Goal: Transaction & Acquisition: Purchase product/service

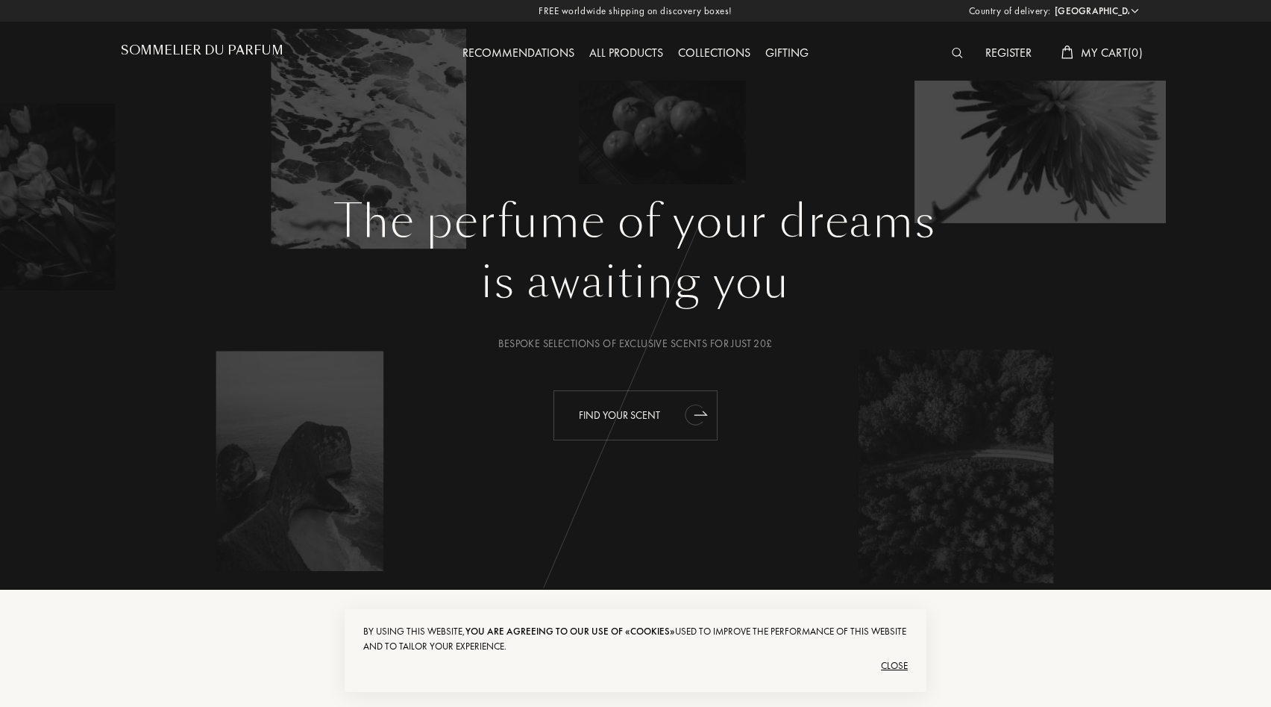
click at [619, 410] on div "Find your scent" at bounding box center [636, 415] width 164 height 50
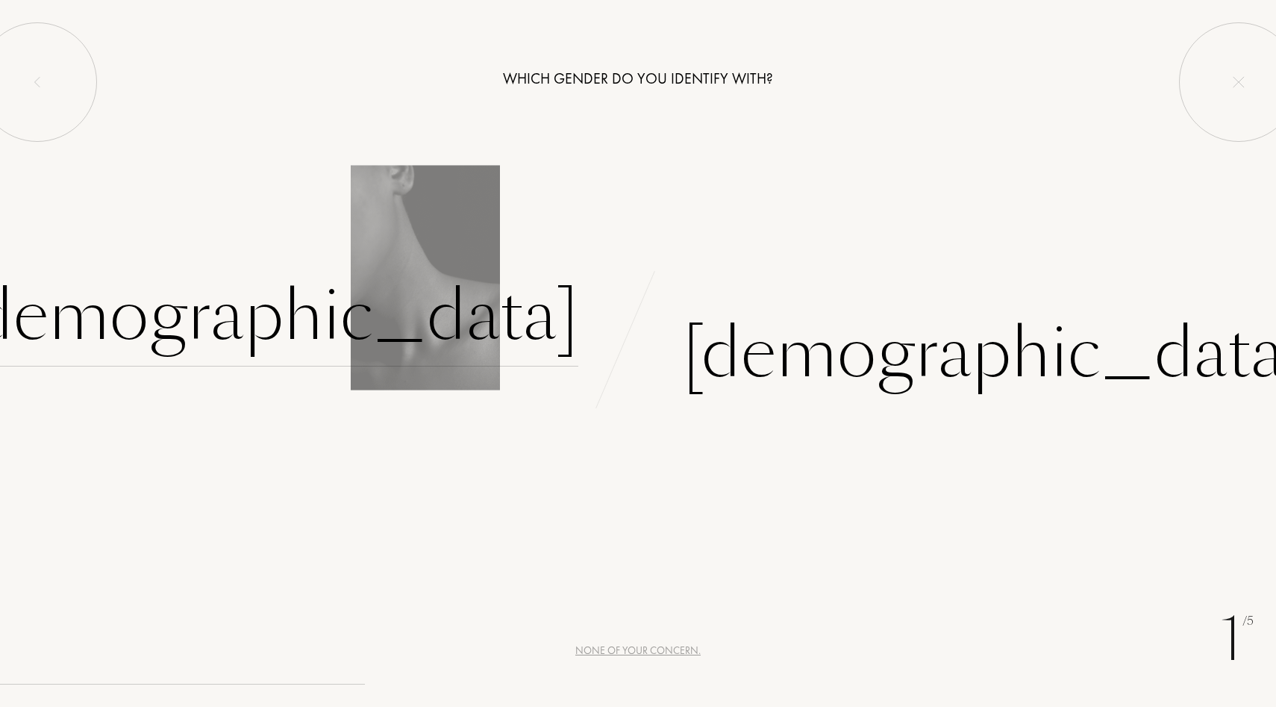
click at [397, 298] on div "Female" at bounding box center [266, 316] width 623 height 101
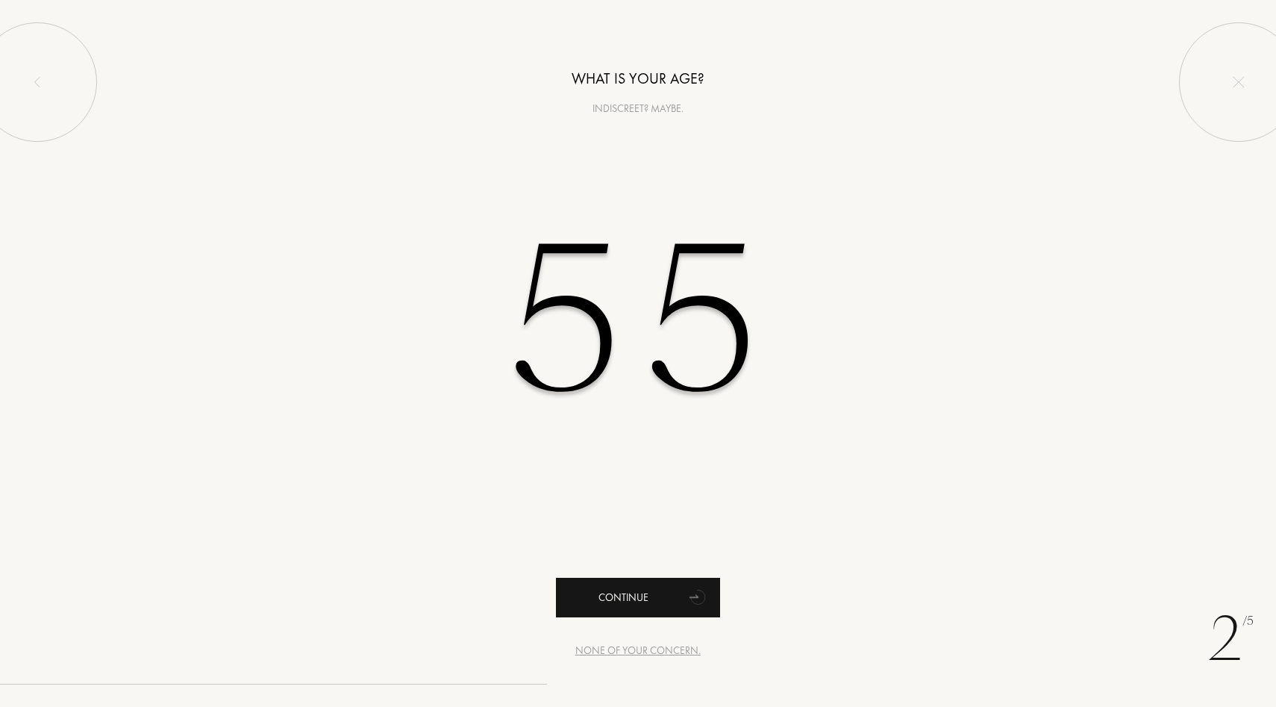
type input "55"
click at [592, 602] on div "Continue" at bounding box center [638, 597] width 164 height 40
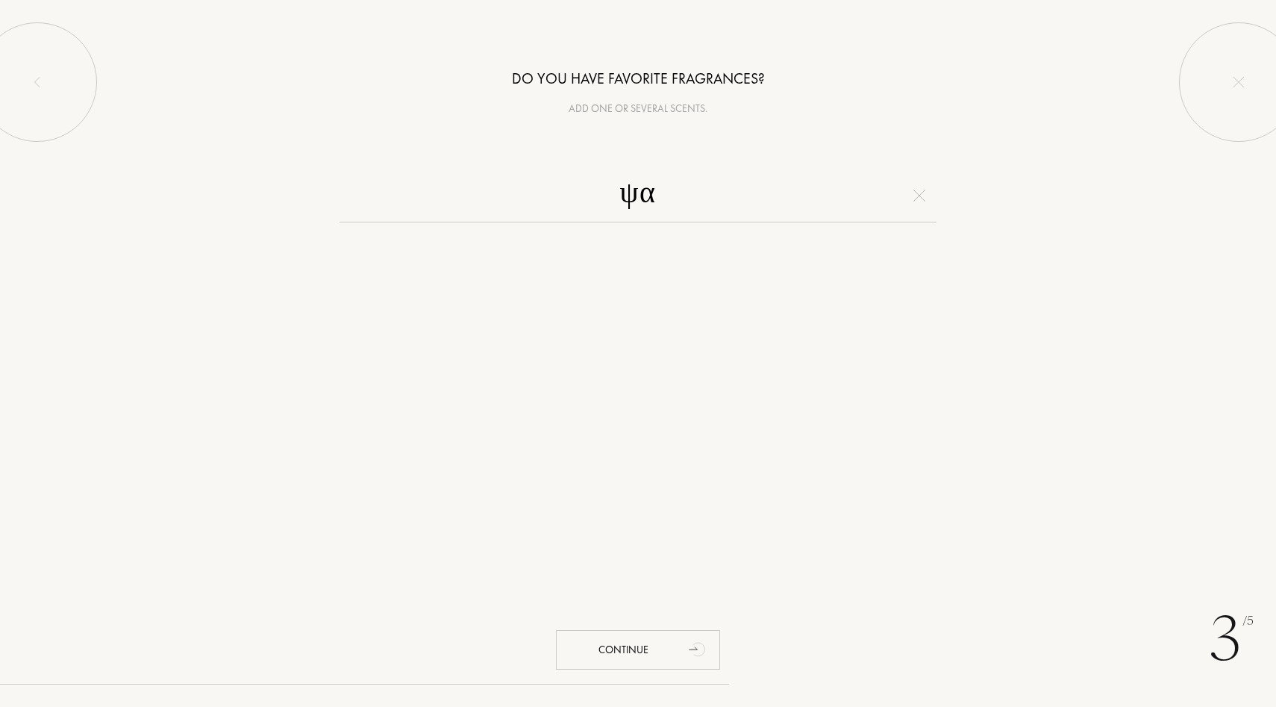
type input "ψ"
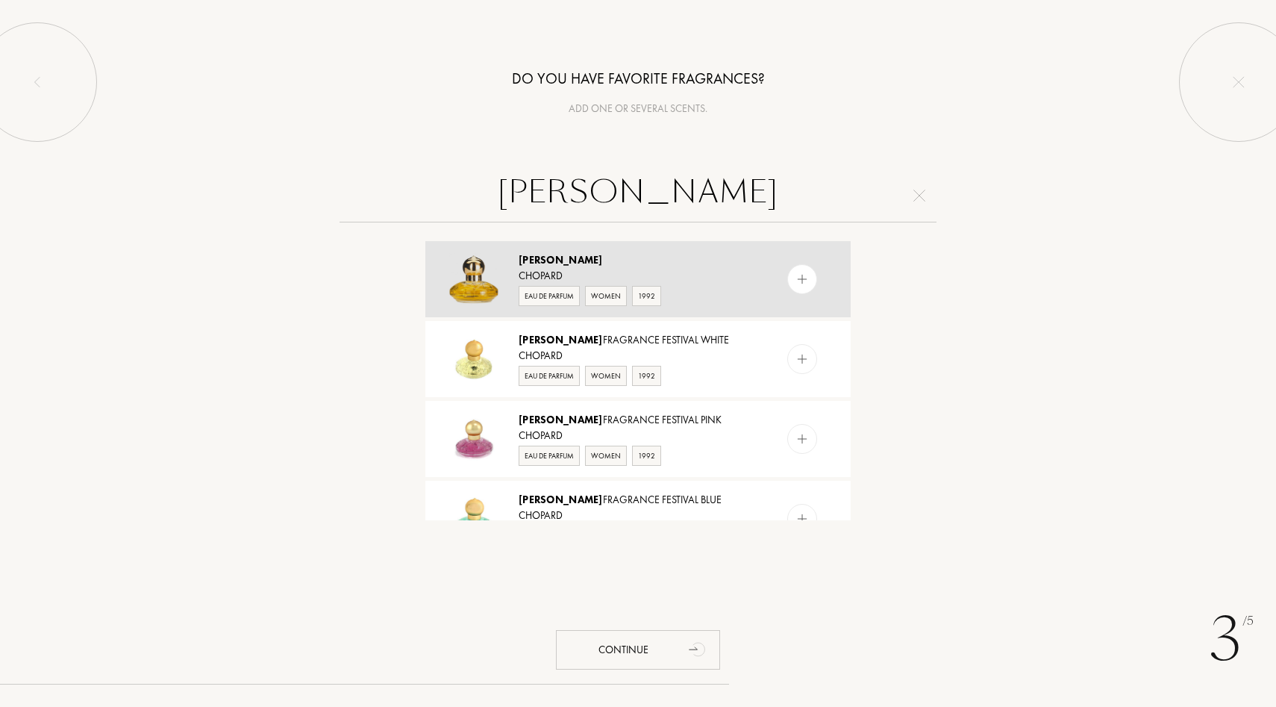
type input "casmir"
click at [802, 273] on img at bounding box center [802, 279] width 14 height 14
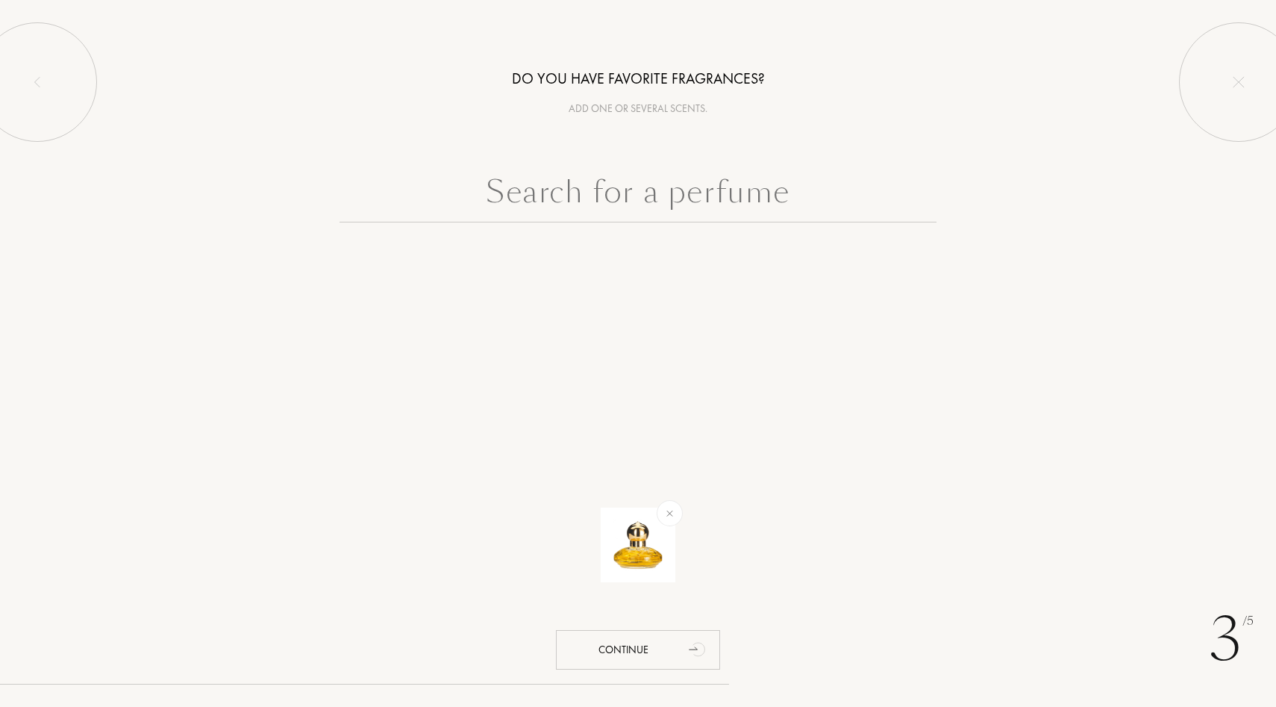
click at [592, 189] on input "text" at bounding box center [637, 196] width 597 height 54
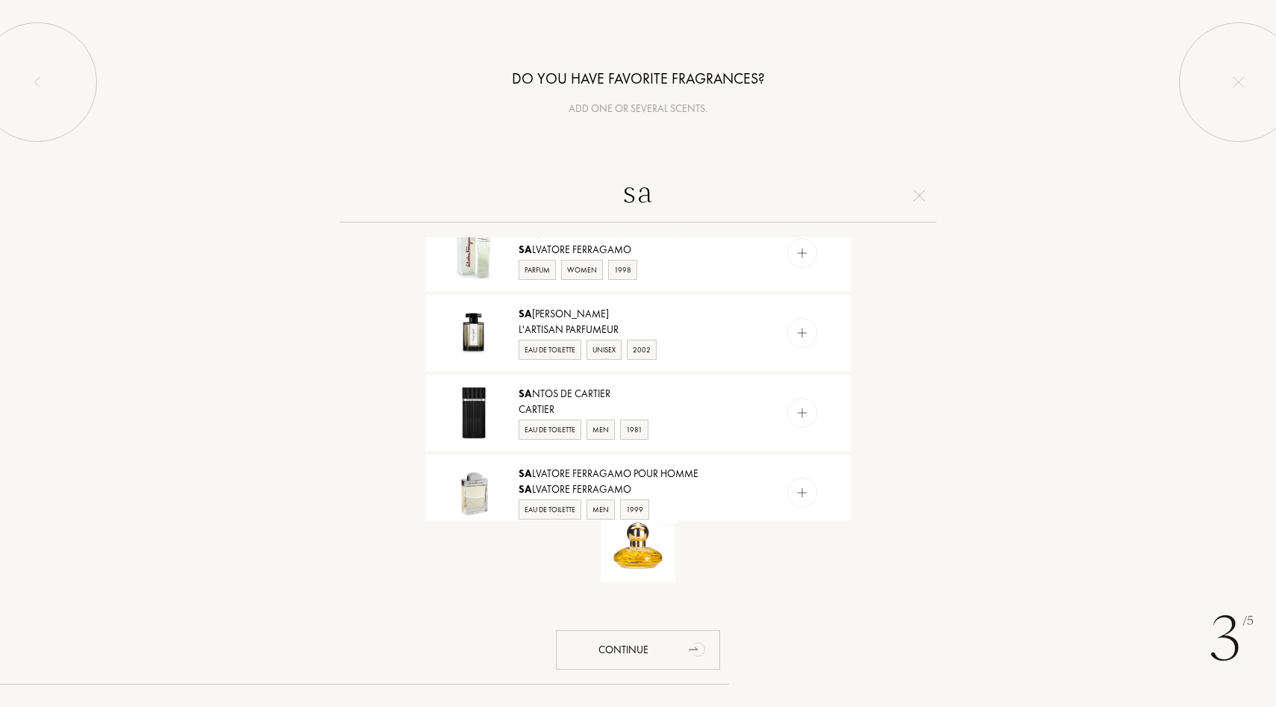
scroll to position [1314, 0]
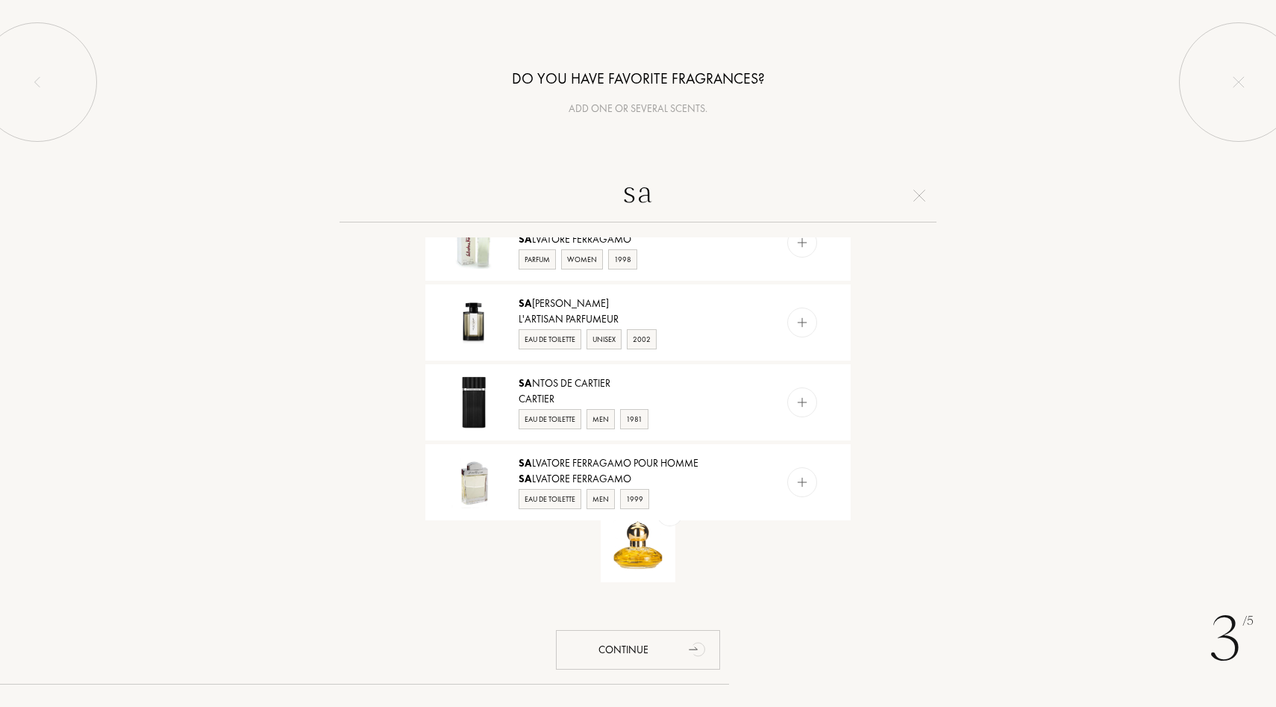
type input "s"
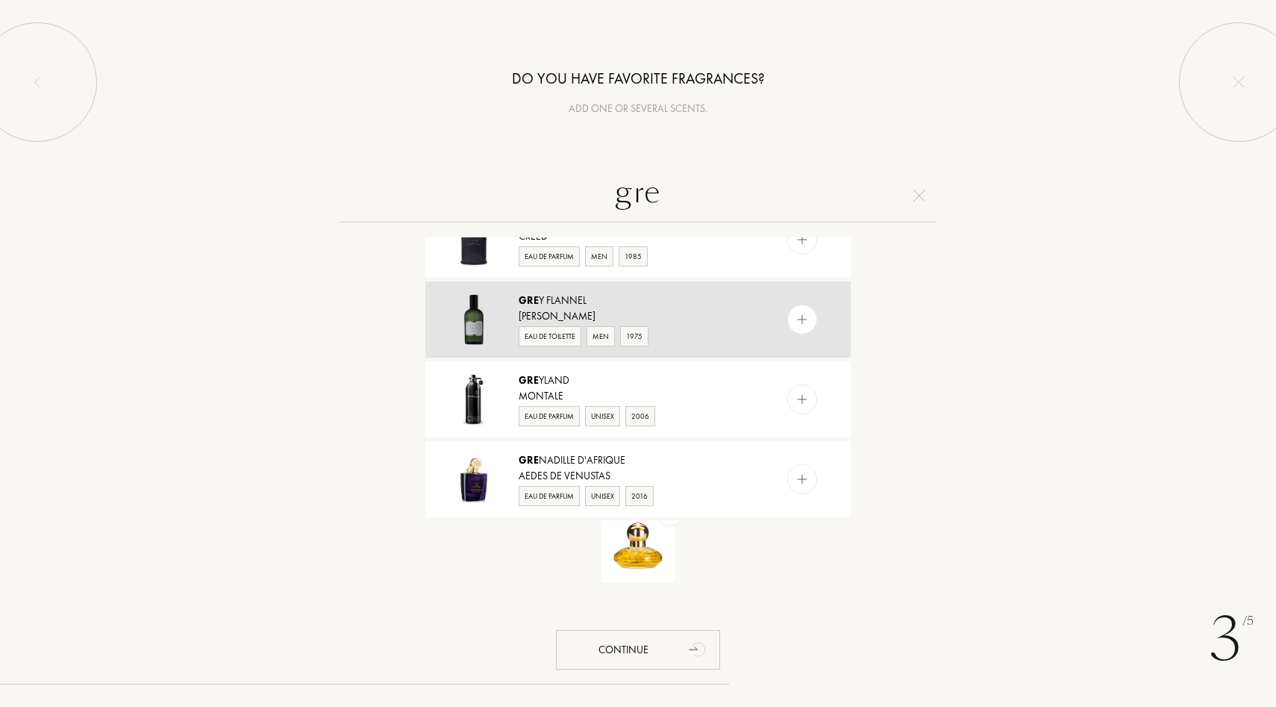
scroll to position [0, 0]
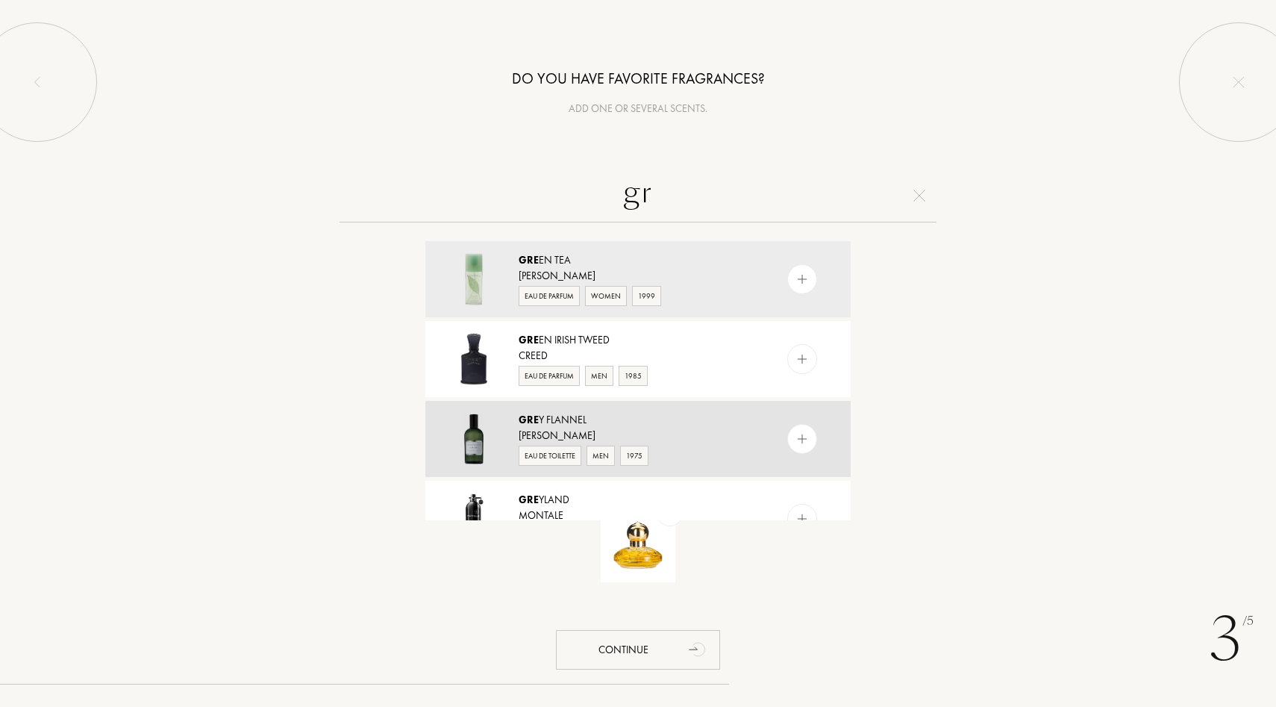
type input "g"
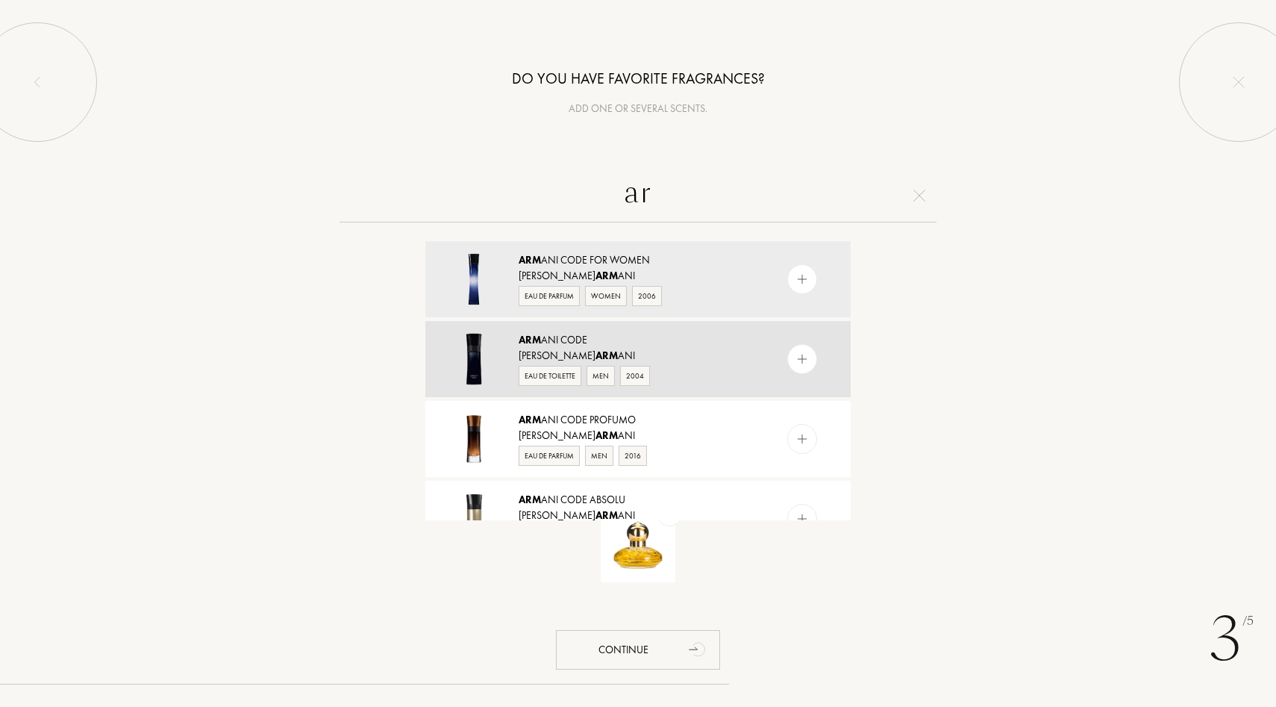
type input "a"
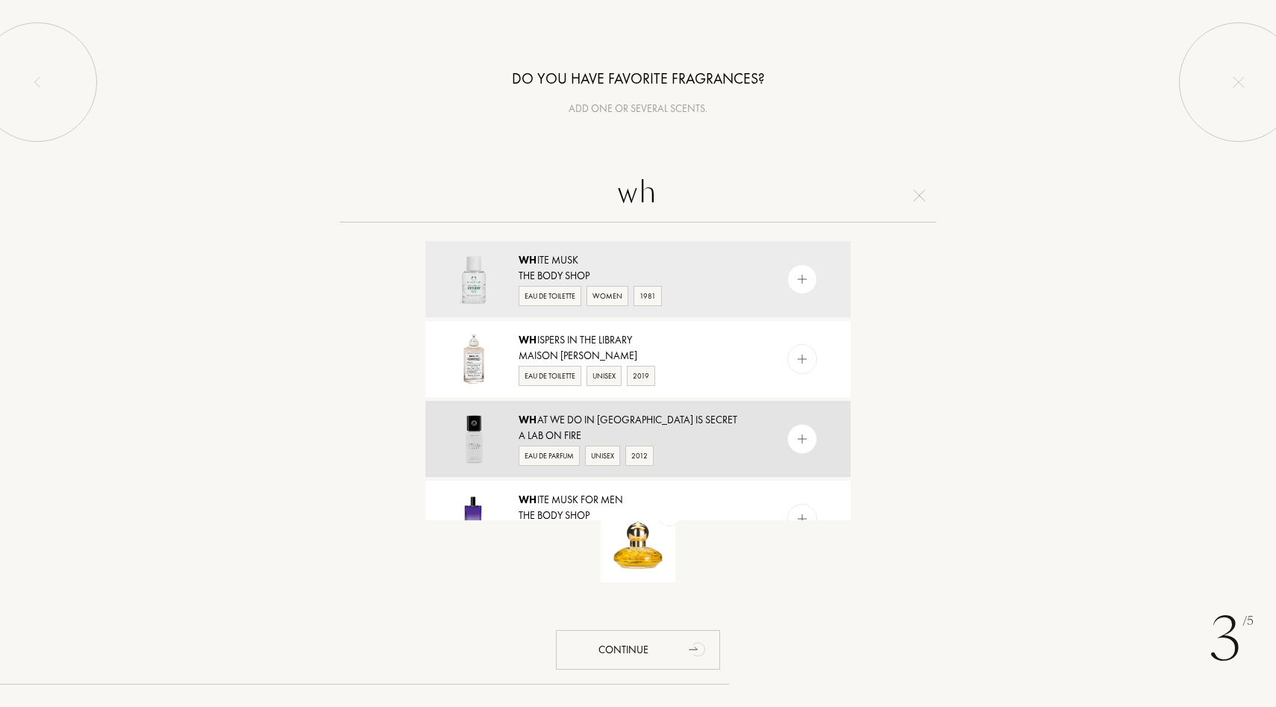
type input "w"
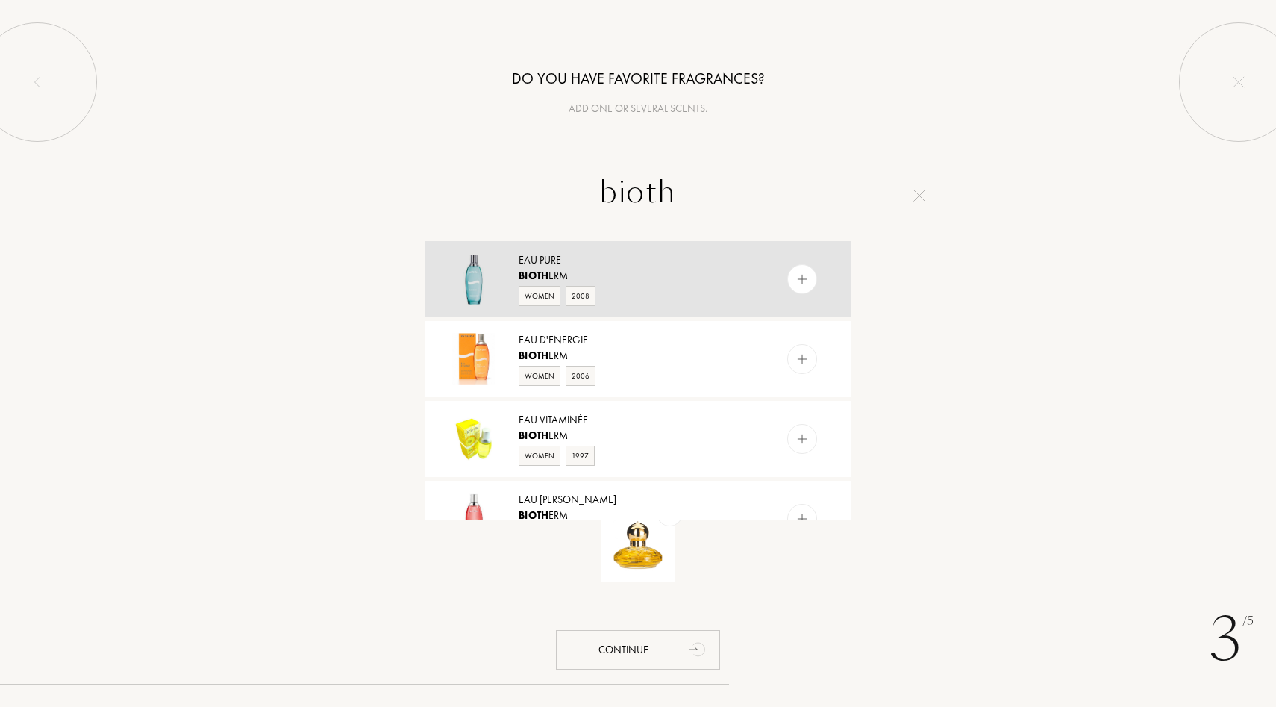
type input "bioth"
click at [645, 259] on div "Eau Pure" at bounding box center [637, 260] width 237 height 16
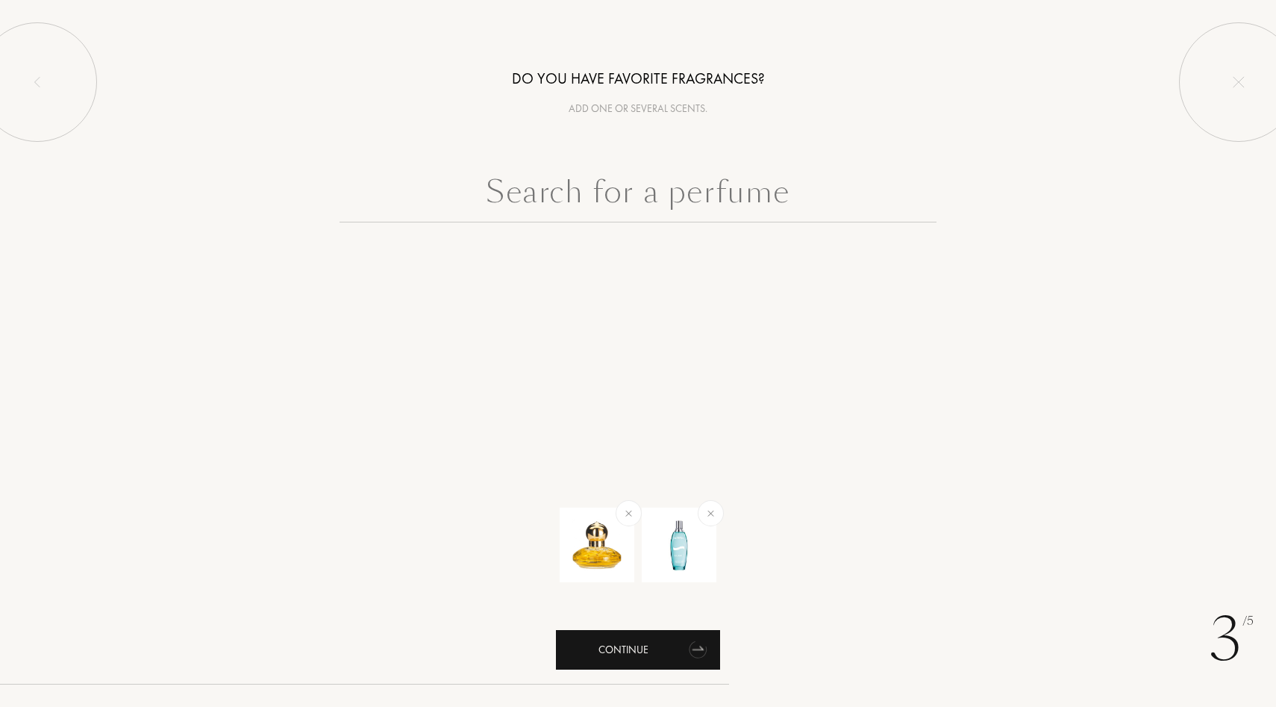
click at [625, 641] on div "Continue" at bounding box center [638, 650] width 164 height 40
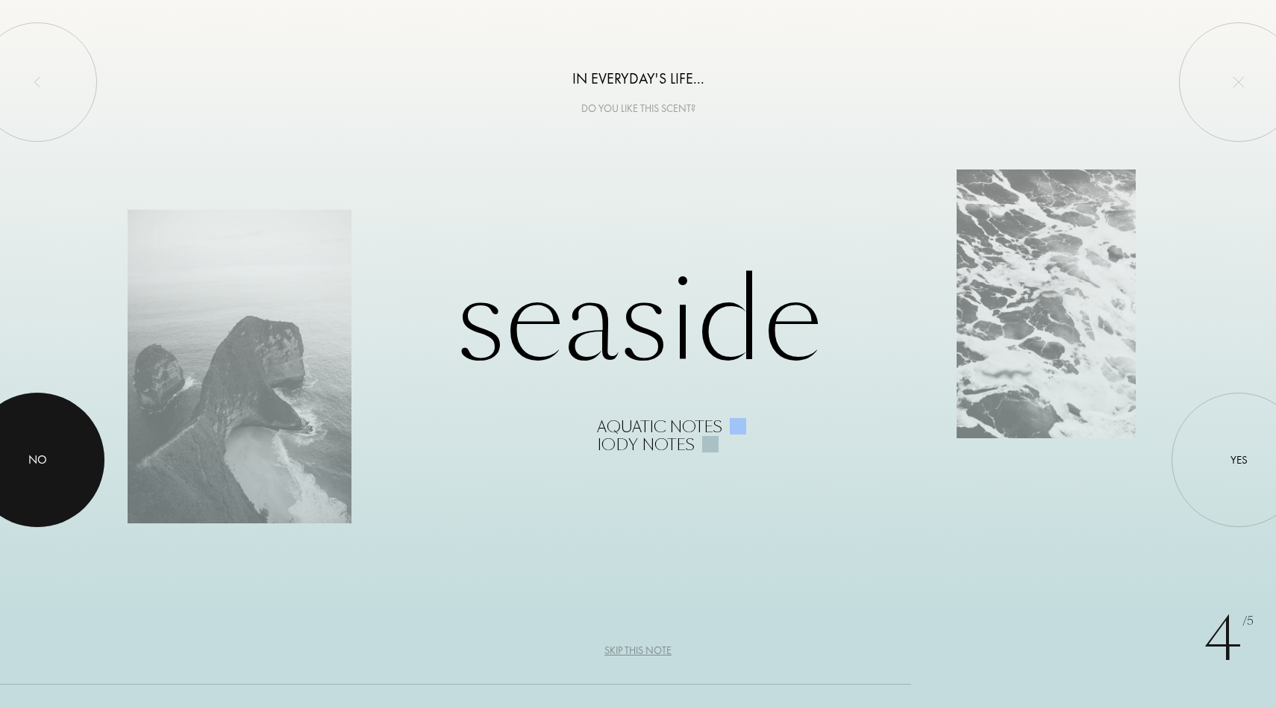
click at [65, 447] on div at bounding box center [37, 459] width 134 height 134
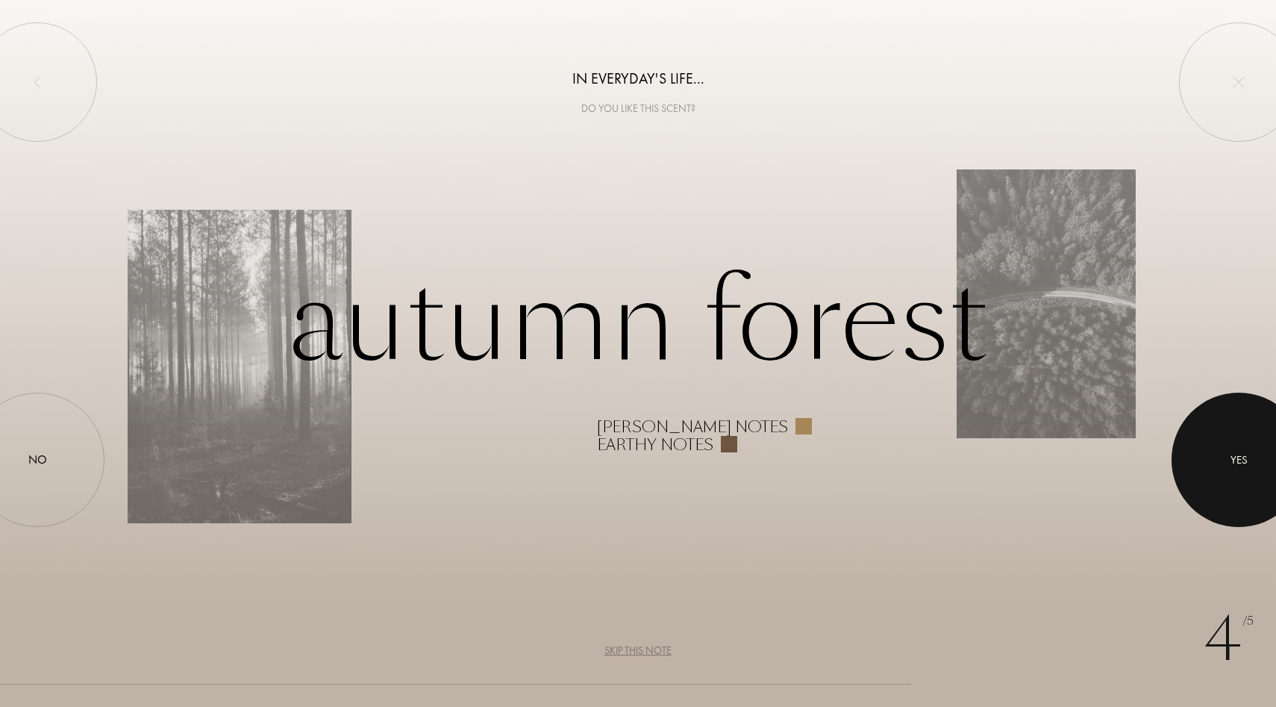
click at [1233, 457] on div "Yes" at bounding box center [1238, 459] width 17 height 17
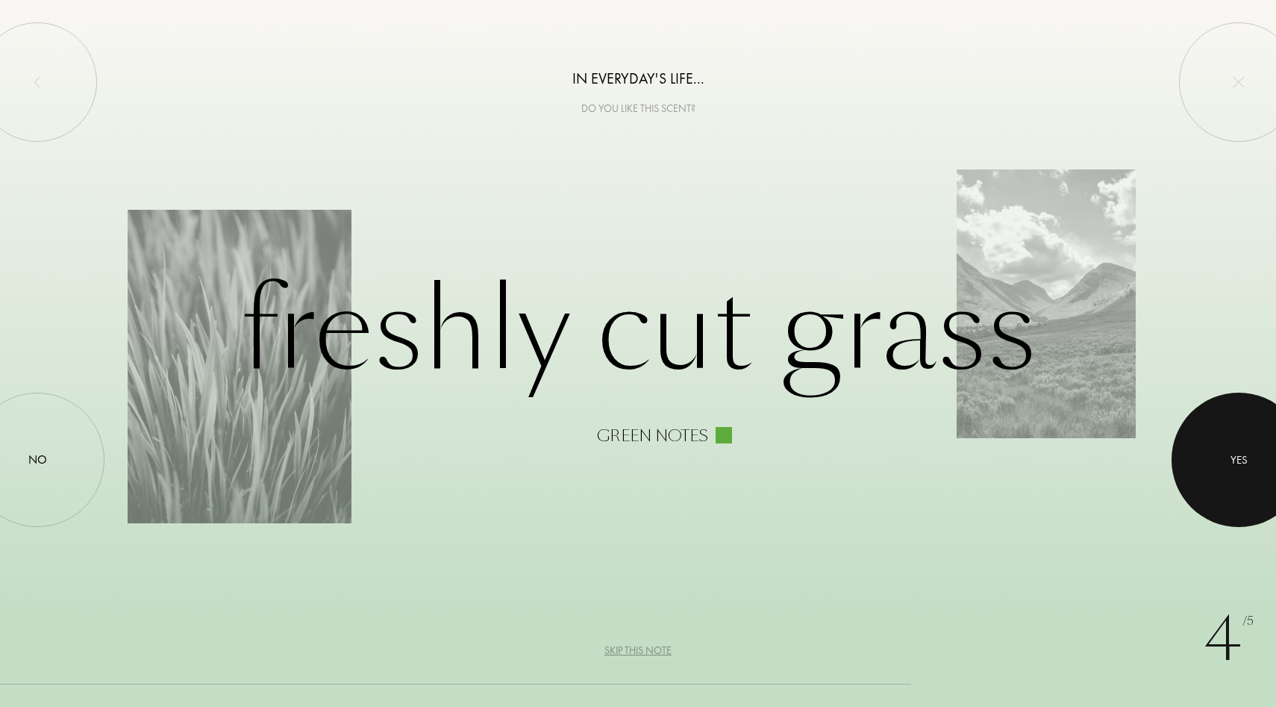
click at [1210, 455] on div at bounding box center [1238, 459] width 134 height 134
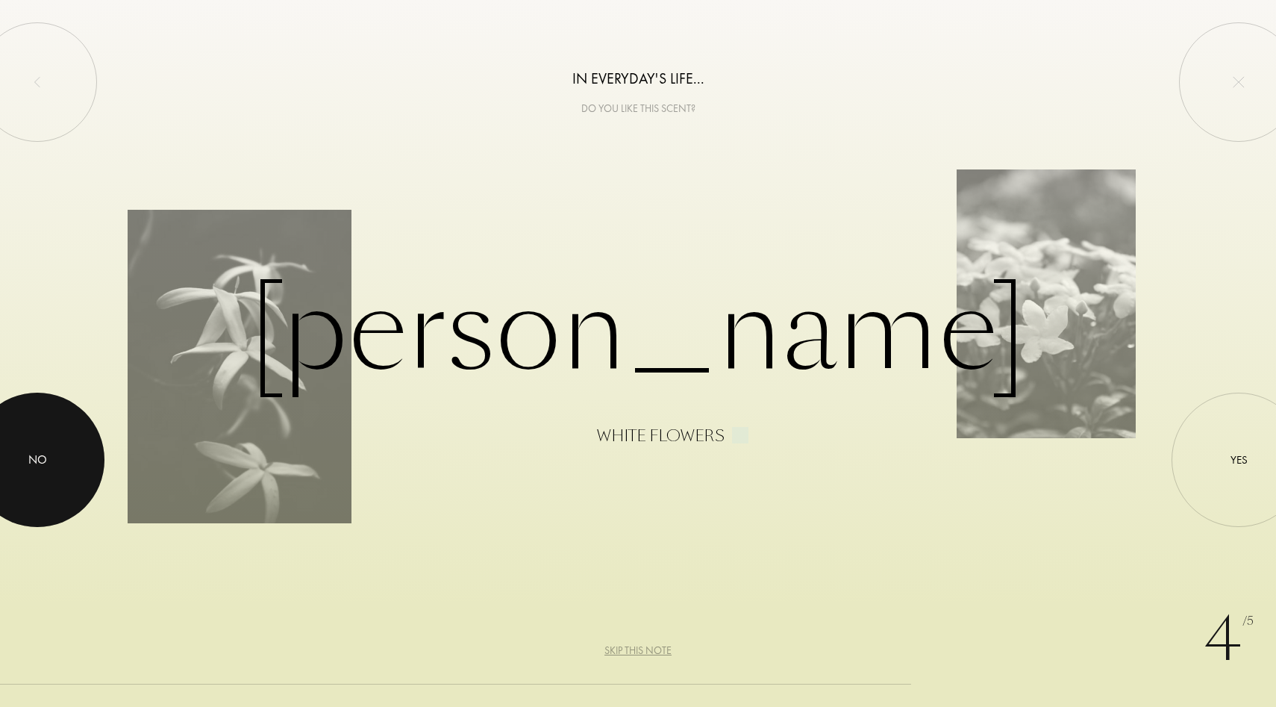
click at [43, 446] on div at bounding box center [37, 459] width 134 height 134
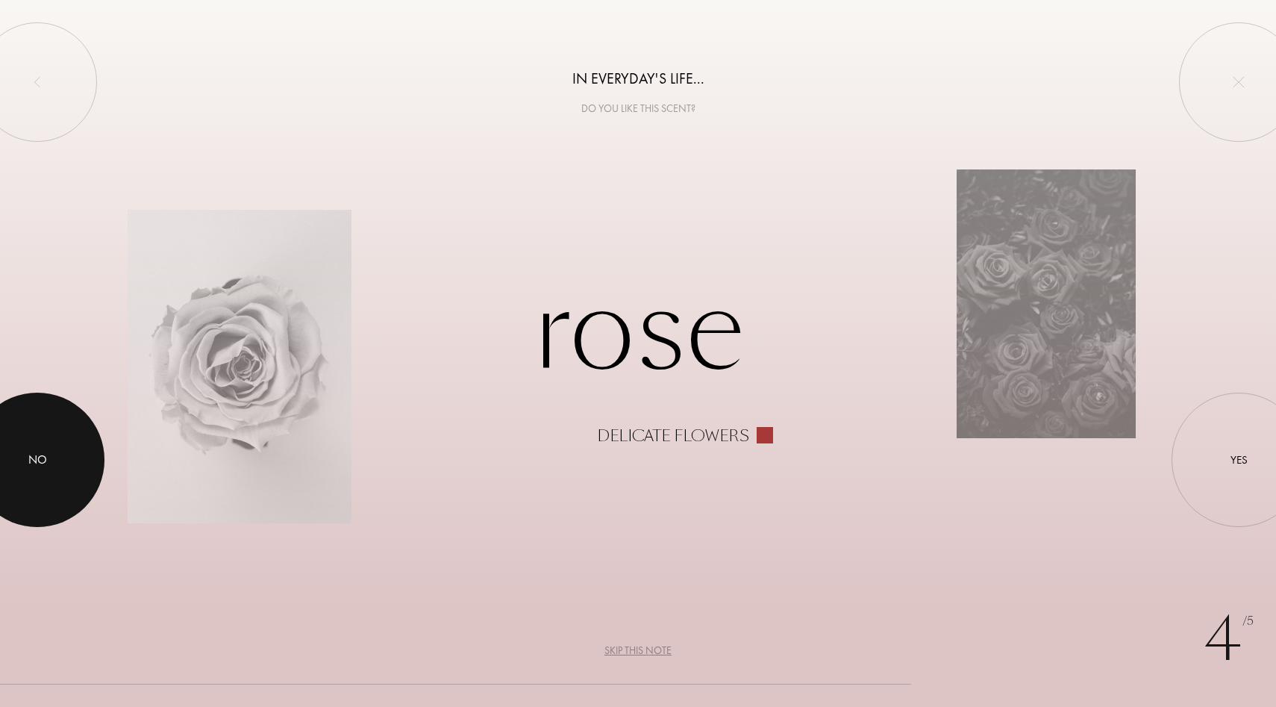
click at [45, 466] on div "No" at bounding box center [37, 460] width 19 height 18
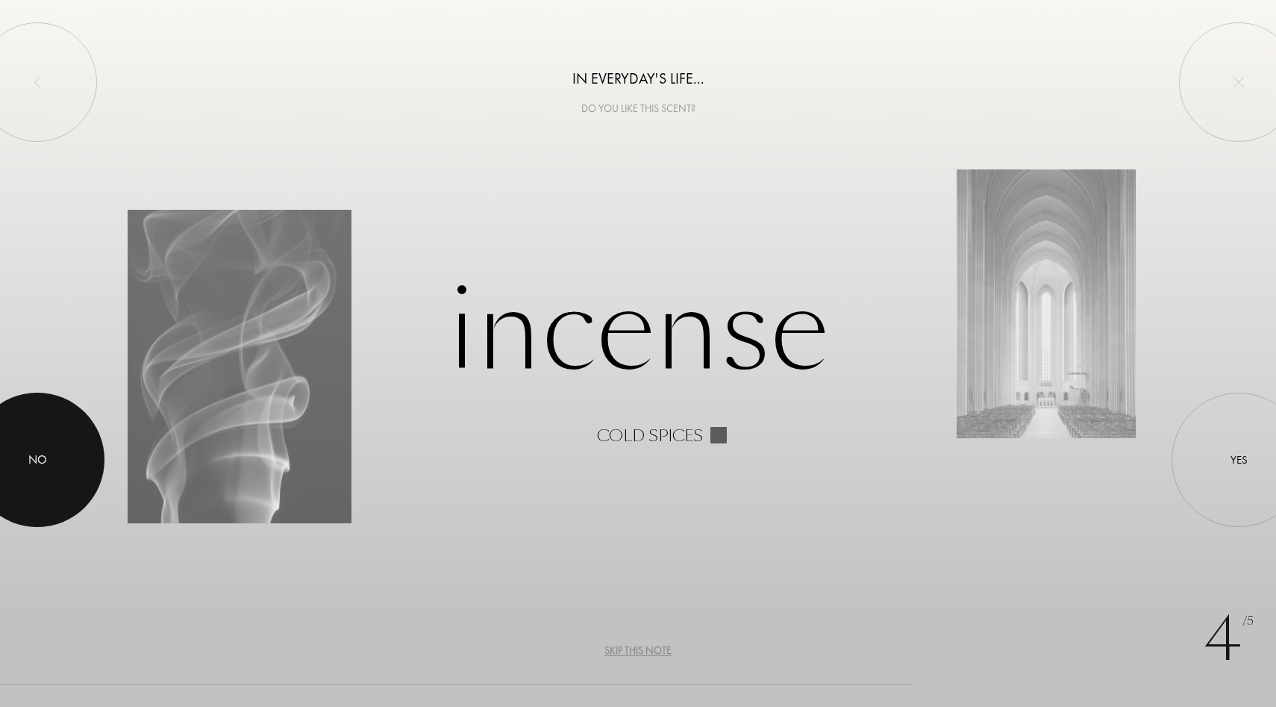
click at [52, 433] on div at bounding box center [37, 459] width 134 height 134
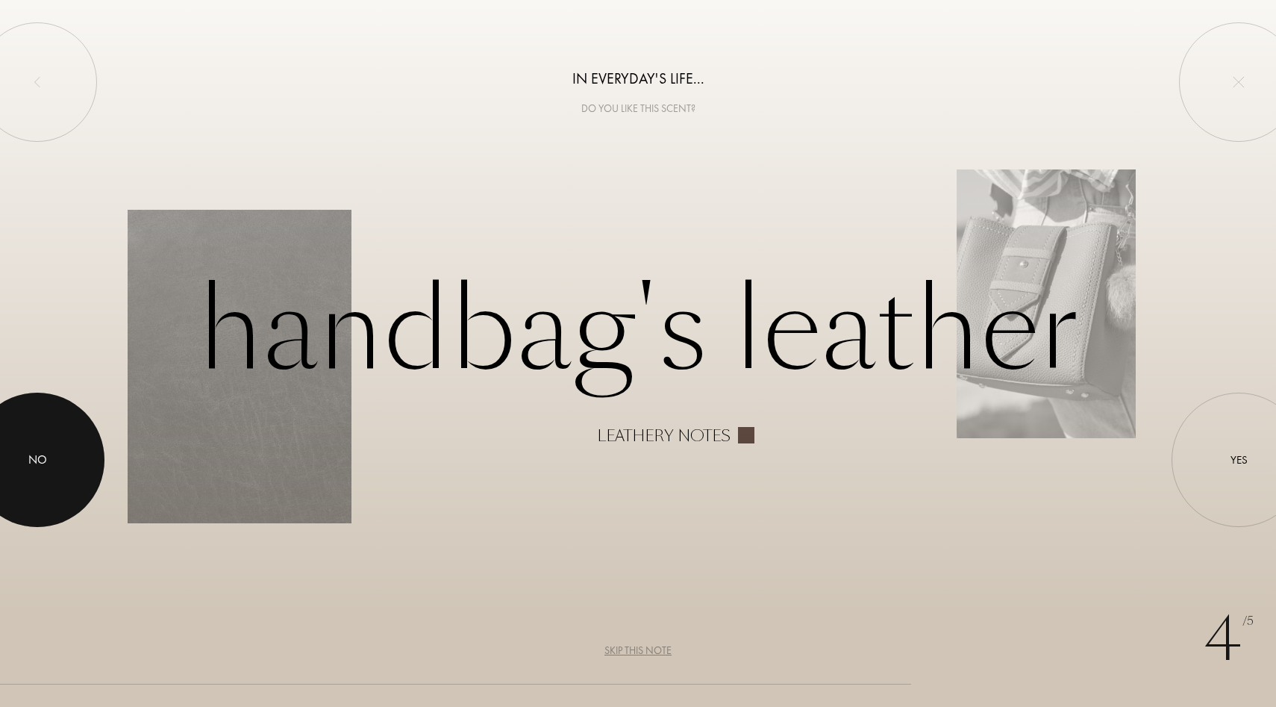
click at [55, 460] on div at bounding box center [37, 459] width 134 height 134
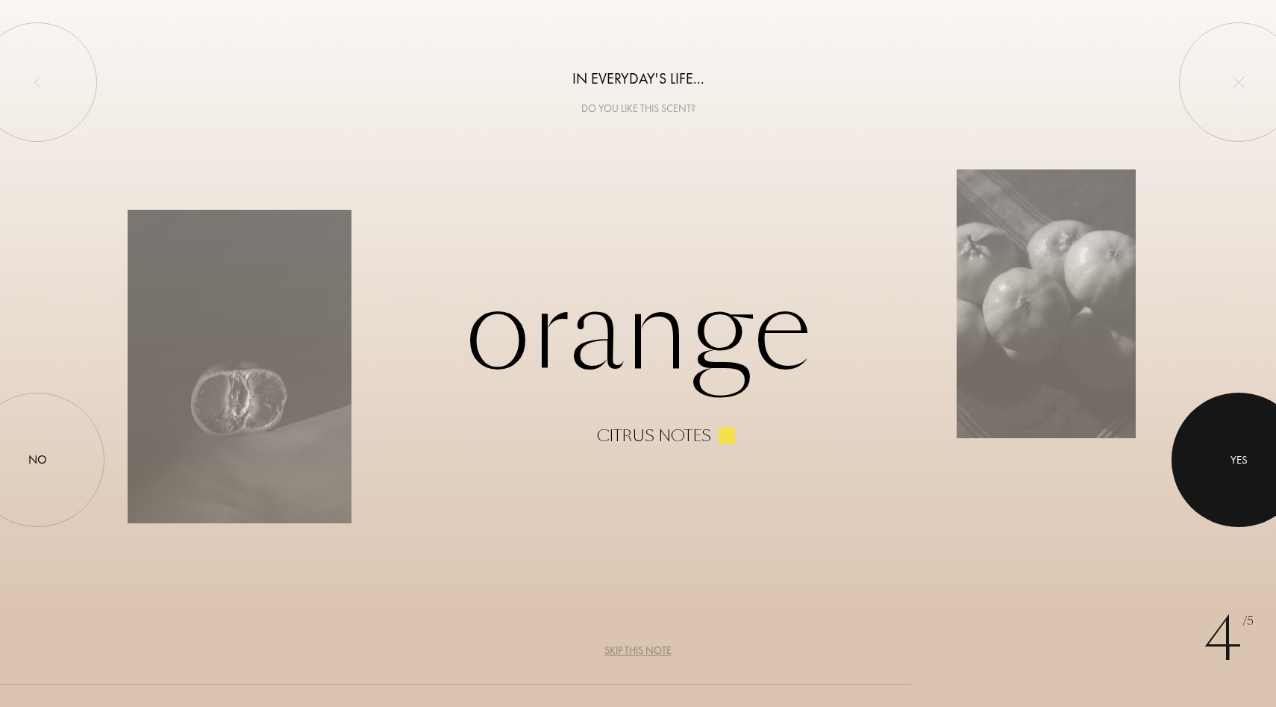
click at [1222, 448] on div at bounding box center [1238, 459] width 134 height 134
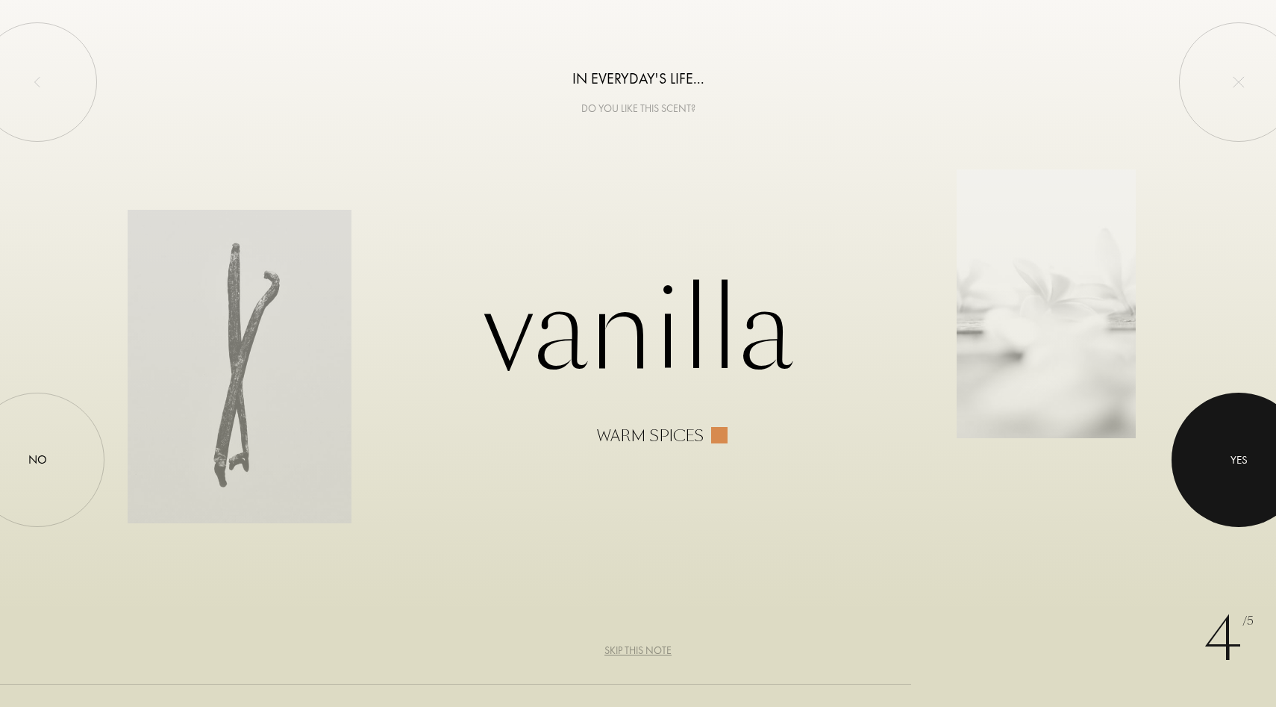
click at [1185, 466] on div at bounding box center [1238, 459] width 134 height 134
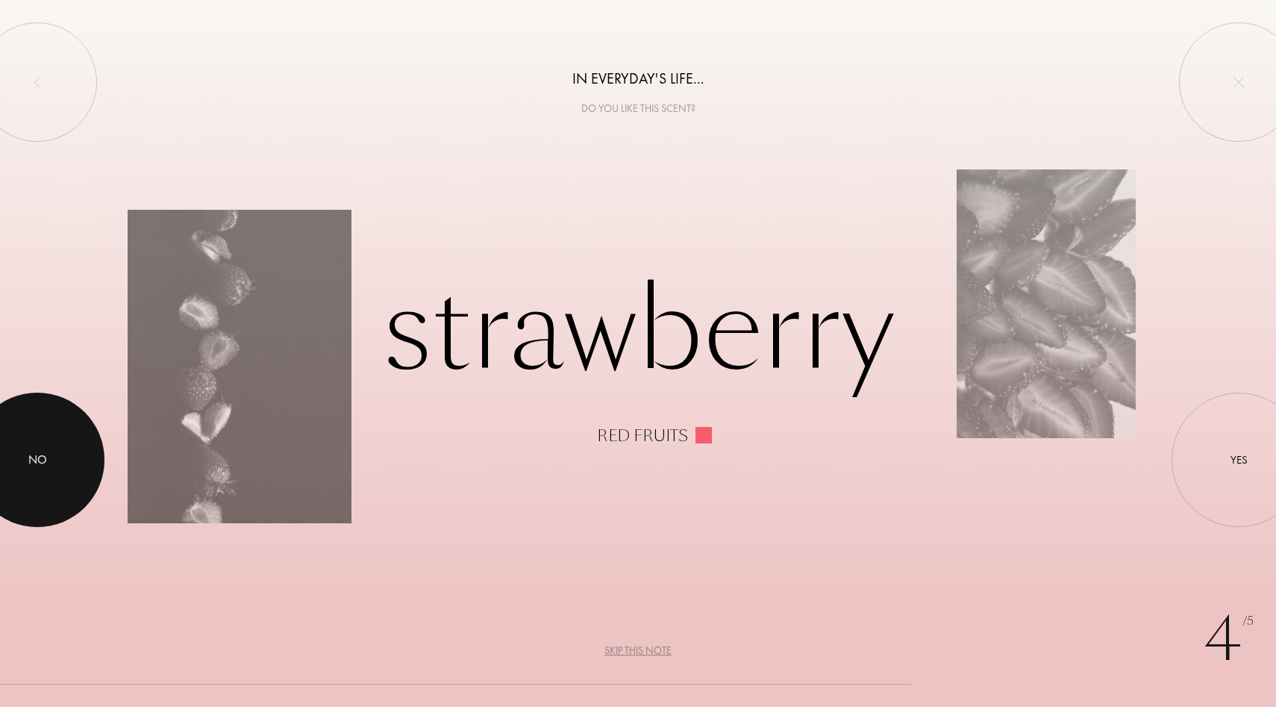
click at [41, 454] on div "No" at bounding box center [37, 460] width 19 height 18
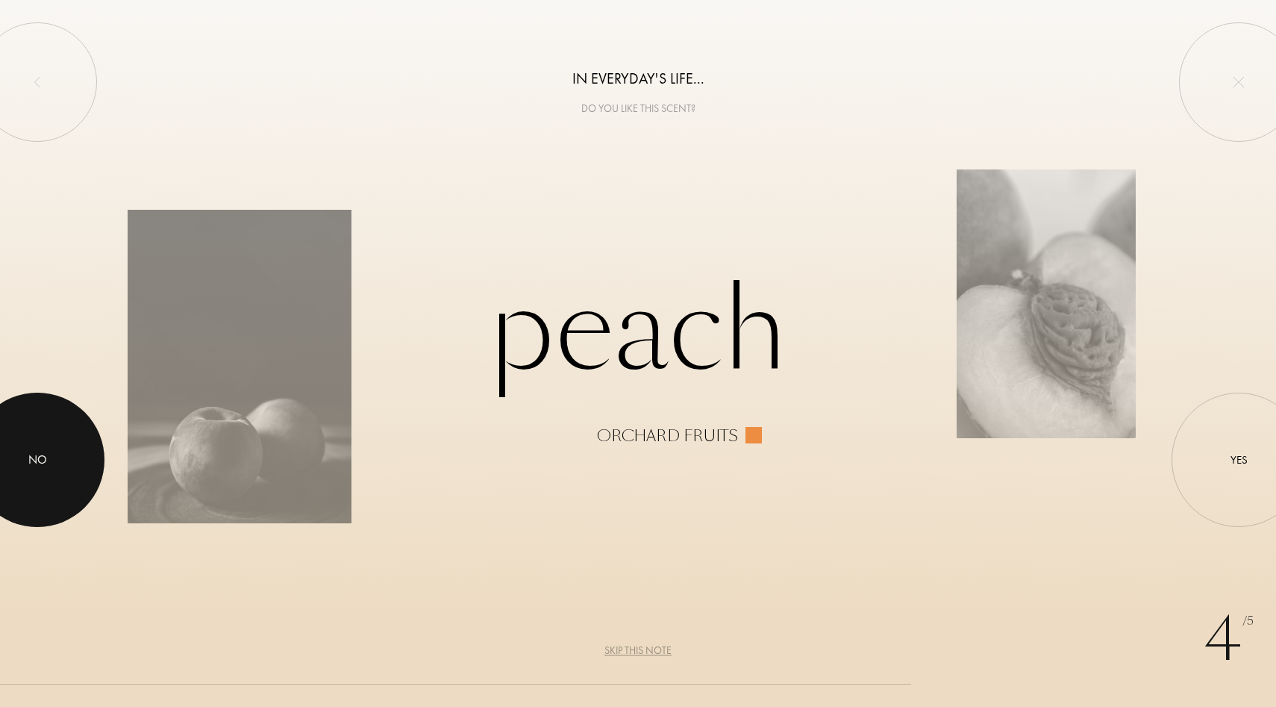
click at [48, 448] on div at bounding box center [37, 459] width 134 height 134
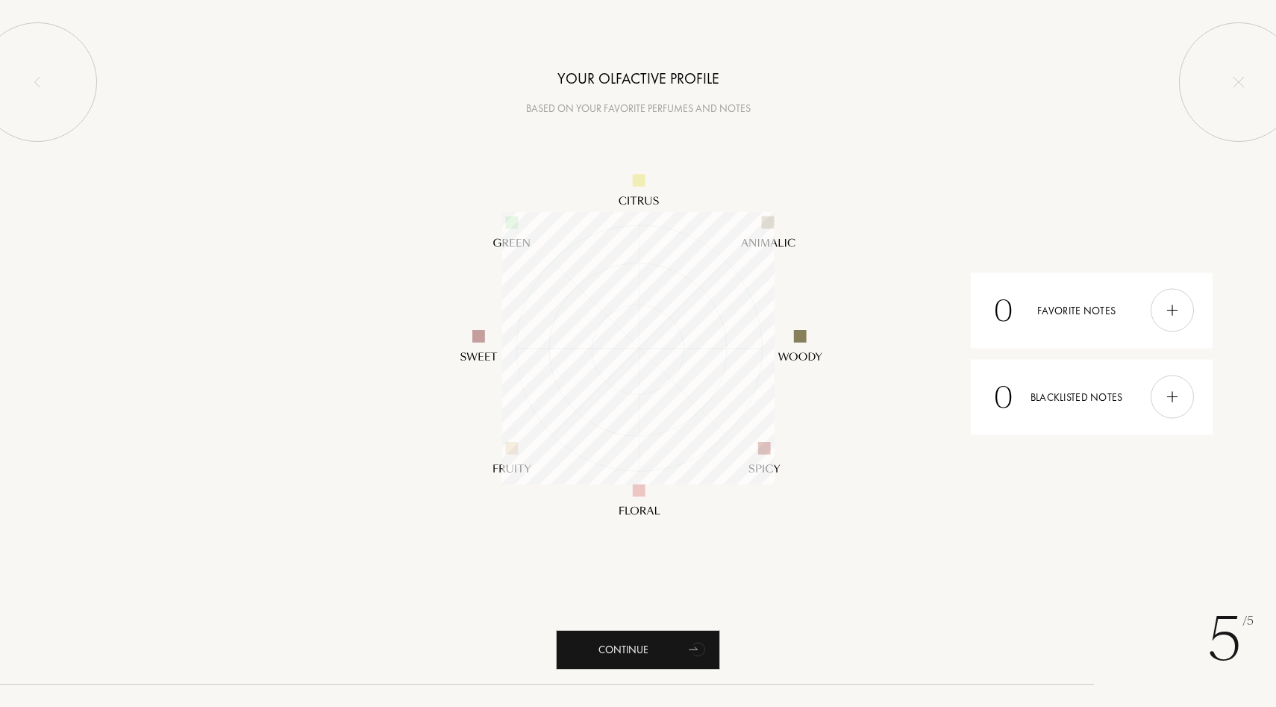
scroll to position [272, 272]
click at [637, 643] on div "Continue" at bounding box center [638, 650] width 164 height 40
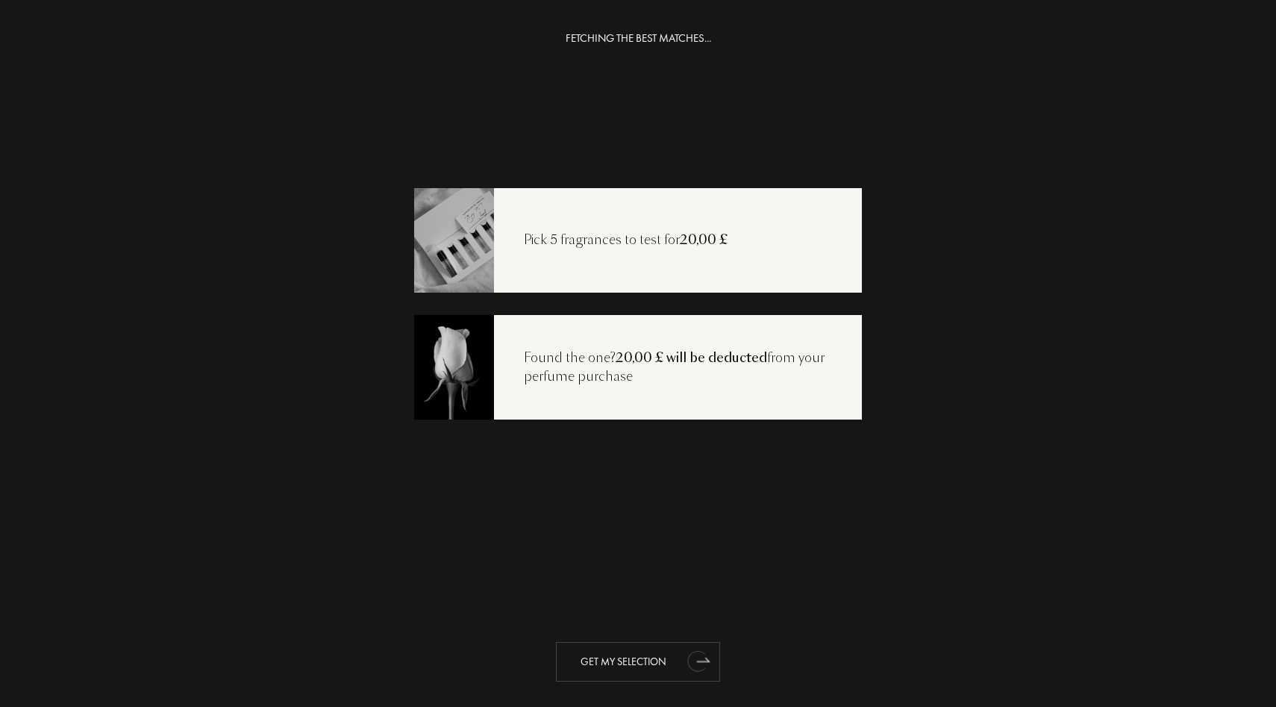
click at [609, 657] on div "Get my selection" at bounding box center [638, 662] width 164 height 40
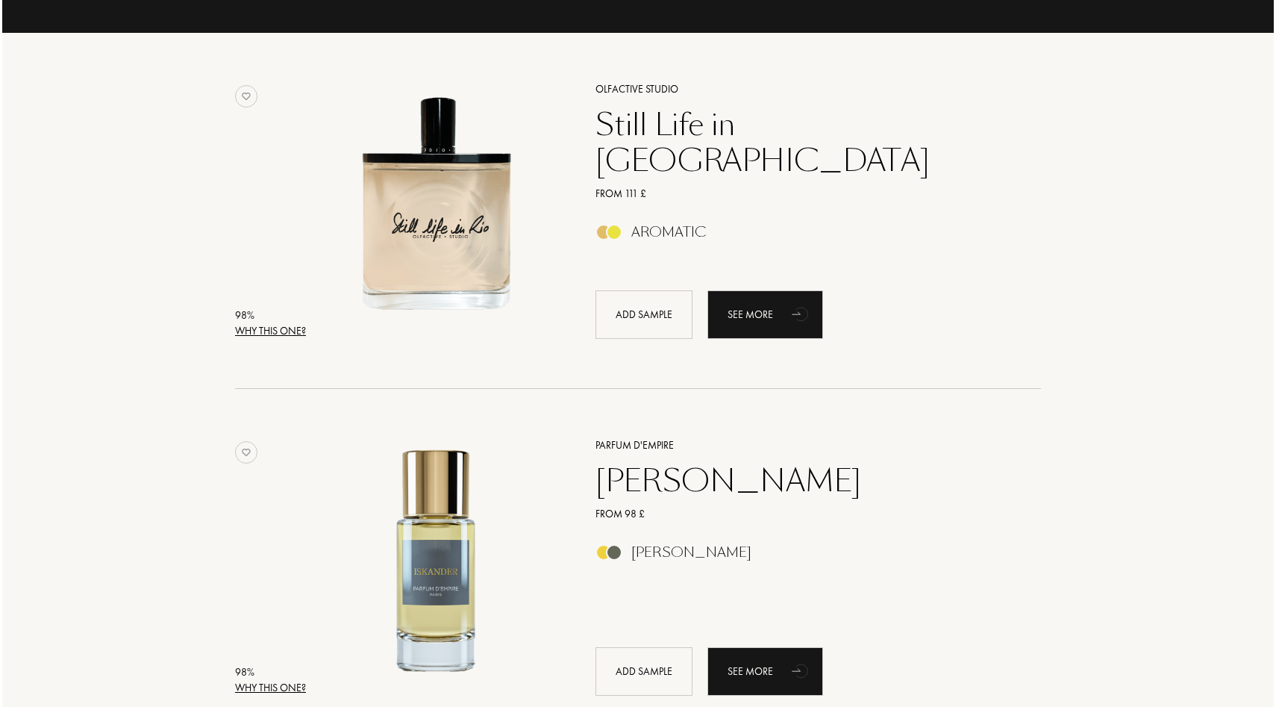
scroll to position [213, 0]
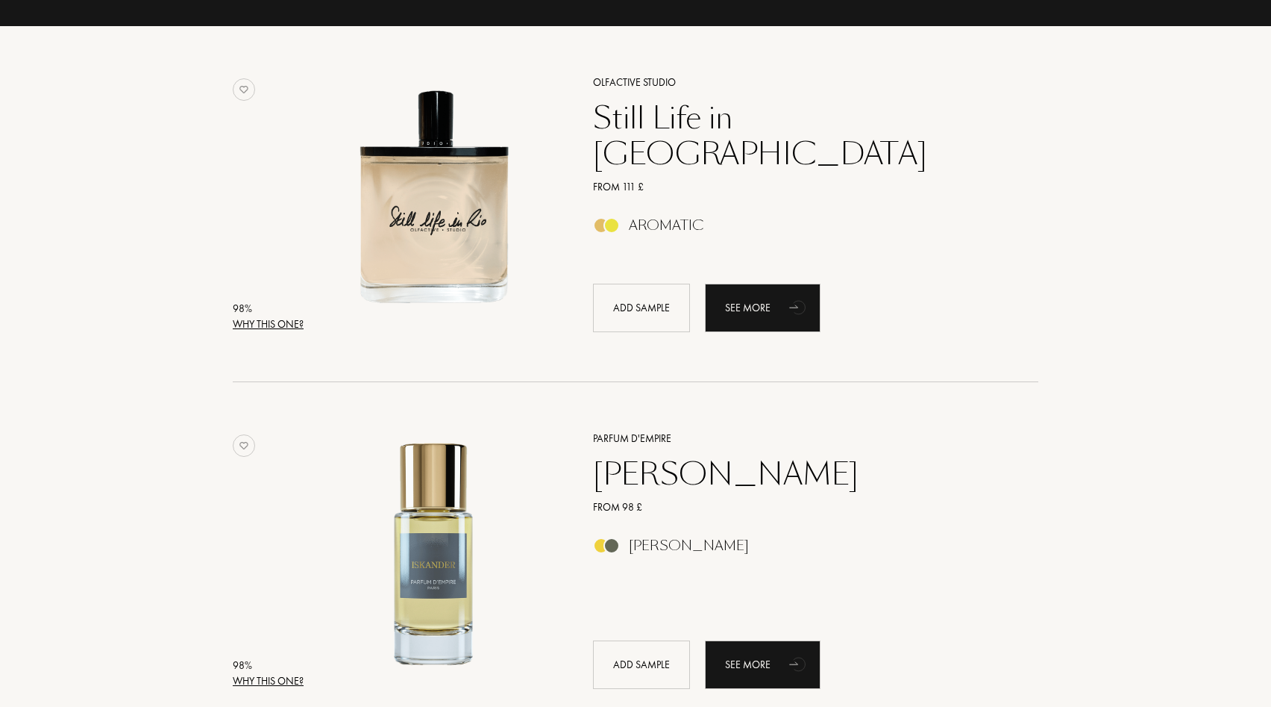
click at [284, 324] on div "Why this one?" at bounding box center [268, 324] width 71 height 16
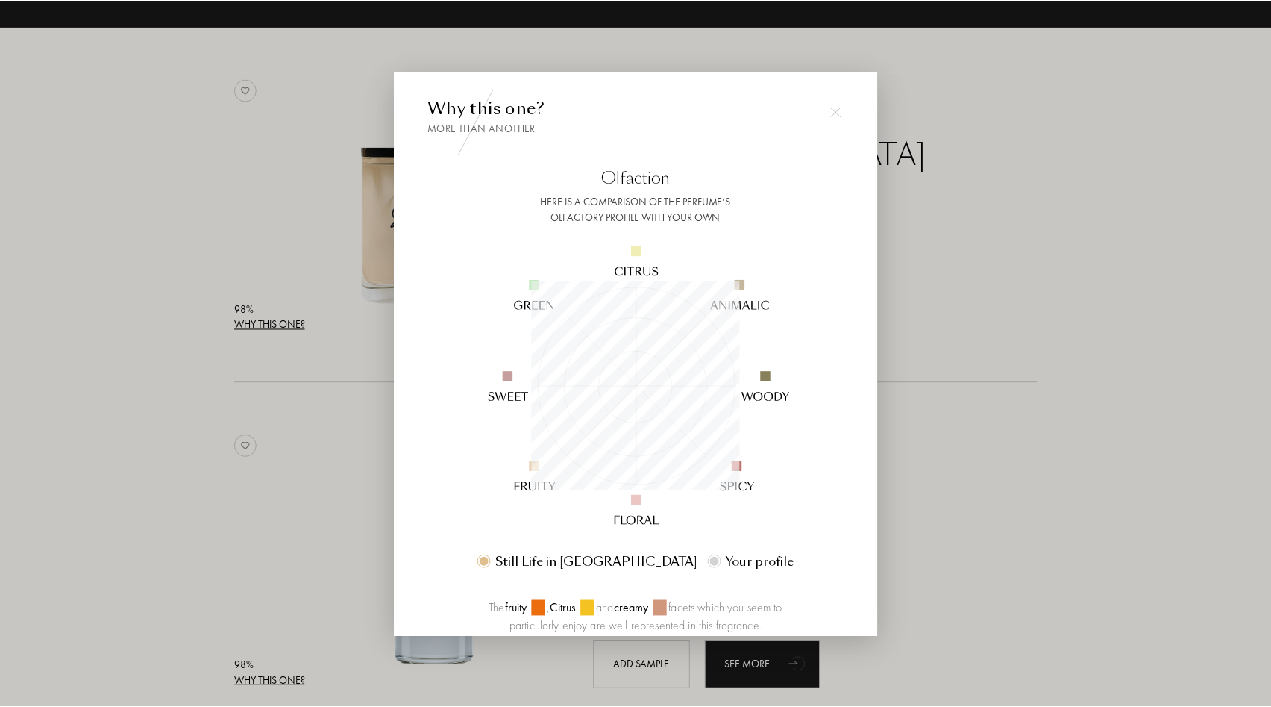
scroll to position [209, 209]
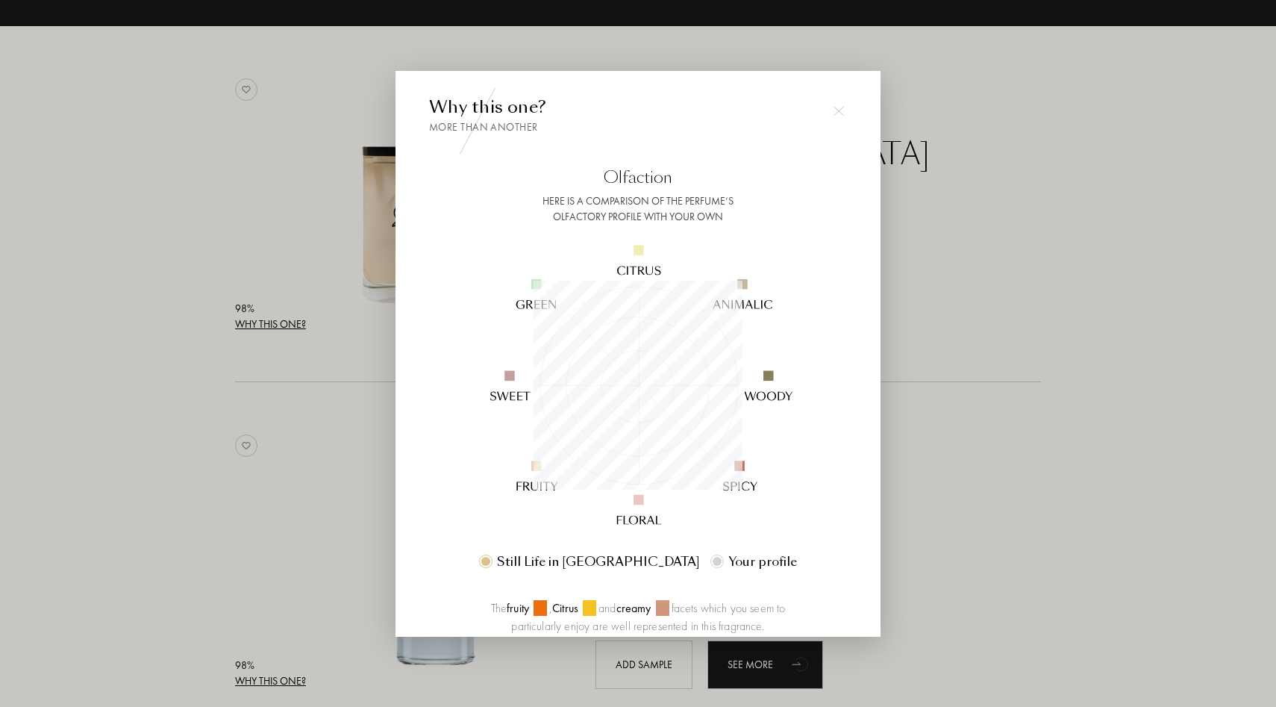
click at [837, 101] on div at bounding box center [839, 111] width 30 height 30
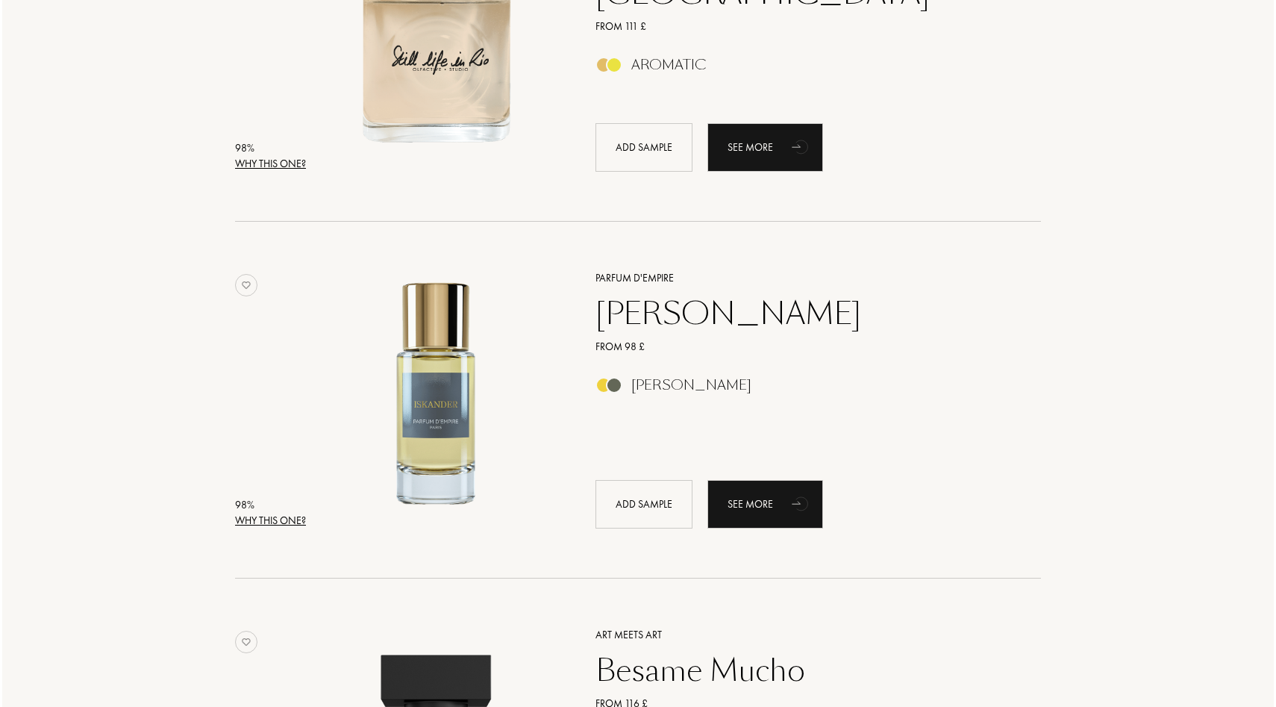
scroll to position [374, 0]
click at [257, 521] on div "Why this one?" at bounding box center [268, 520] width 71 height 16
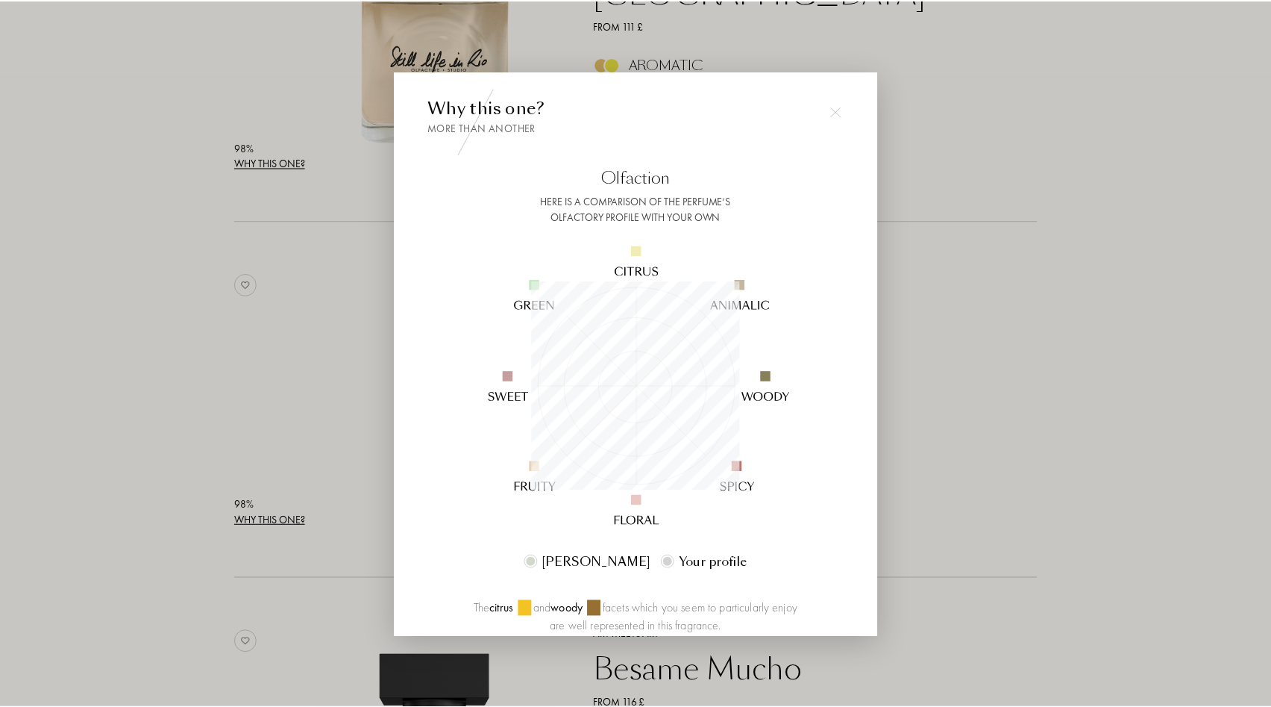
scroll to position [209, 209]
click at [836, 111] on img at bounding box center [838, 111] width 10 height 10
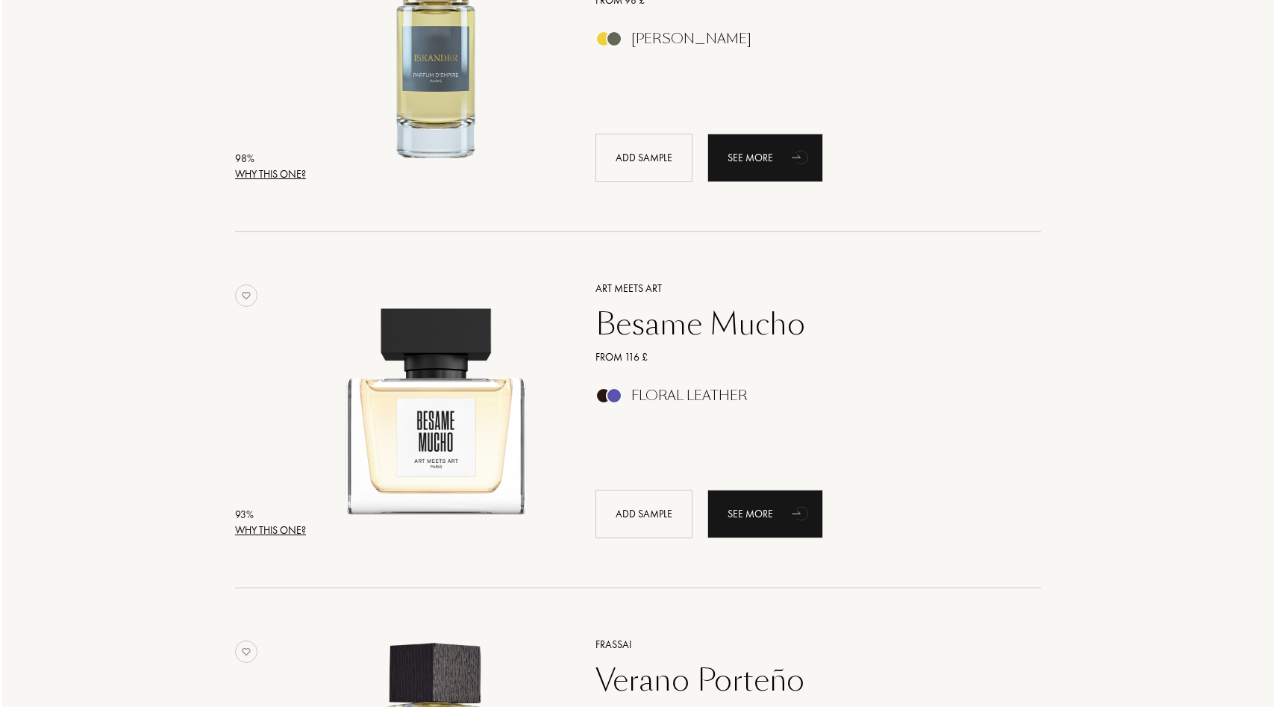
scroll to position [772, 0]
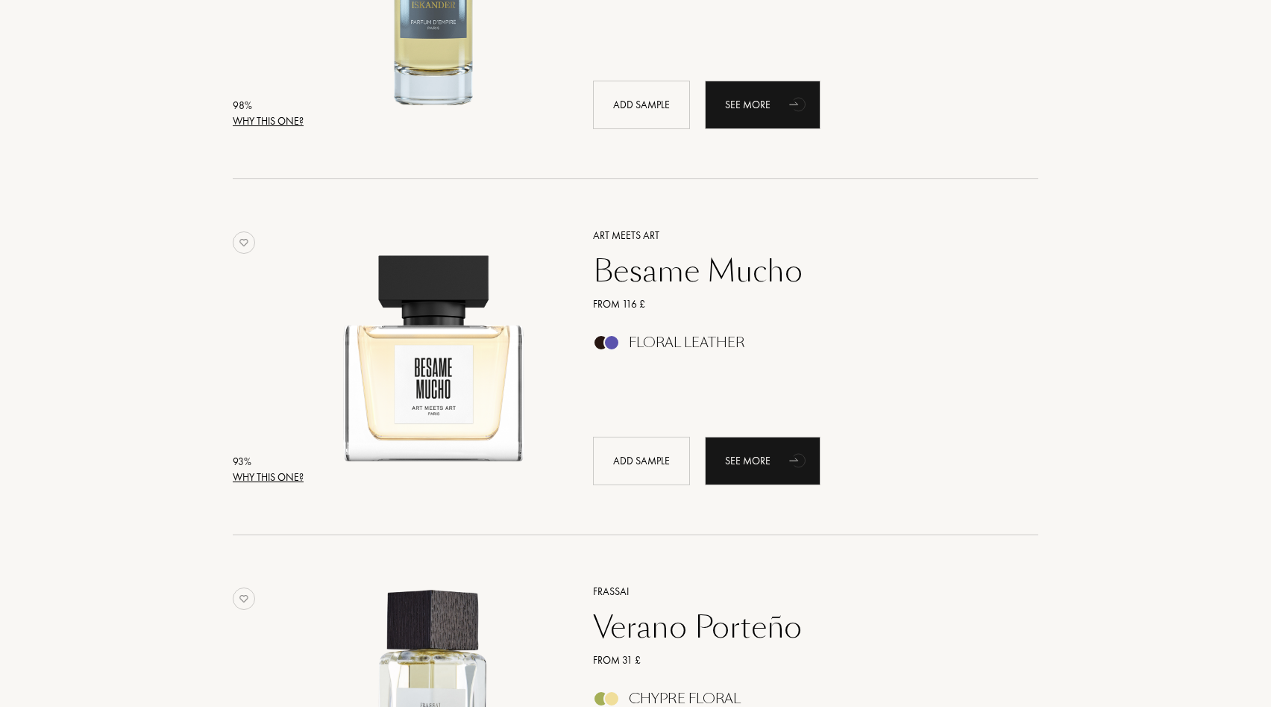
click at [272, 472] on div "Why this one?" at bounding box center [268, 477] width 71 height 16
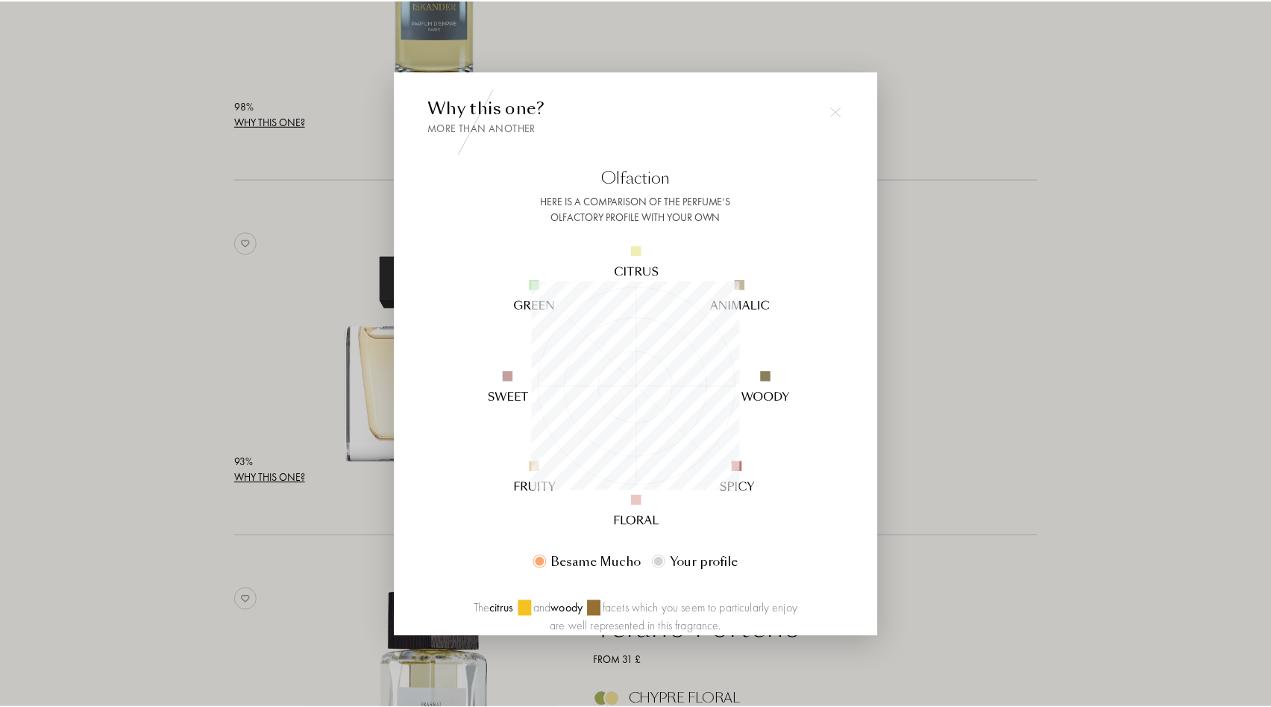
scroll to position [209, 209]
click at [160, 396] on div at bounding box center [638, 353] width 1276 height 707
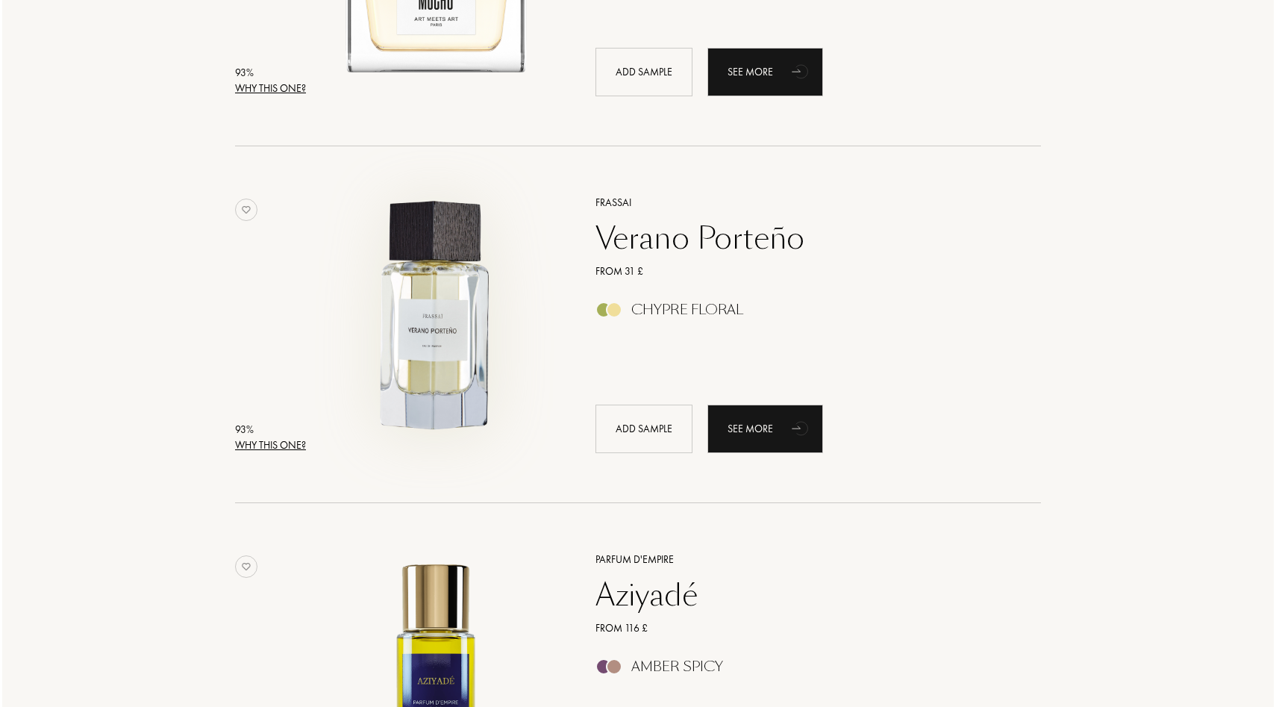
scroll to position [1162, 0]
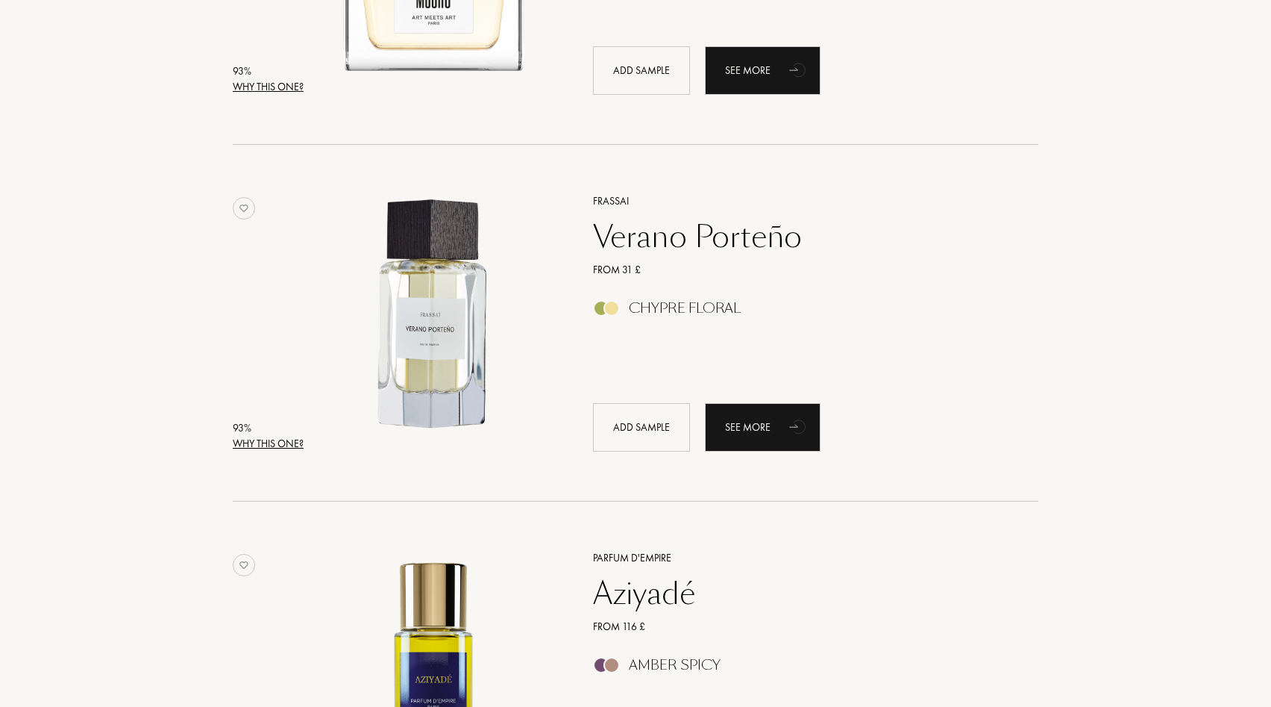
click at [255, 442] on div "Why this one?" at bounding box center [268, 444] width 71 height 16
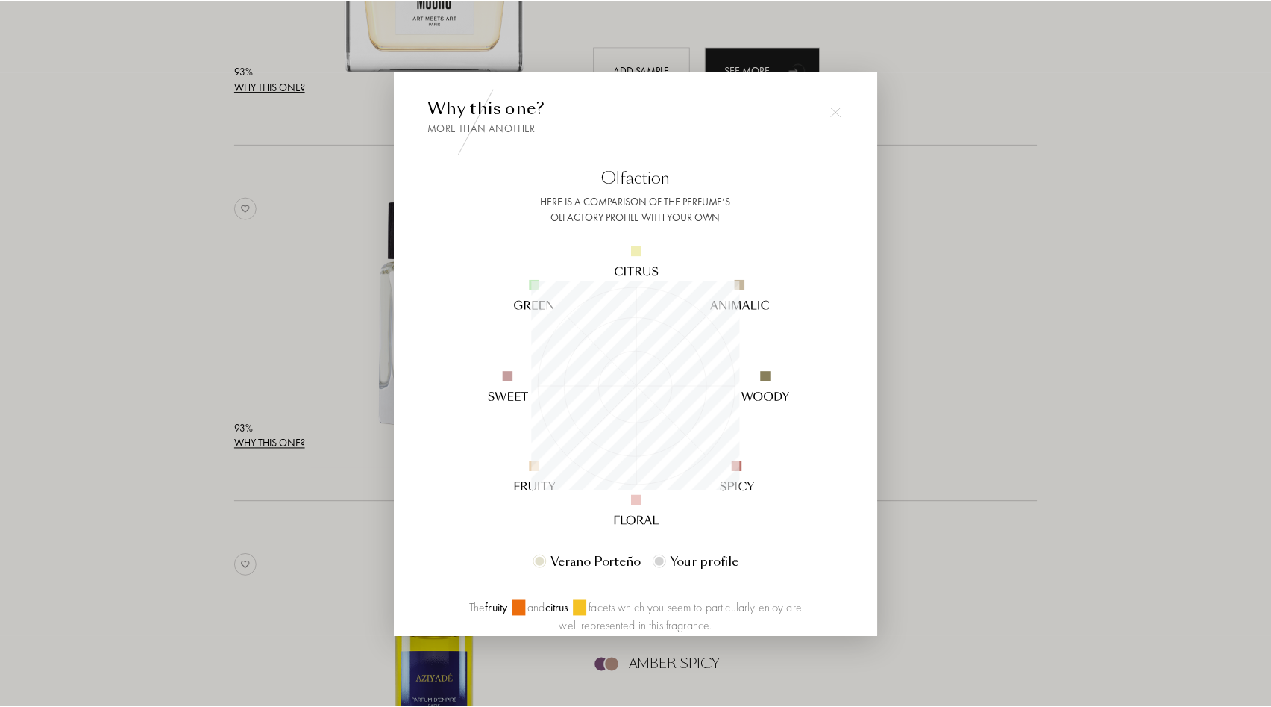
scroll to position [209, 209]
click at [250, 448] on div at bounding box center [638, 353] width 1276 height 707
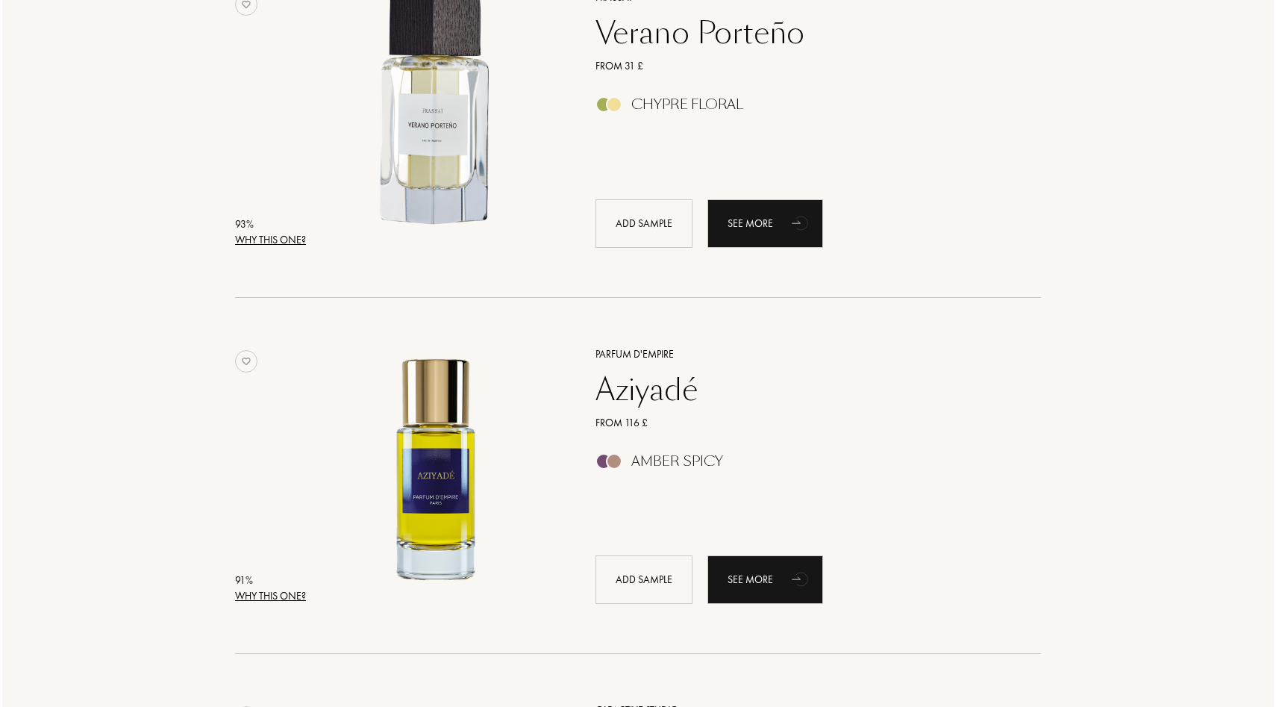
scroll to position [1427, 0]
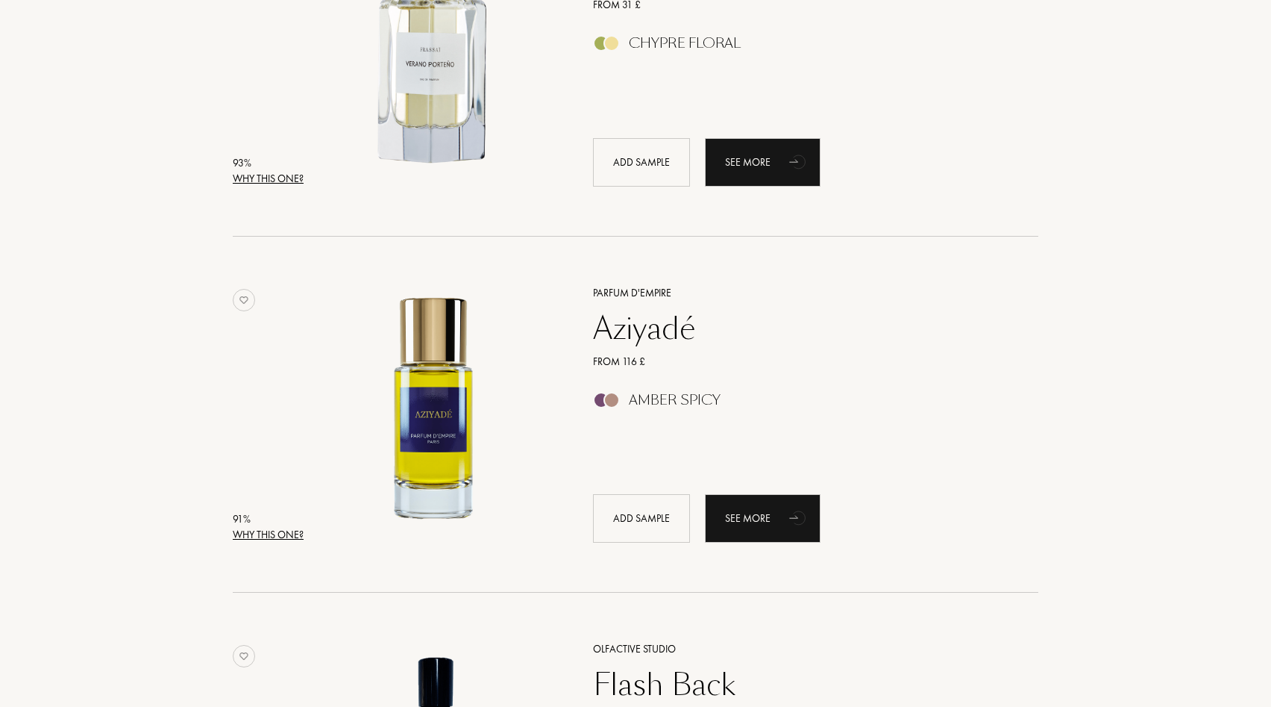
click at [283, 533] on div "Why this one?" at bounding box center [268, 535] width 71 height 16
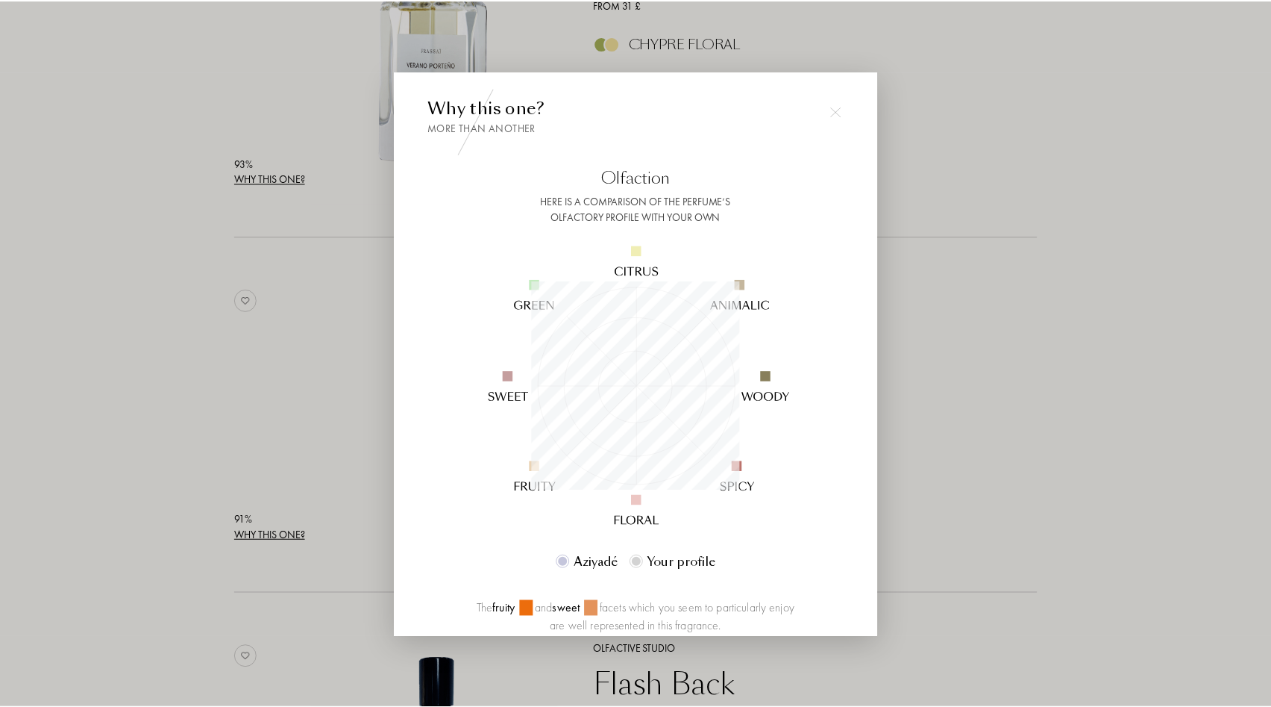
scroll to position [209, 209]
click at [283, 533] on div at bounding box center [638, 353] width 1276 height 707
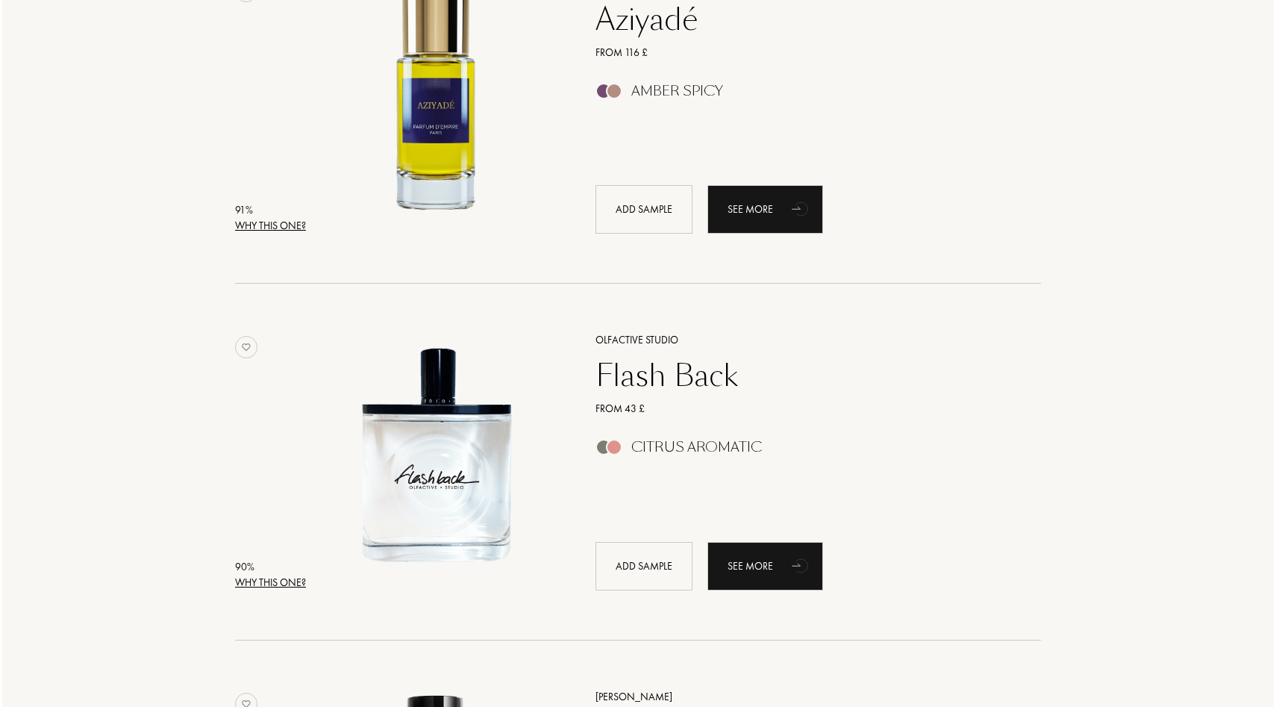
scroll to position [1737, 0]
click at [246, 572] on div "90 %" at bounding box center [268, 566] width 71 height 16
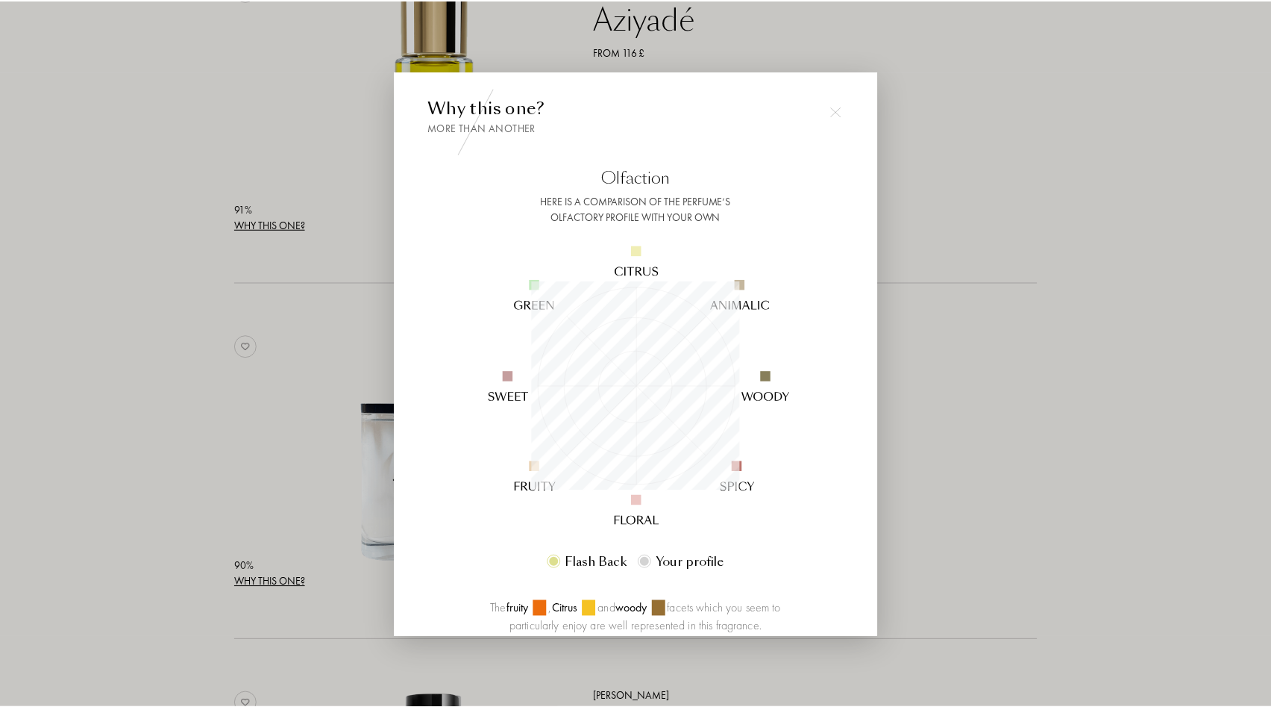
scroll to position [209, 209]
click at [197, 435] on div at bounding box center [638, 353] width 1276 height 707
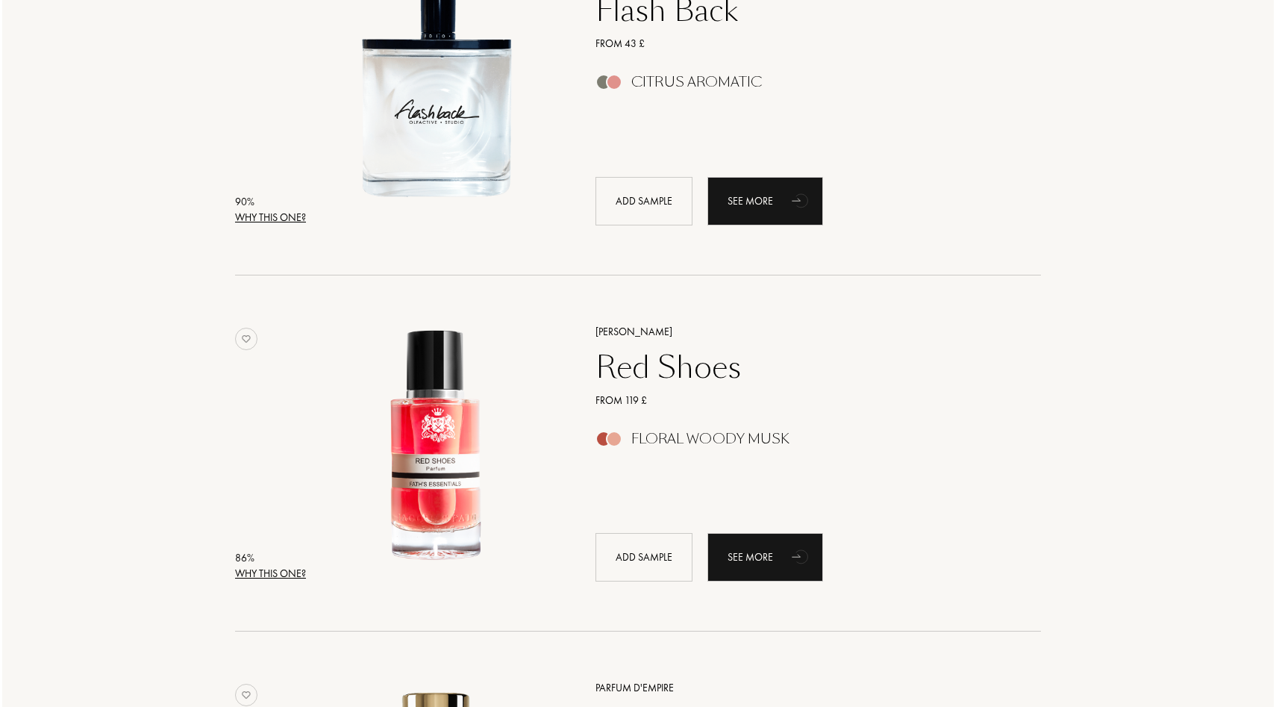
scroll to position [2103, 0]
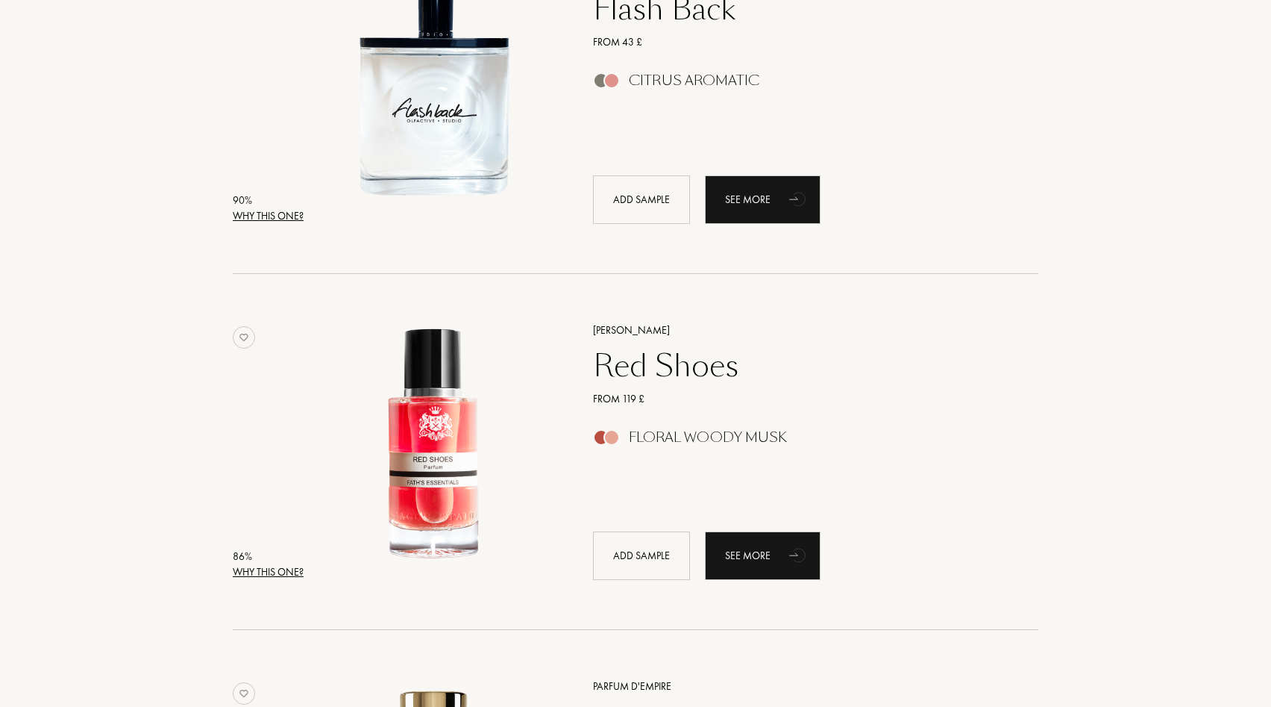
click at [252, 567] on div "Why this one?" at bounding box center [268, 572] width 71 height 16
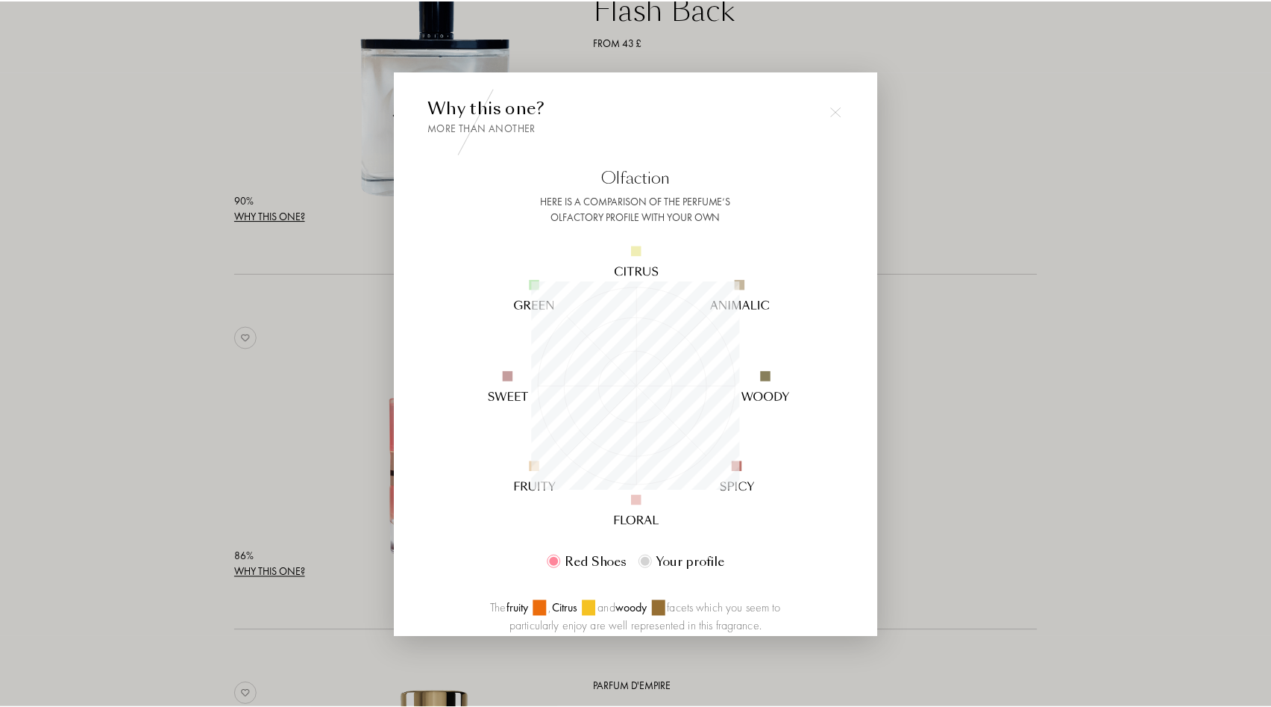
scroll to position [209, 209]
click at [252, 568] on div at bounding box center [638, 353] width 1276 height 707
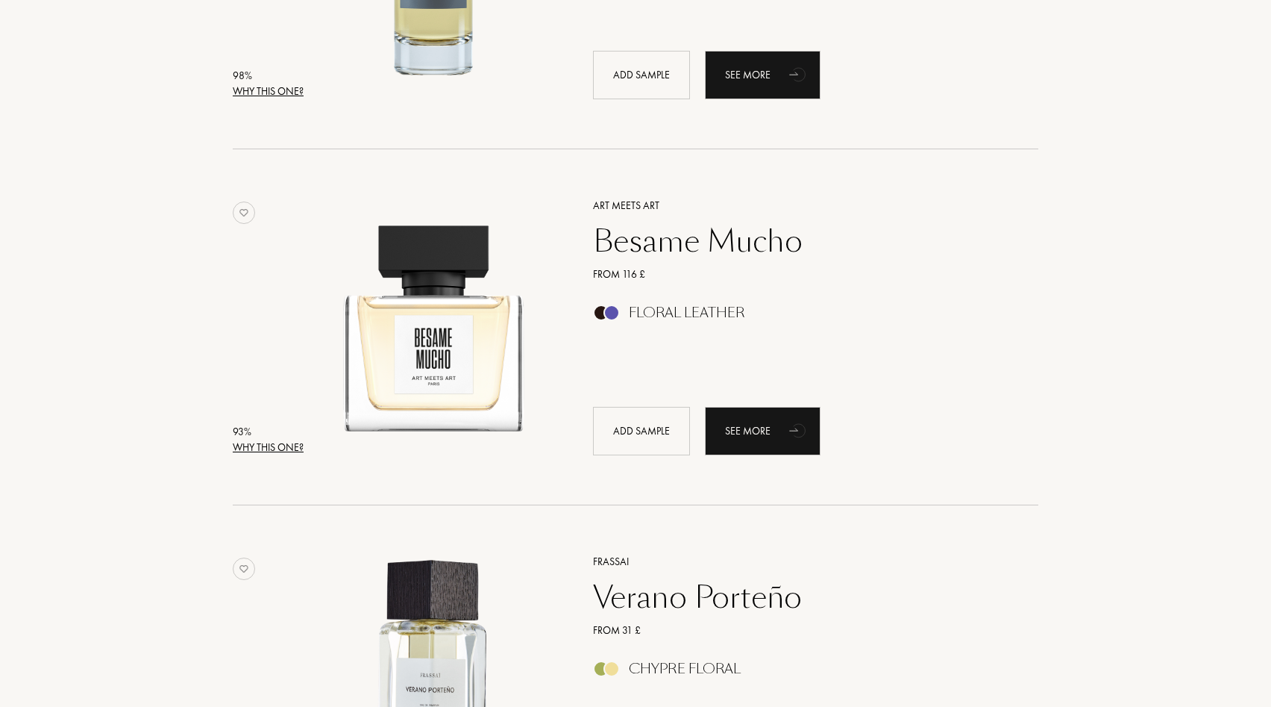
scroll to position [0, 0]
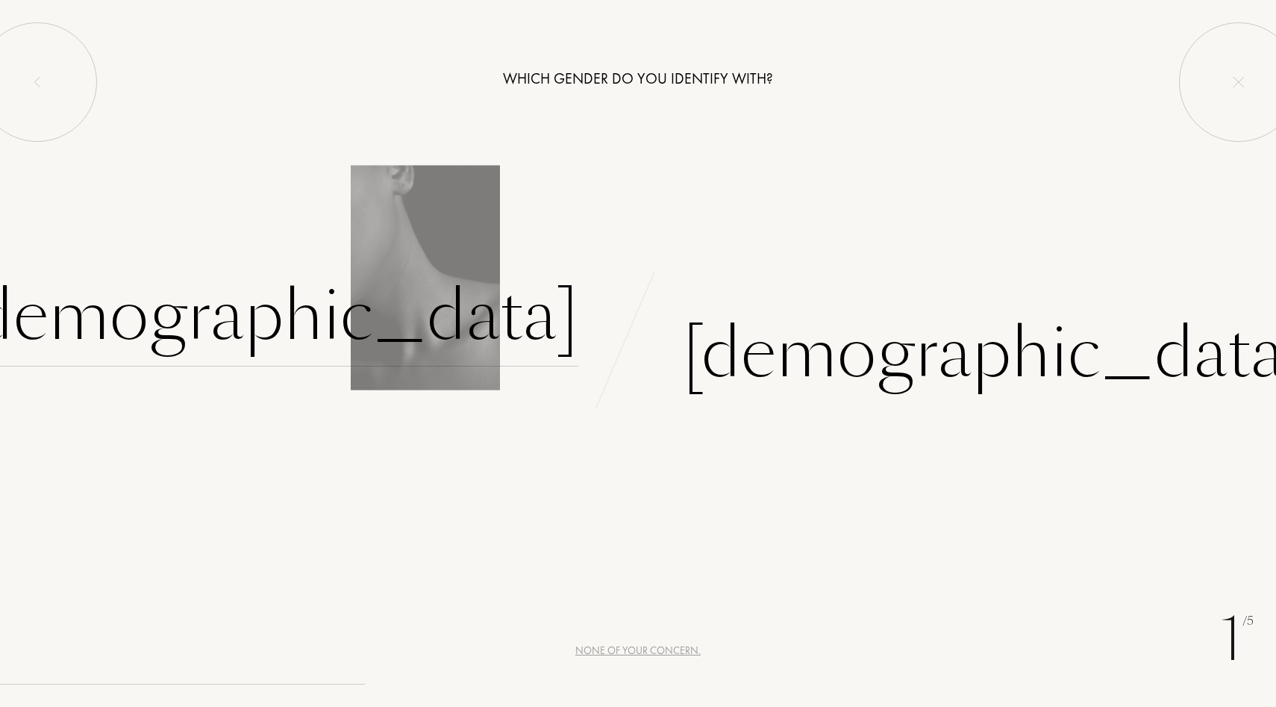
click at [483, 310] on div "[DEMOGRAPHIC_DATA]" at bounding box center [266, 316] width 623 height 101
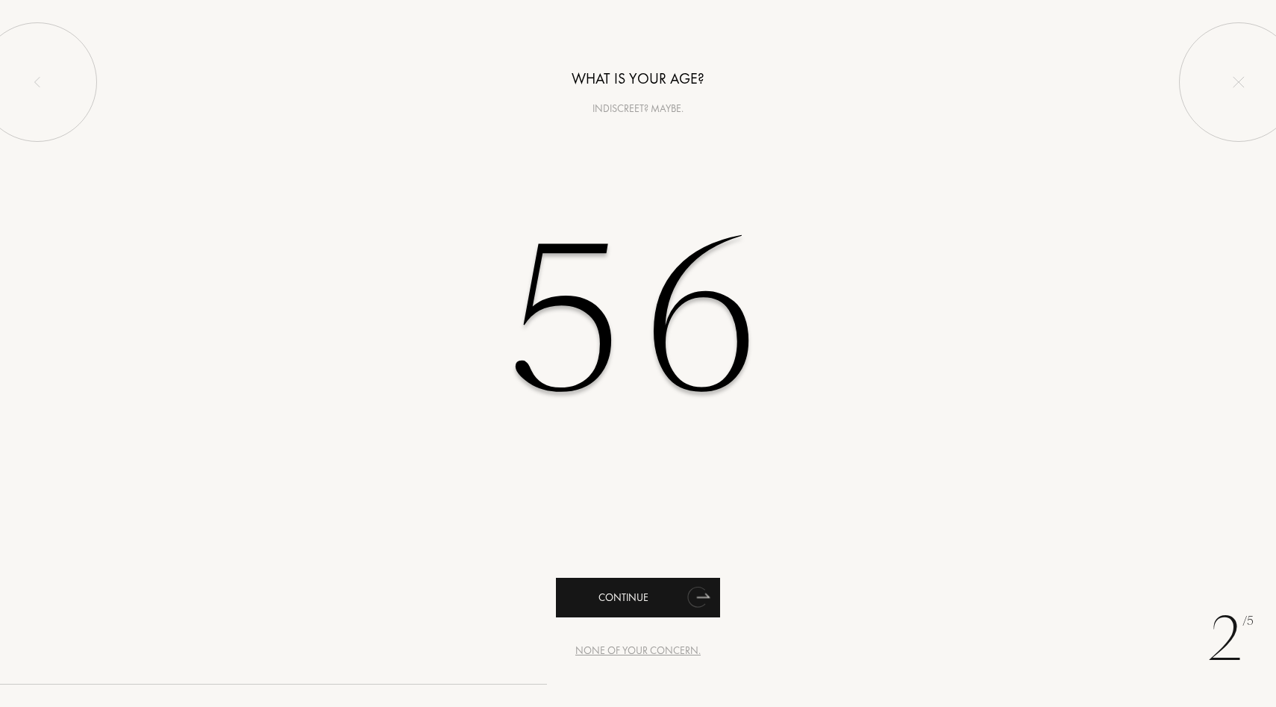
type input "56"
click at [627, 592] on div "Continue" at bounding box center [638, 597] width 164 height 40
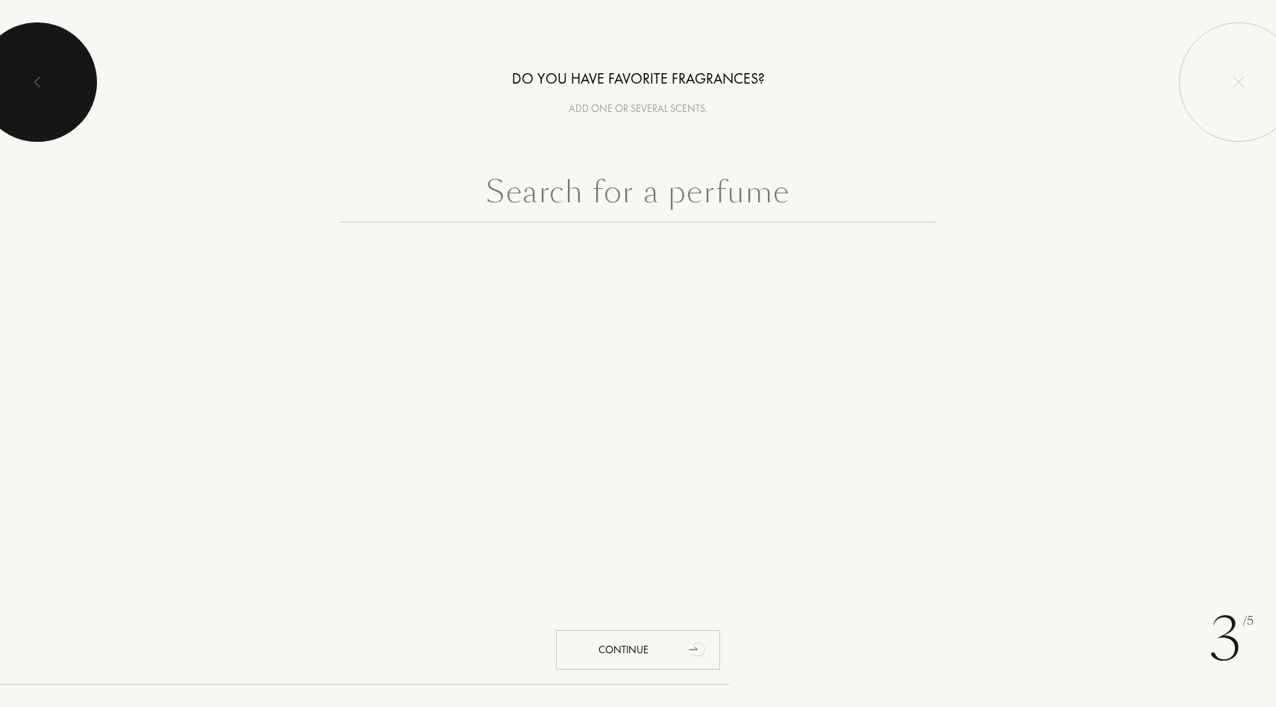
click at [58, 69] on div at bounding box center [37, 81] width 119 height 119
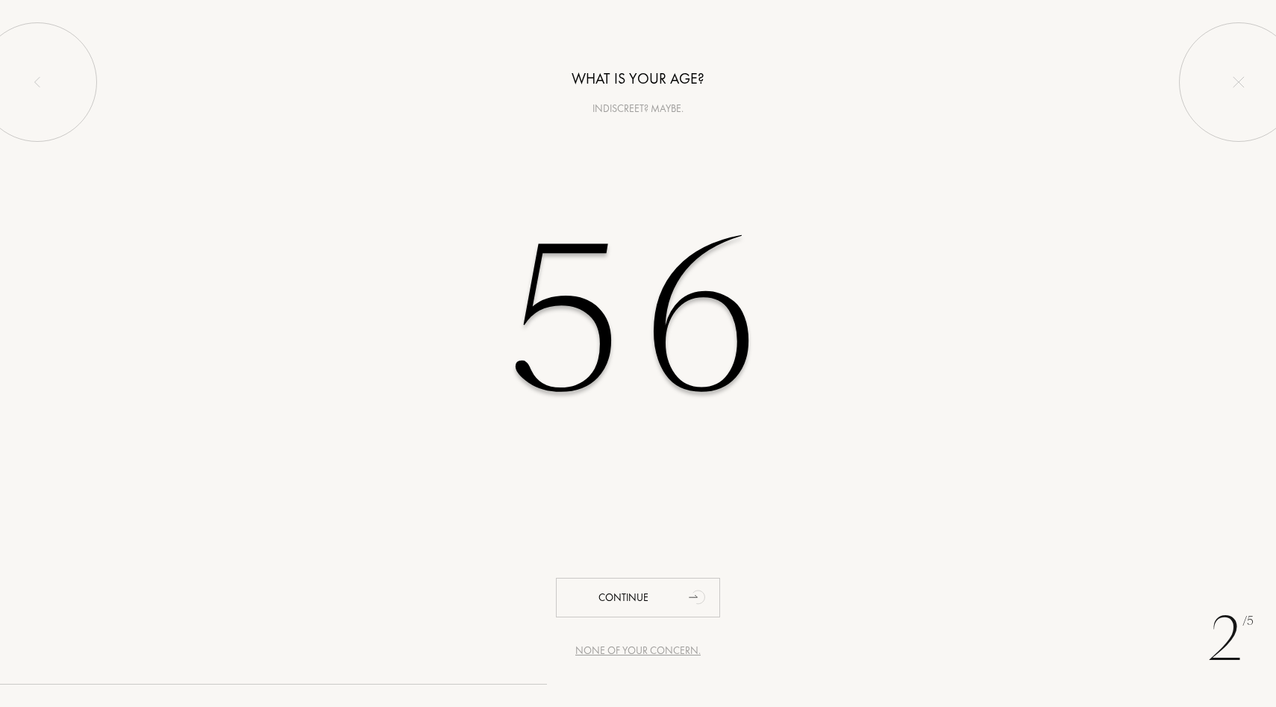
click at [617, 306] on input "56" at bounding box center [637, 320] width 425 height 302
click at [730, 318] on input "56" at bounding box center [637, 320] width 425 height 302
type input "5"
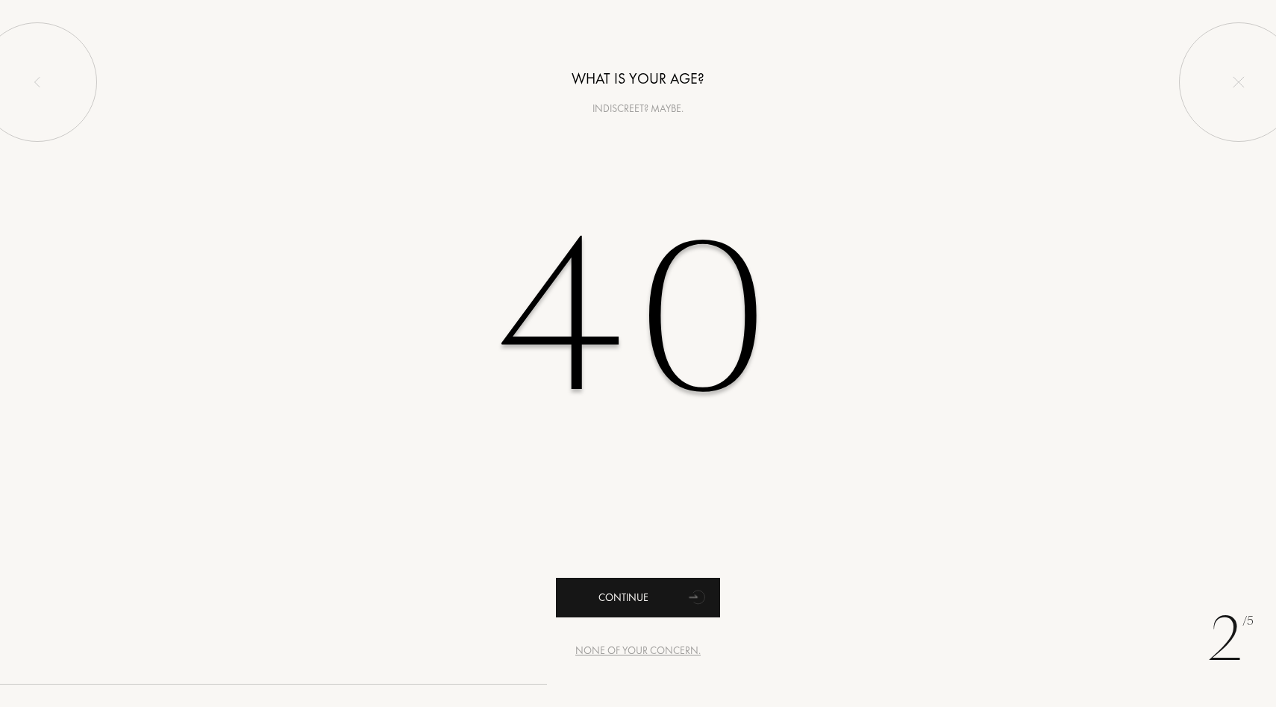
type input "40"
click at [628, 599] on div "Continue" at bounding box center [638, 597] width 164 height 40
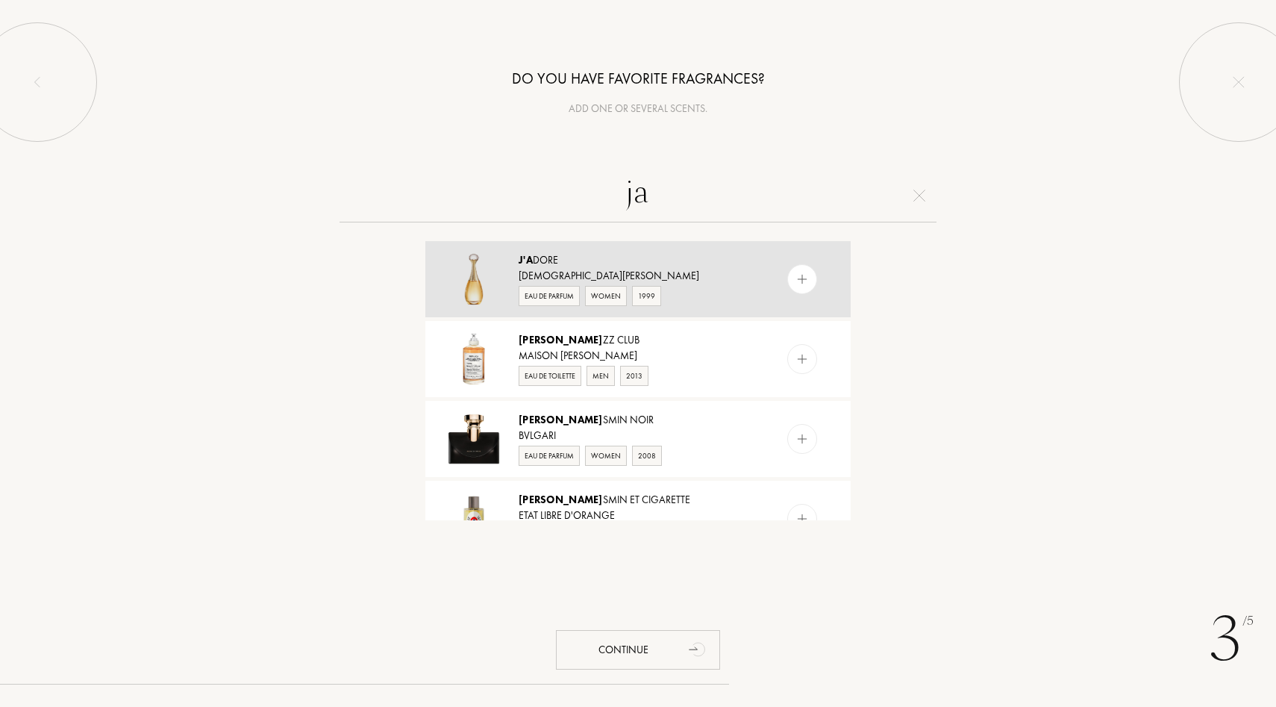
type input "ja"
click at [666, 277] on div "Christian Dior" at bounding box center [637, 276] width 237 height 16
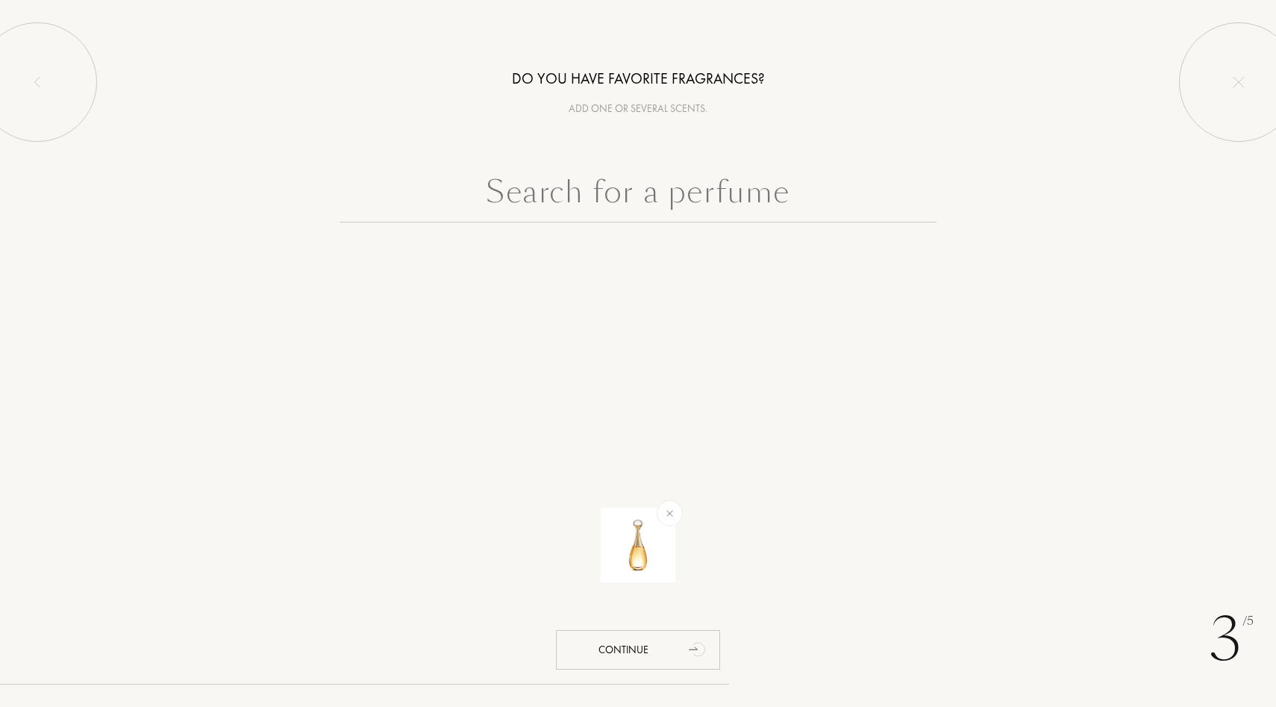
click at [636, 192] on input "text" at bounding box center [637, 196] width 597 height 54
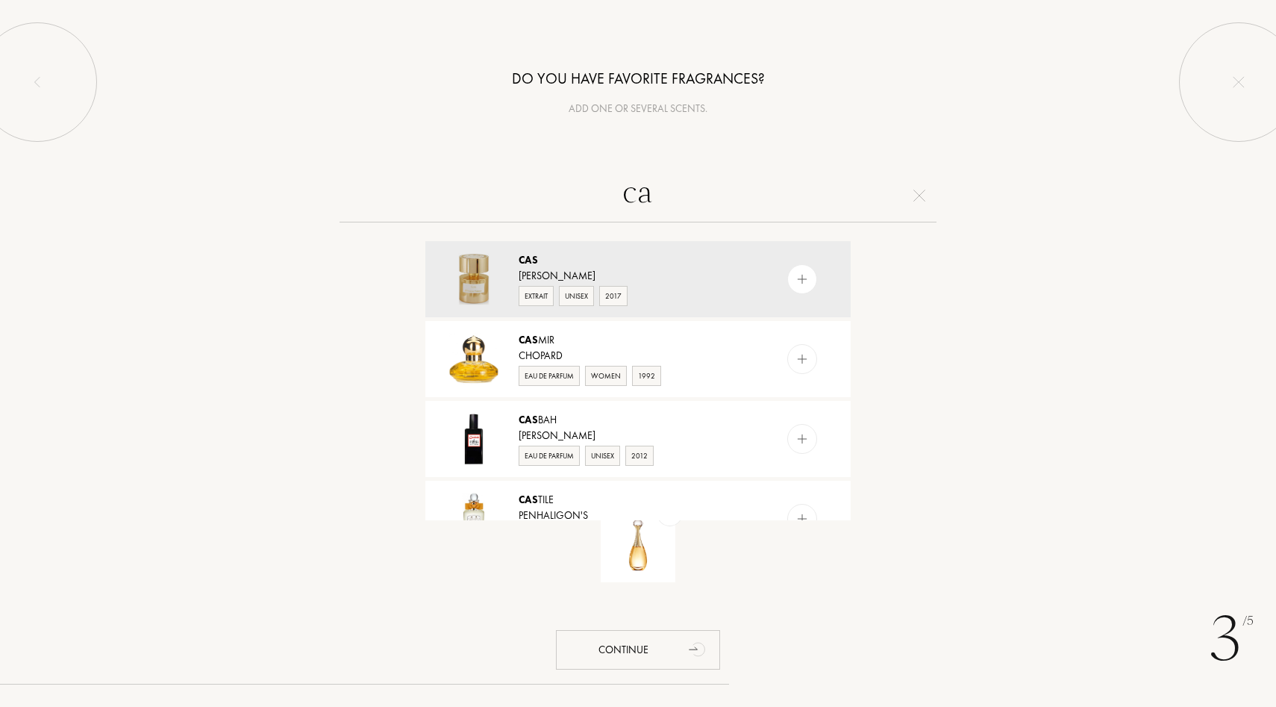
type input "c"
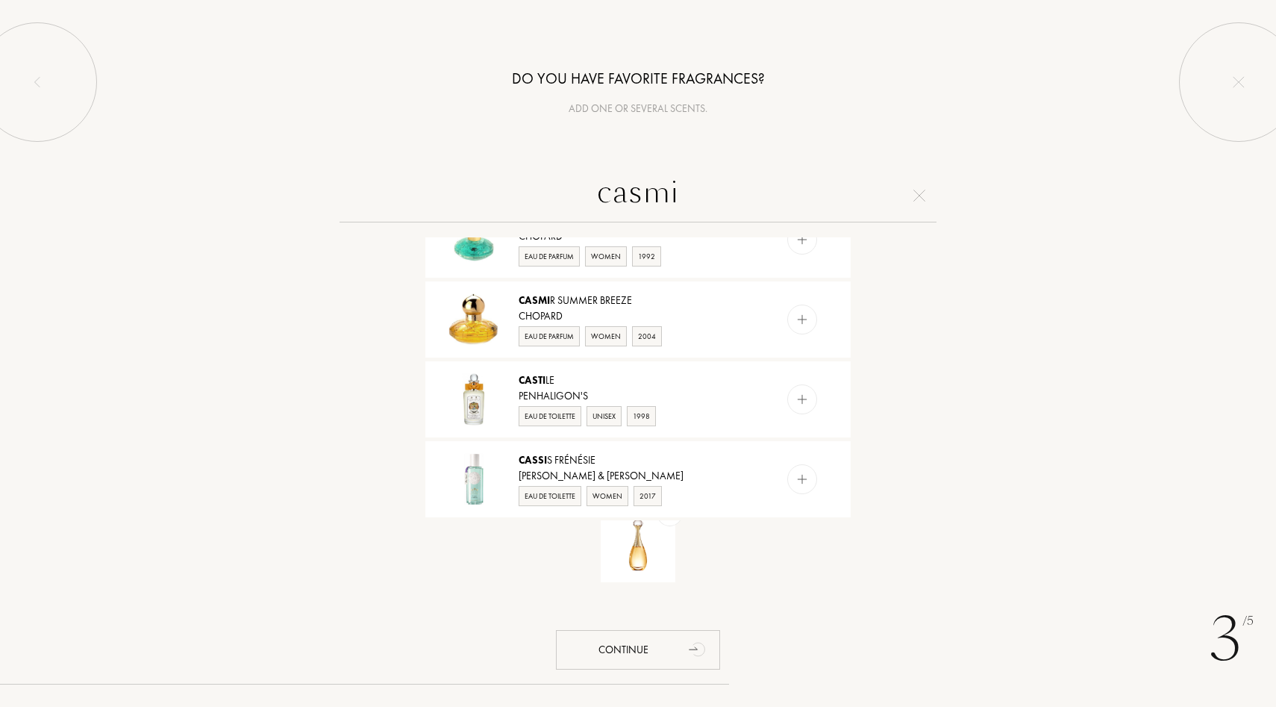
scroll to position [282, 0]
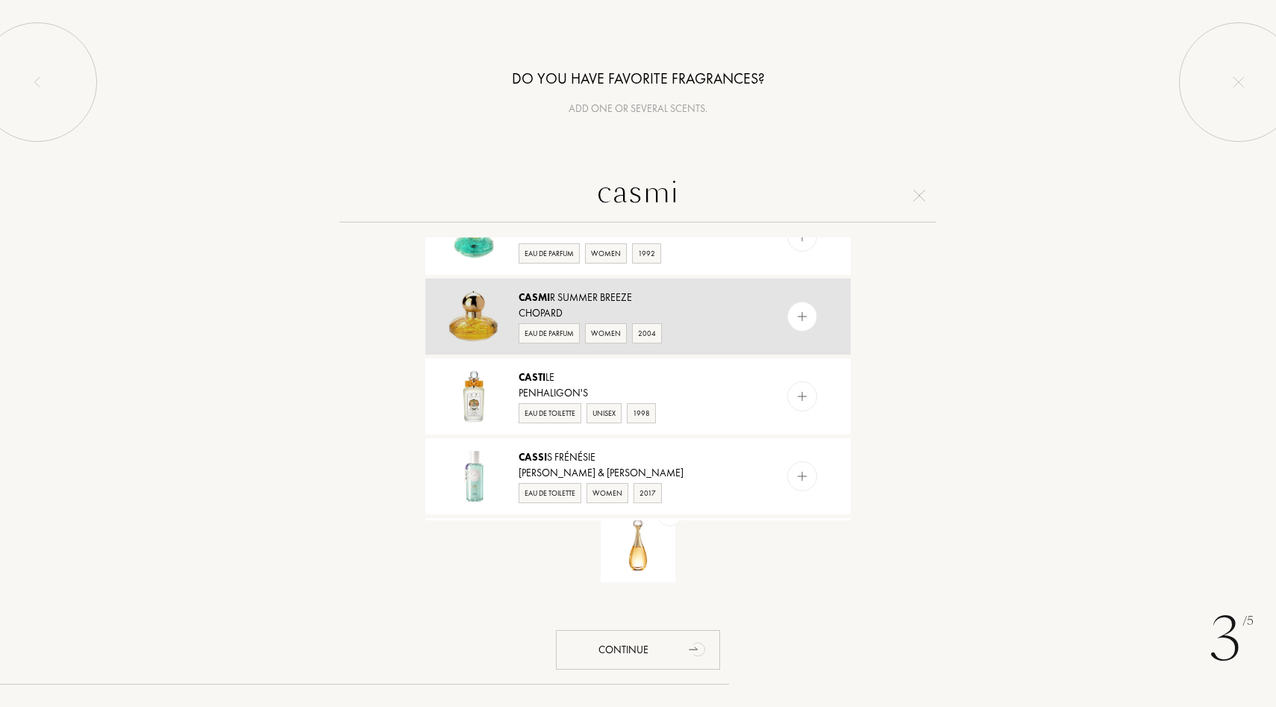
type input "casmi"
click at [729, 298] on div "Casmi r Summer Breeze" at bounding box center [637, 297] width 237 height 16
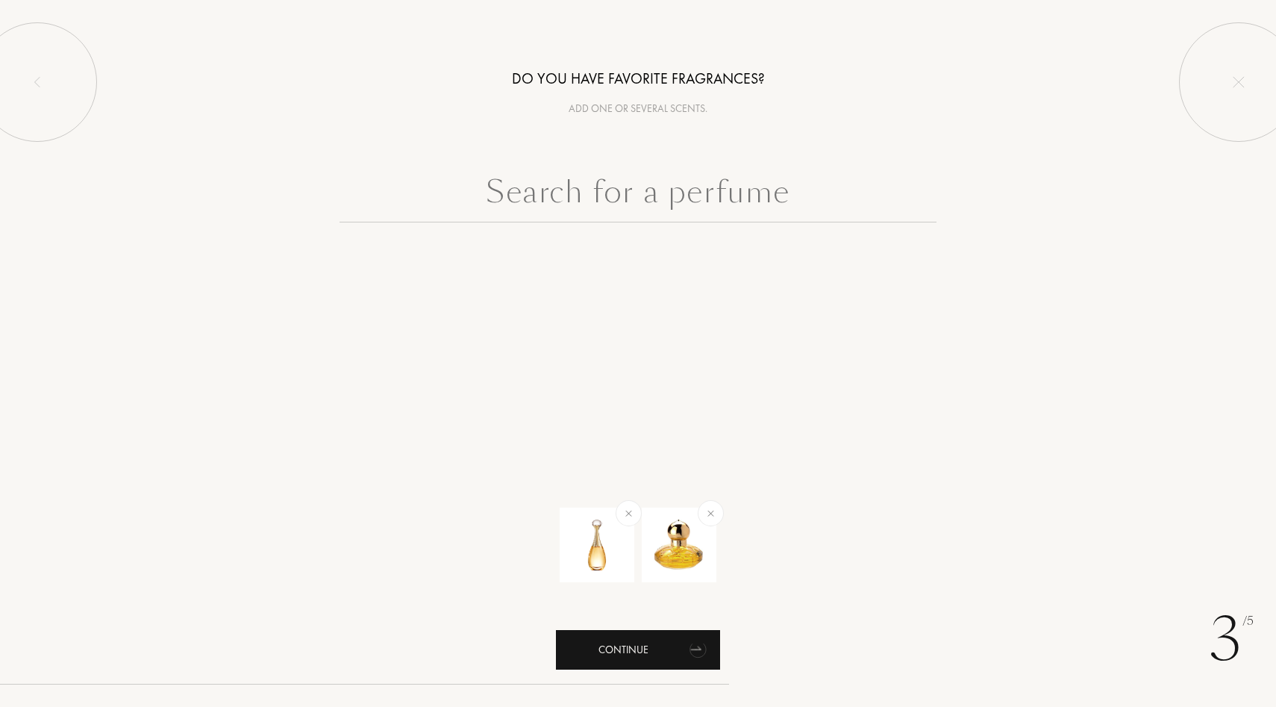
click at [660, 642] on div "Continue" at bounding box center [638, 650] width 164 height 40
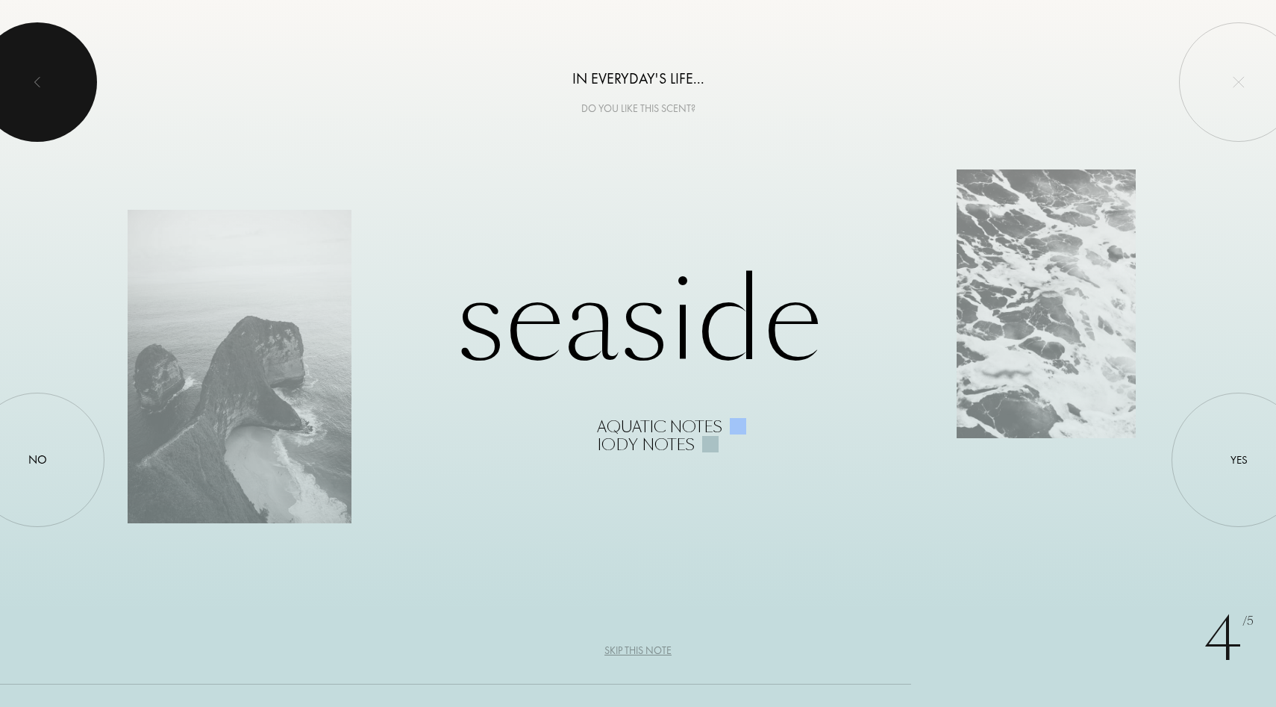
click at [40, 98] on div at bounding box center [37, 81] width 119 height 119
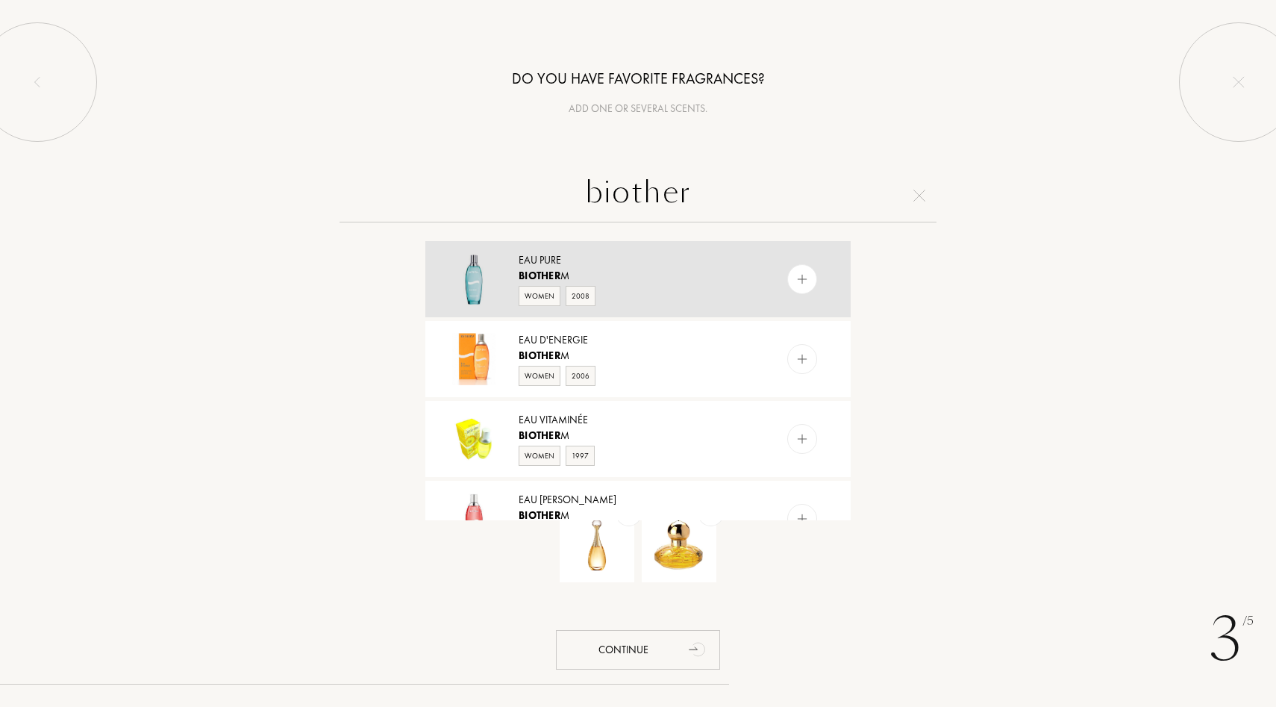
type input "biother"
click at [597, 259] on div "Eau Pure" at bounding box center [637, 260] width 237 height 16
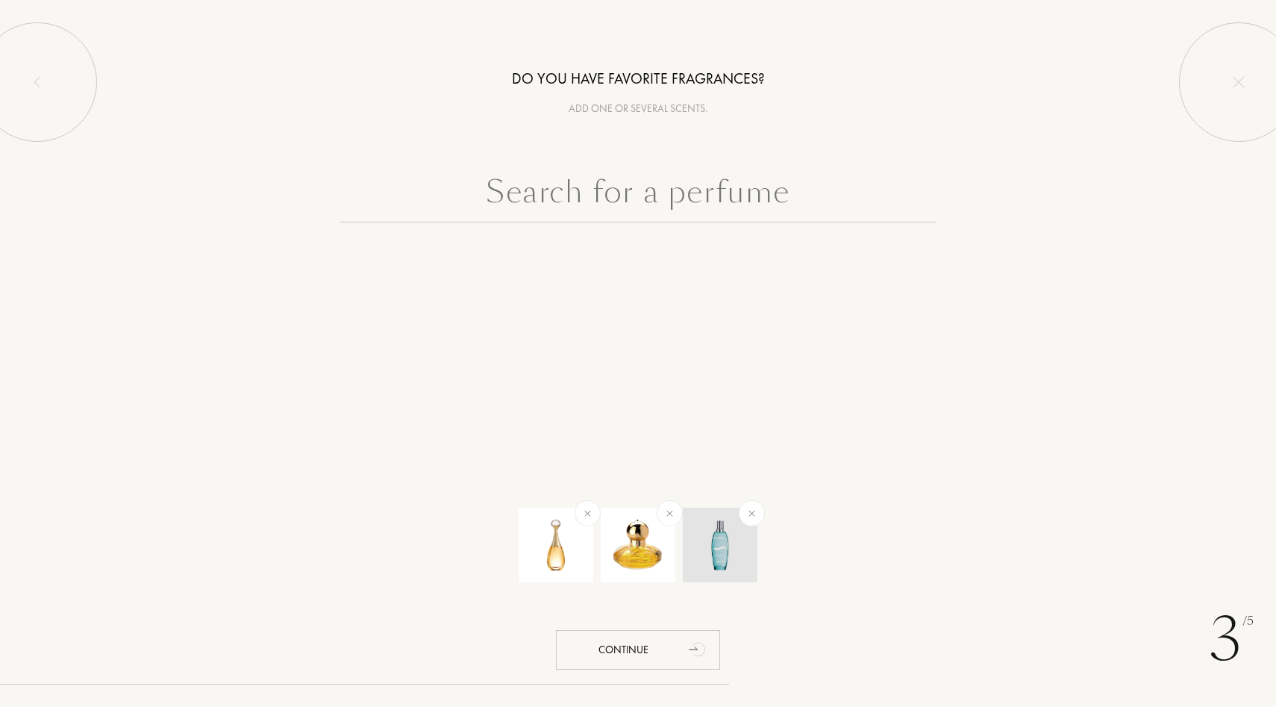
click at [716, 530] on img at bounding box center [720, 545] width 52 height 52
click at [585, 198] on input "text" at bounding box center [637, 196] width 597 height 54
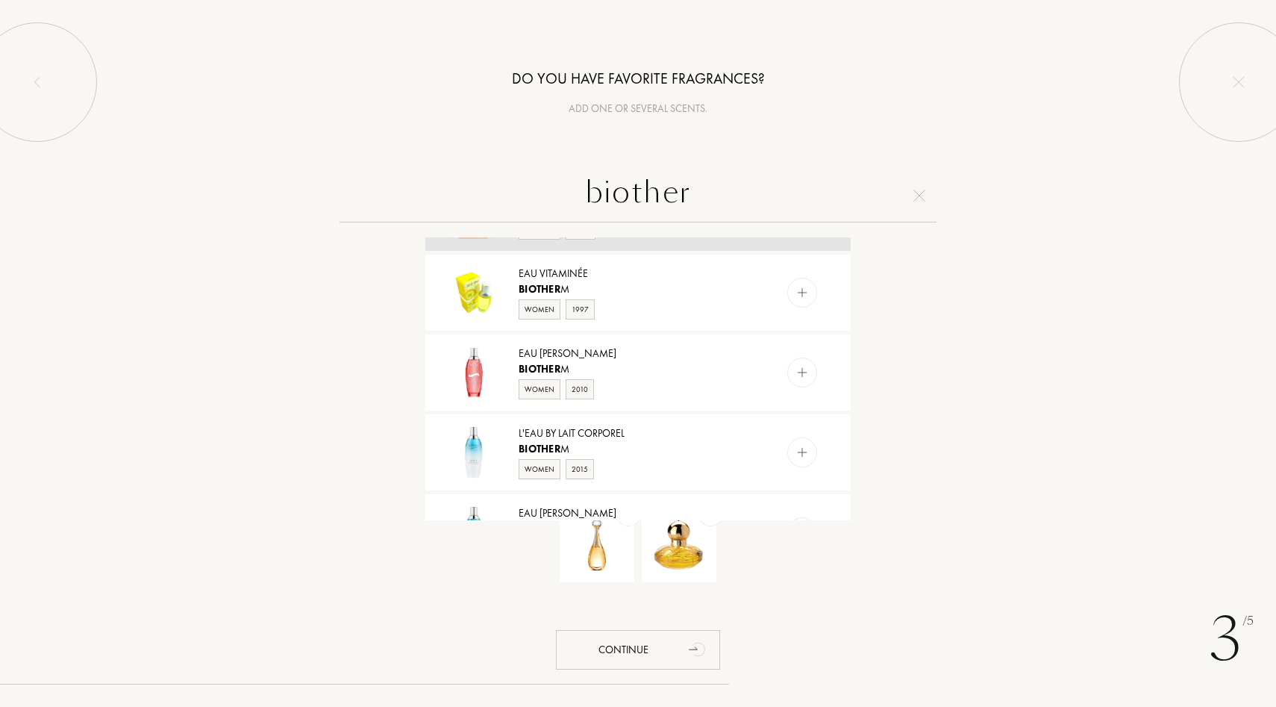
scroll to position [164, 0]
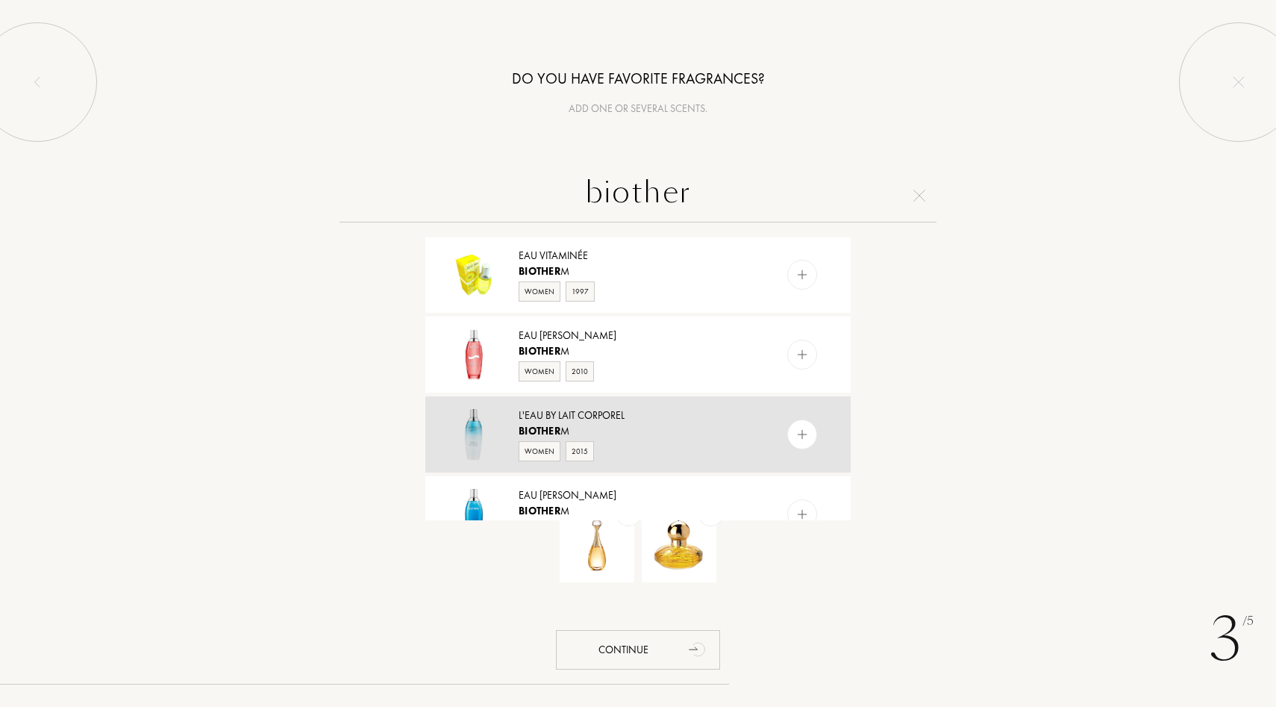
type input "biother"
click at [633, 440] on div "Women 2015" at bounding box center [637, 450] width 237 height 22
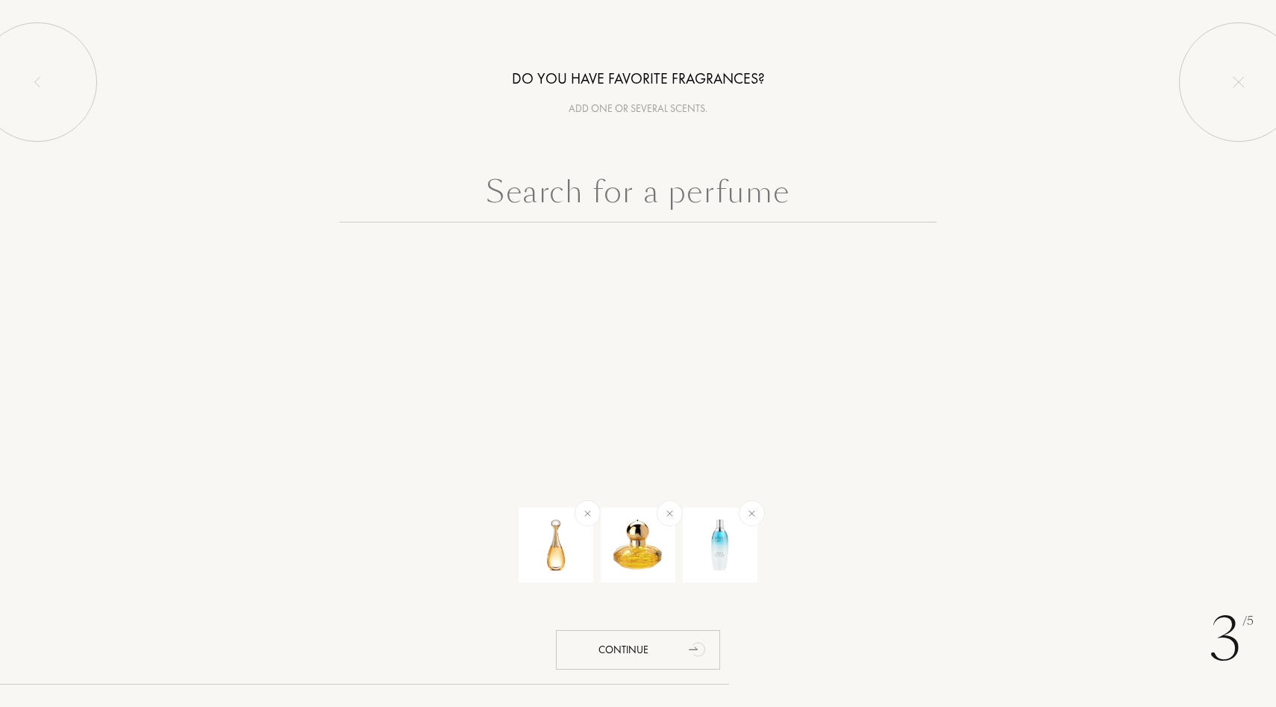
scroll to position [0, 0]
click at [654, 645] on div "Continue" at bounding box center [638, 650] width 164 height 40
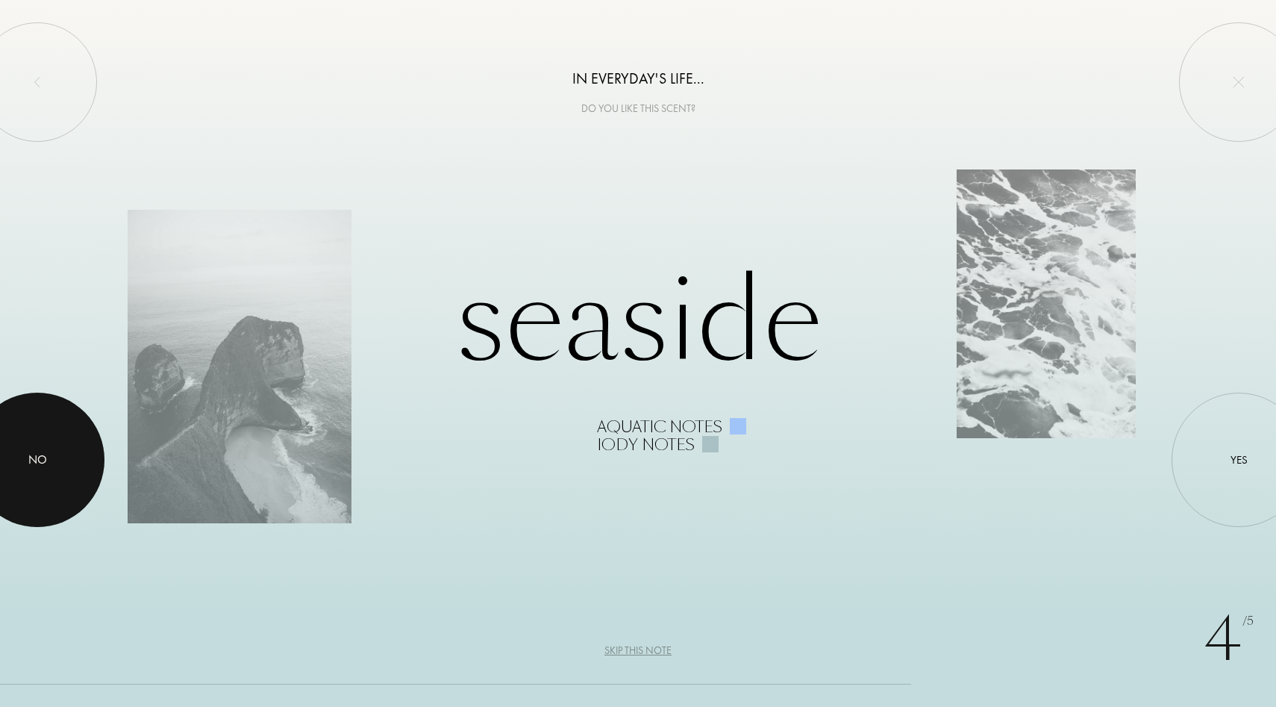
click at [47, 442] on div at bounding box center [37, 459] width 134 height 134
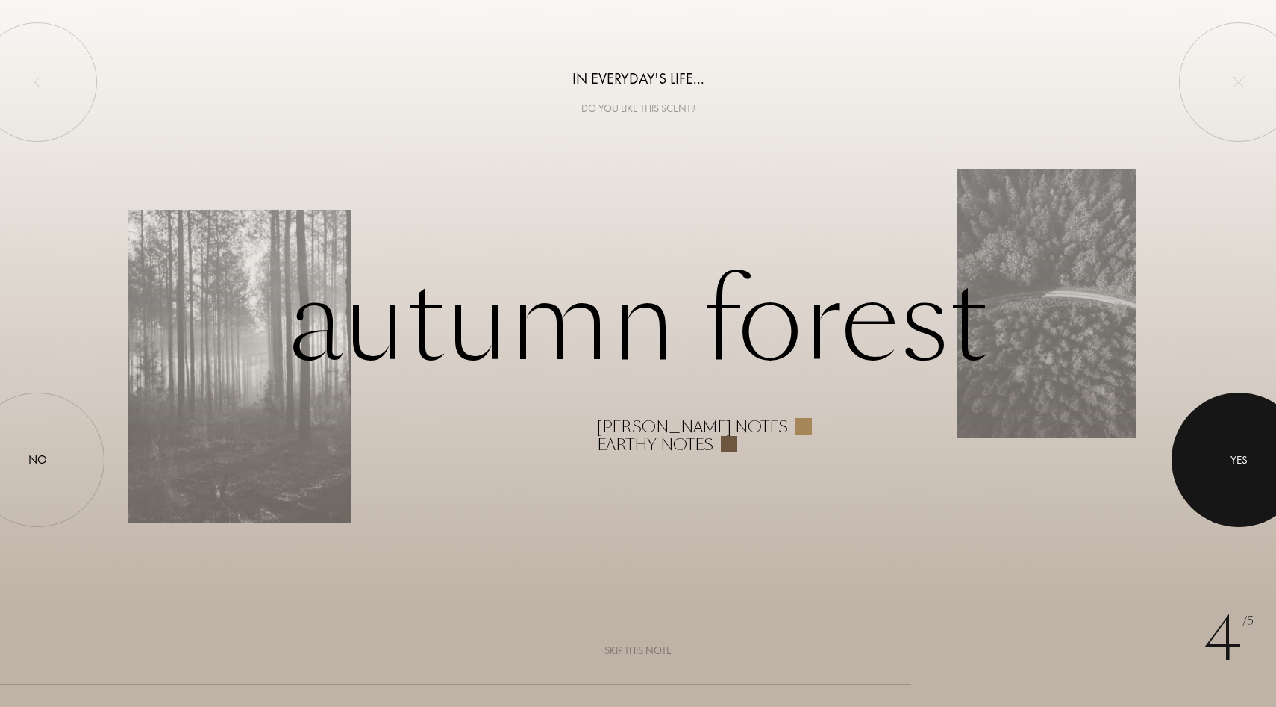
click at [1231, 487] on div at bounding box center [1238, 459] width 134 height 134
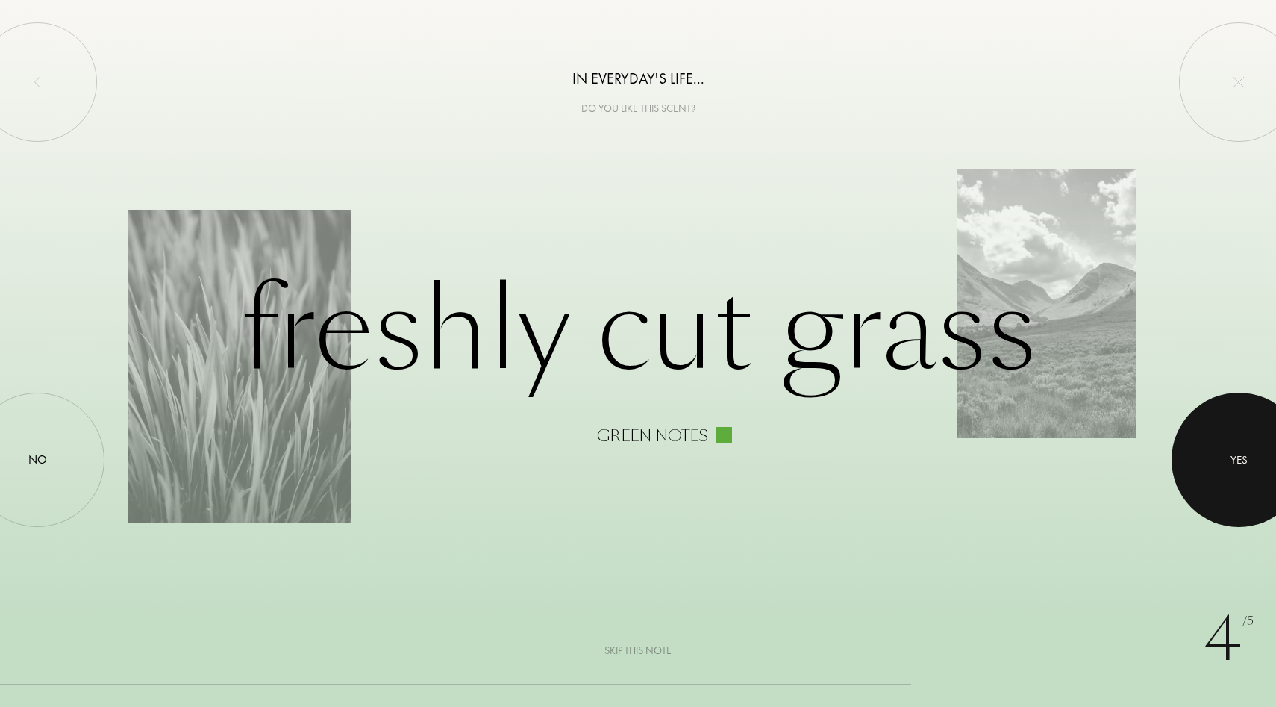
click at [1212, 476] on div at bounding box center [1238, 459] width 134 height 134
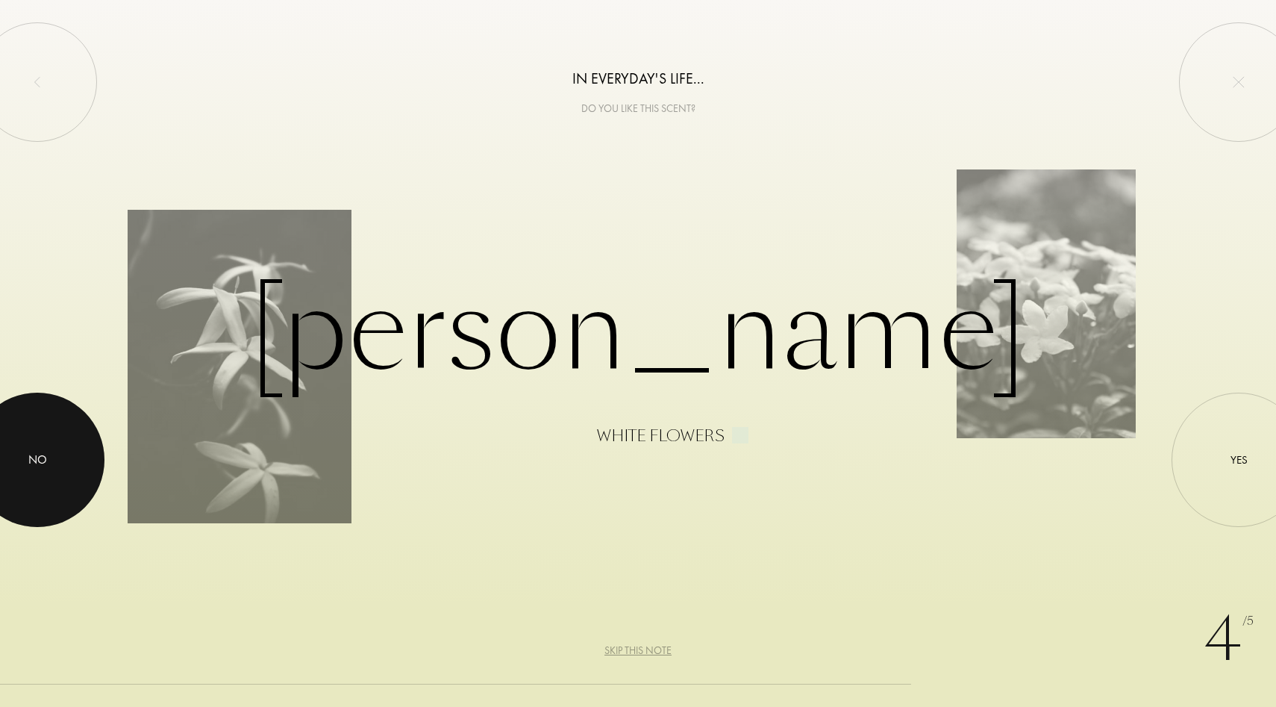
click at [38, 448] on div at bounding box center [37, 459] width 134 height 134
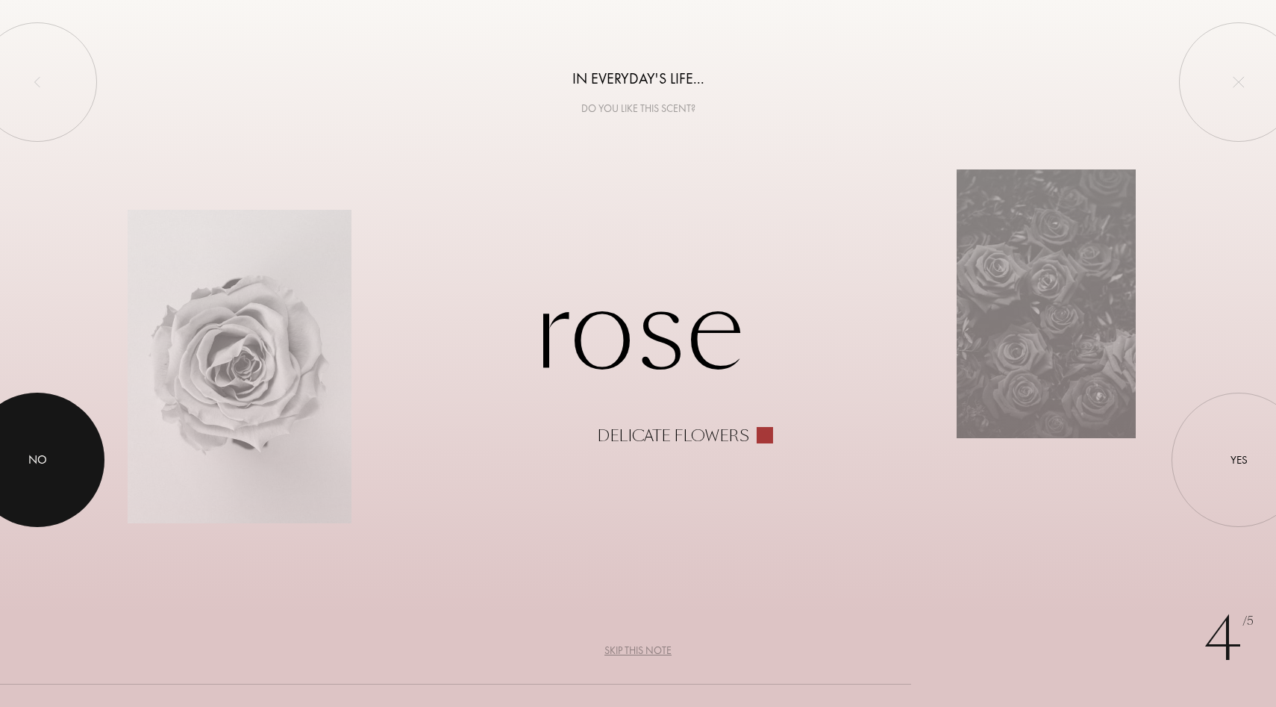
click at [32, 442] on div at bounding box center [37, 459] width 134 height 134
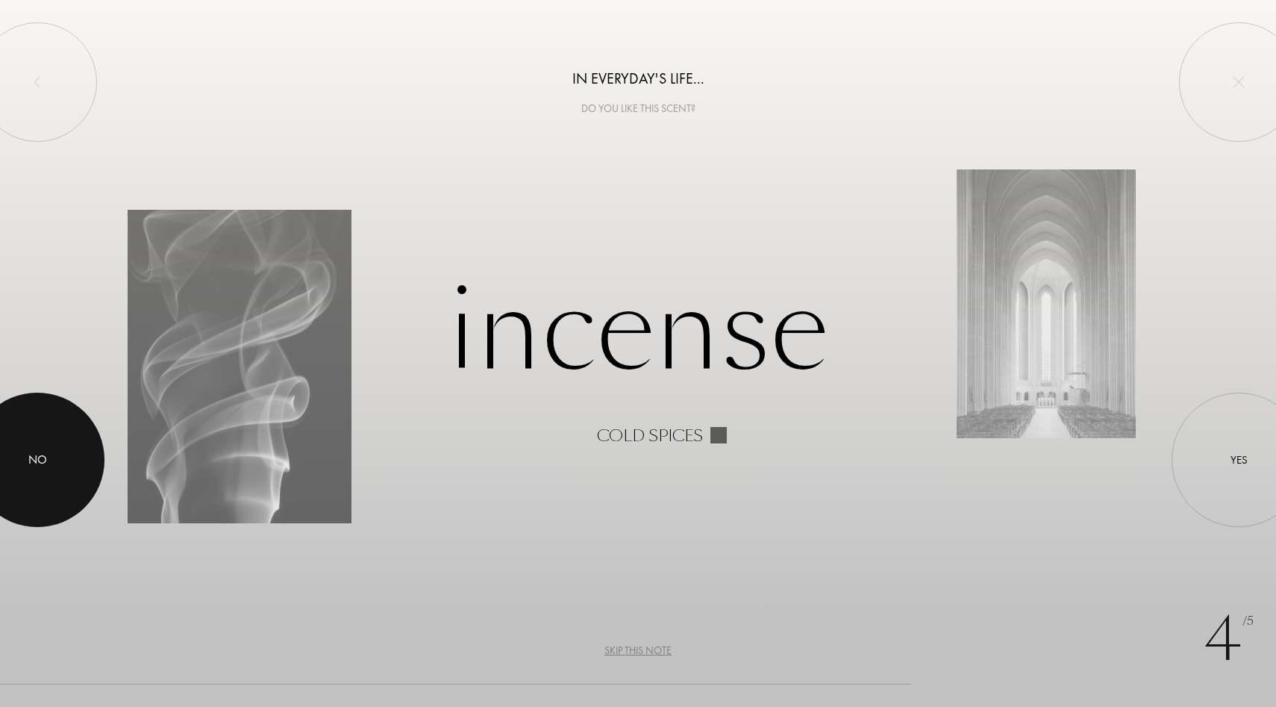
click at [46, 453] on div "No" at bounding box center [37, 460] width 19 height 18
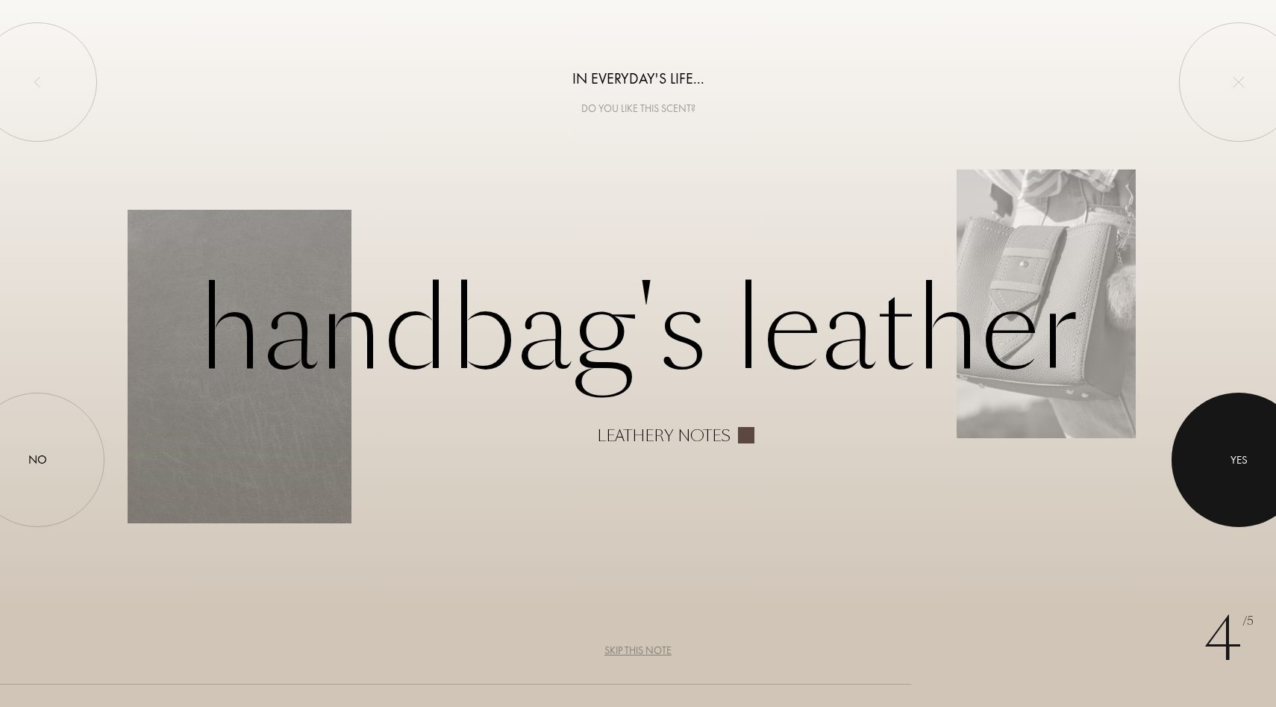
click at [1230, 432] on div at bounding box center [1238, 459] width 134 height 134
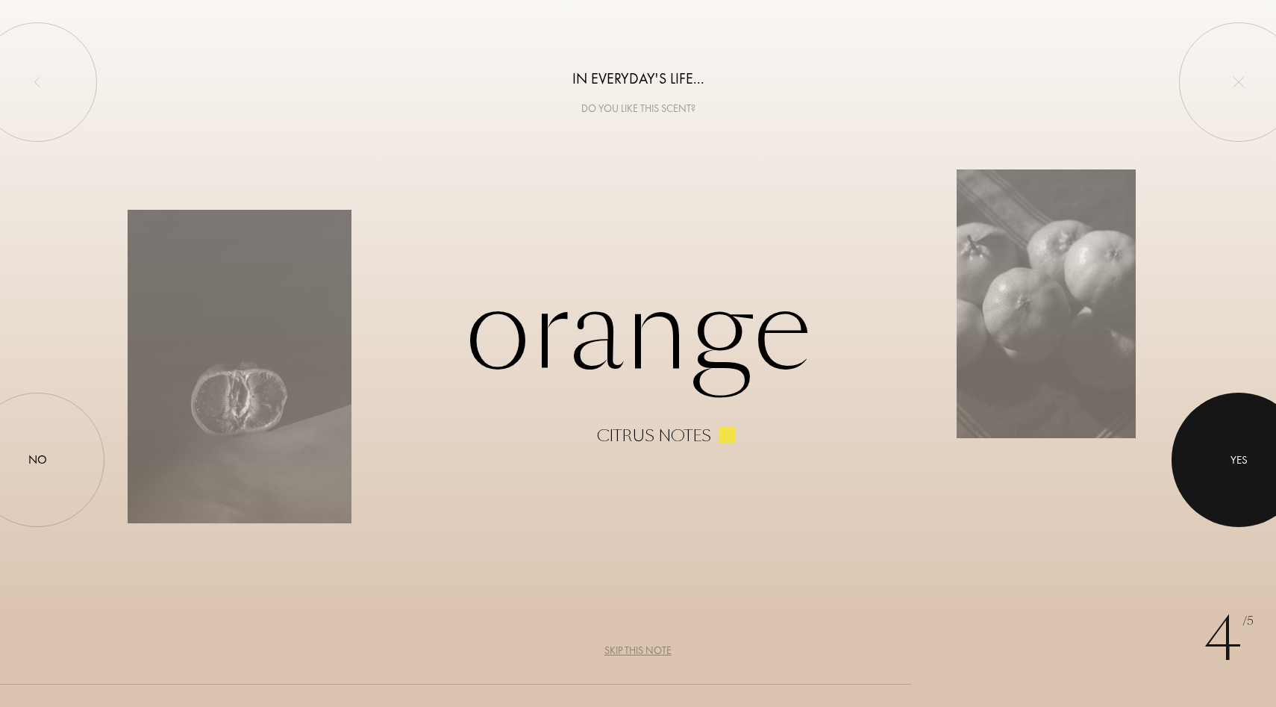
click at [1232, 433] on div at bounding box center [1238, 459] width 134 height 134
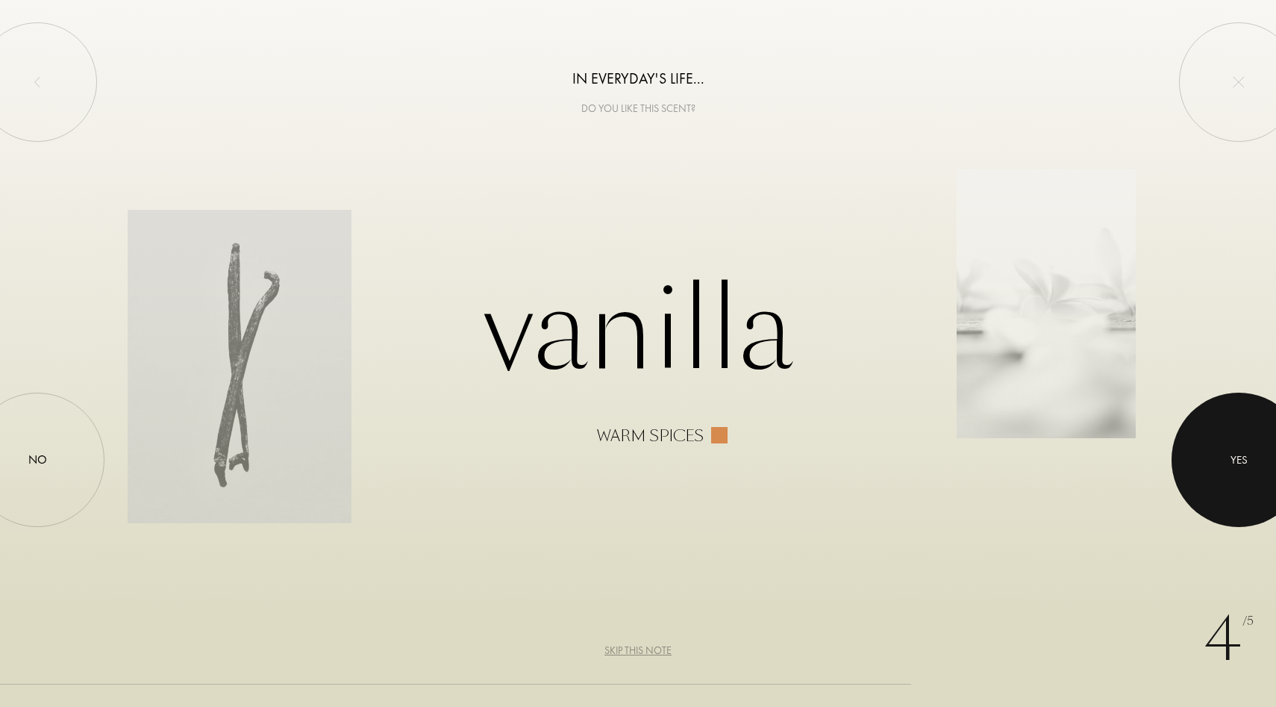
click at [1252, 437] on div at bounding box center [1238, 459] width 134 height 134
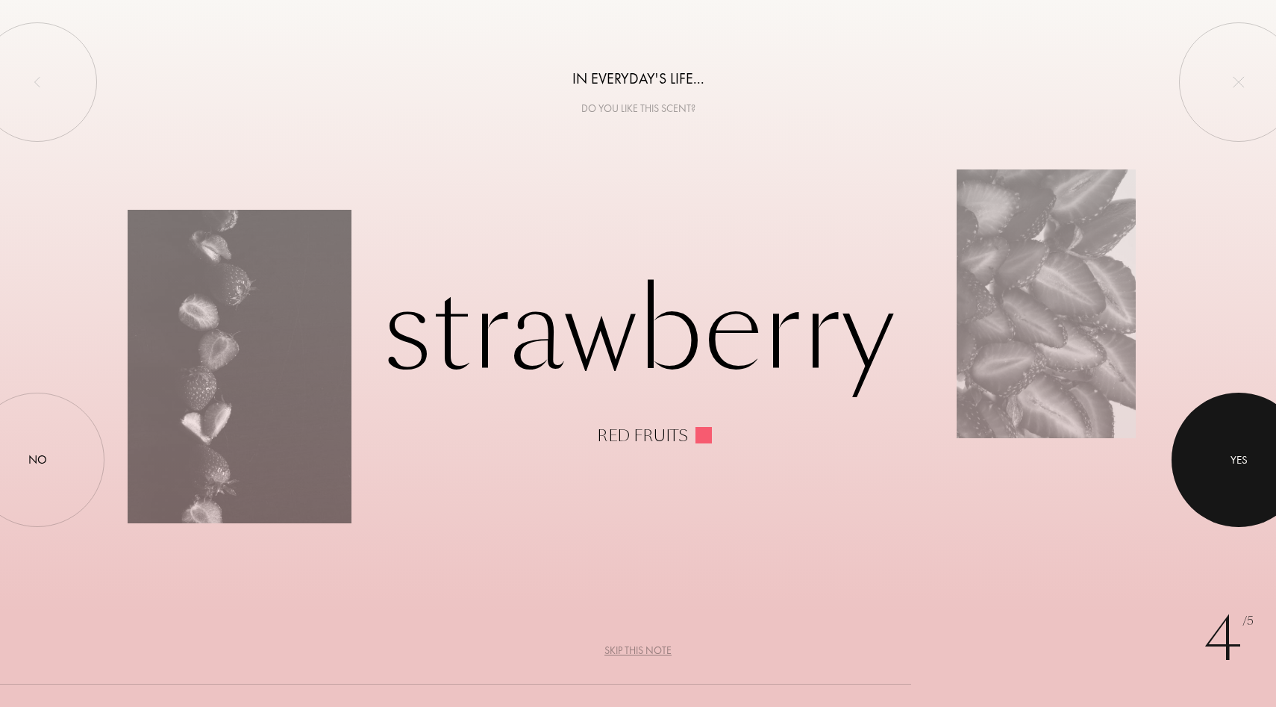
click at [1224, 454] on div at bounding box center [1238, 459] width 134 height 134
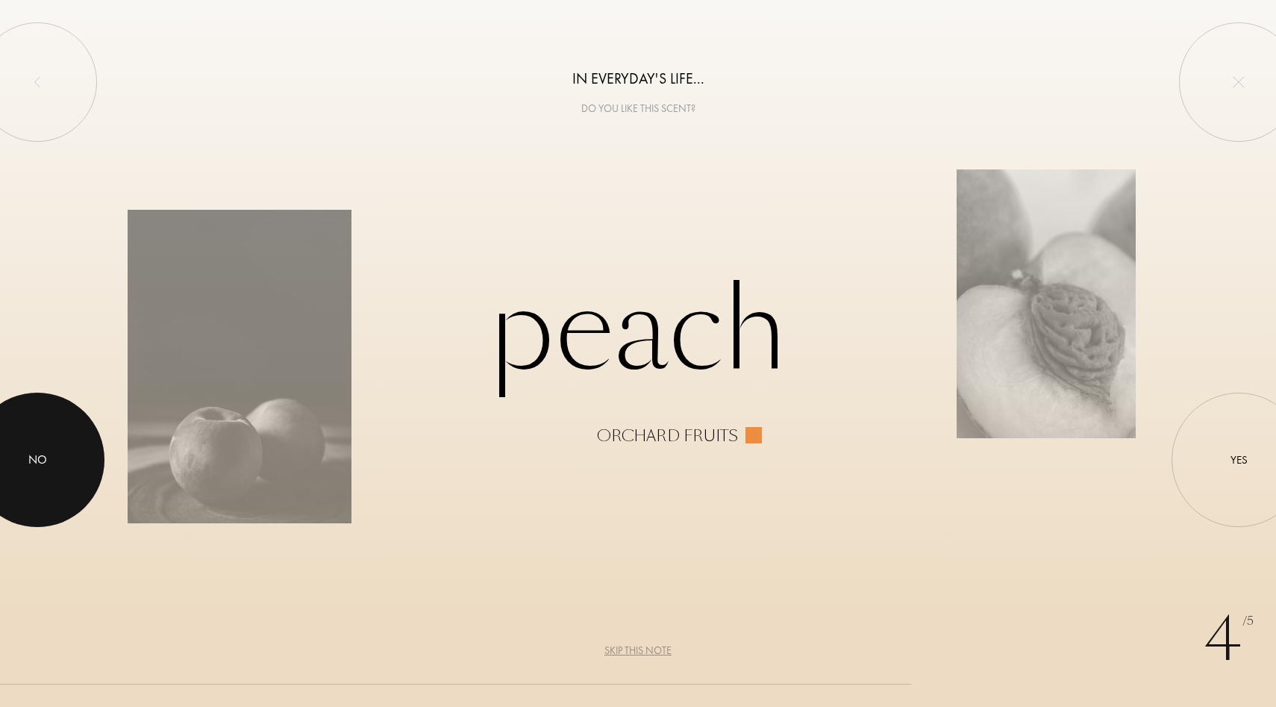
click at [34, 452] on div "No" at bounding box center [37, 460] width 19 height 18
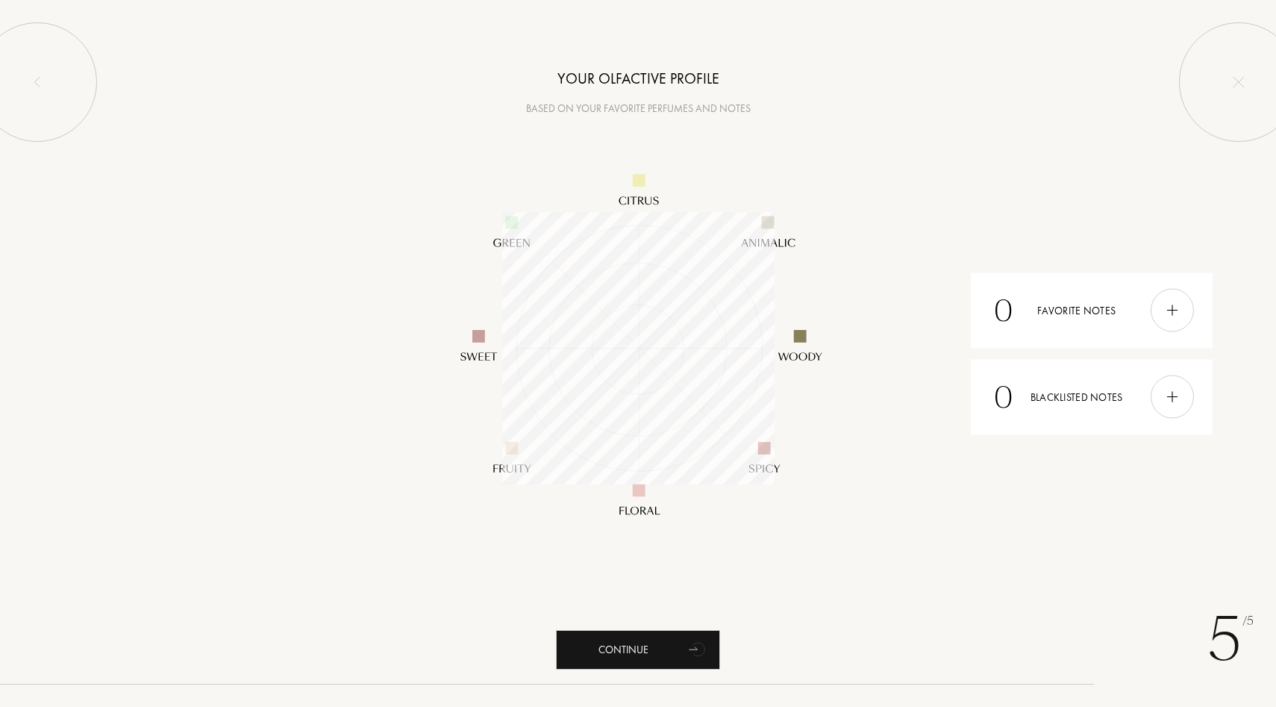
scroll to position [272, 272]
click at [1071, 400] on div "0 Blacklisted notes" at bounding box center [1092, 396] width 242 height 75
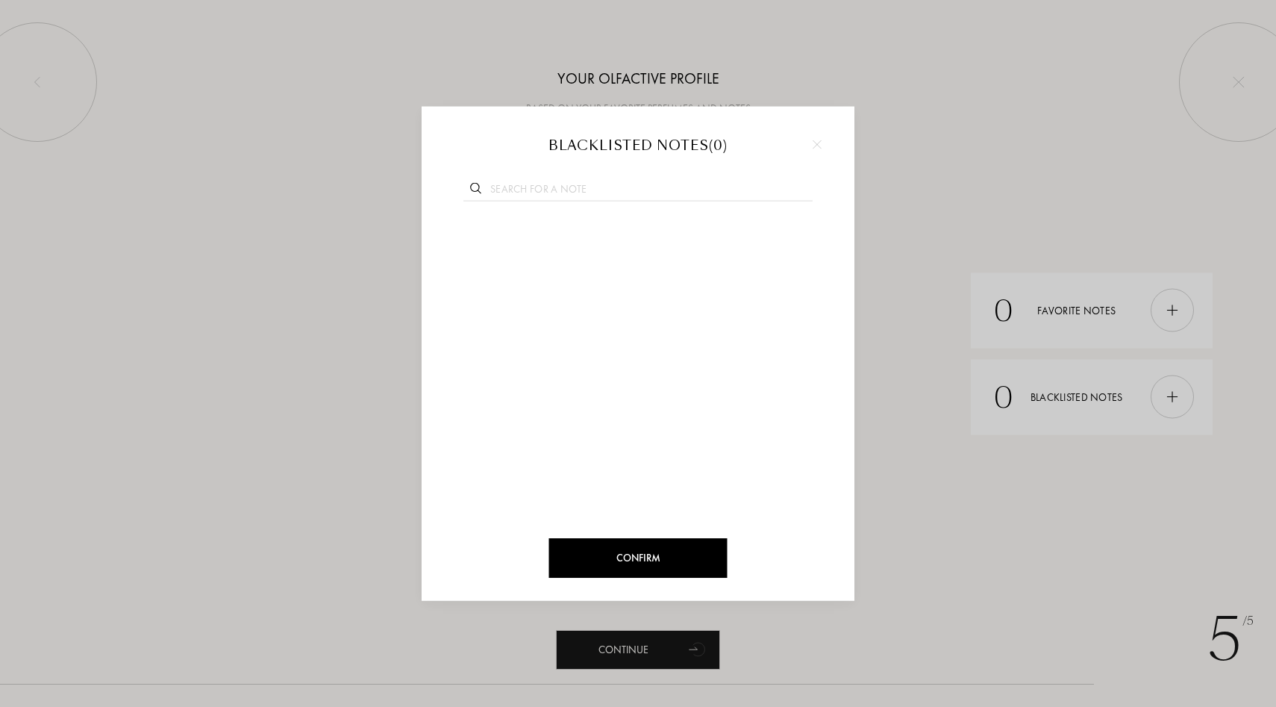
click at [809, 141] on div at bounding box center [817, 144] width 22 height 22
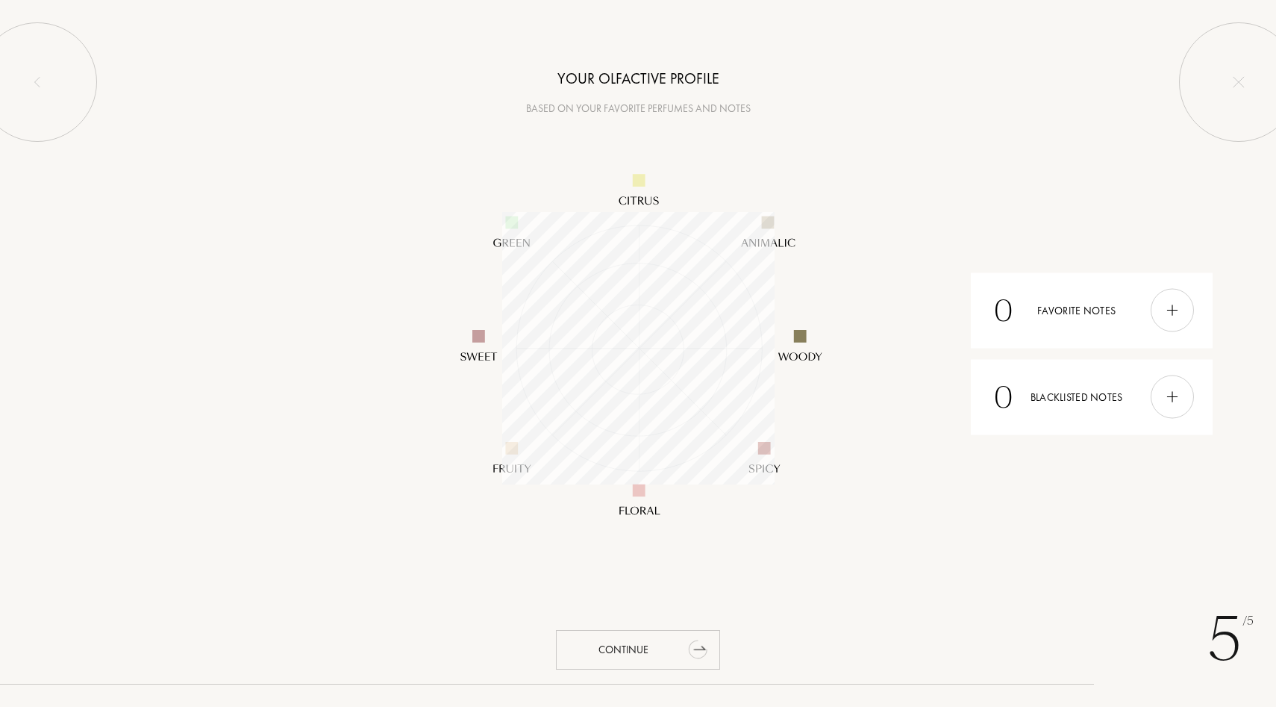
click at [616, 644] on div "Continue" at bounding box center [638, 650] width 164 height 40
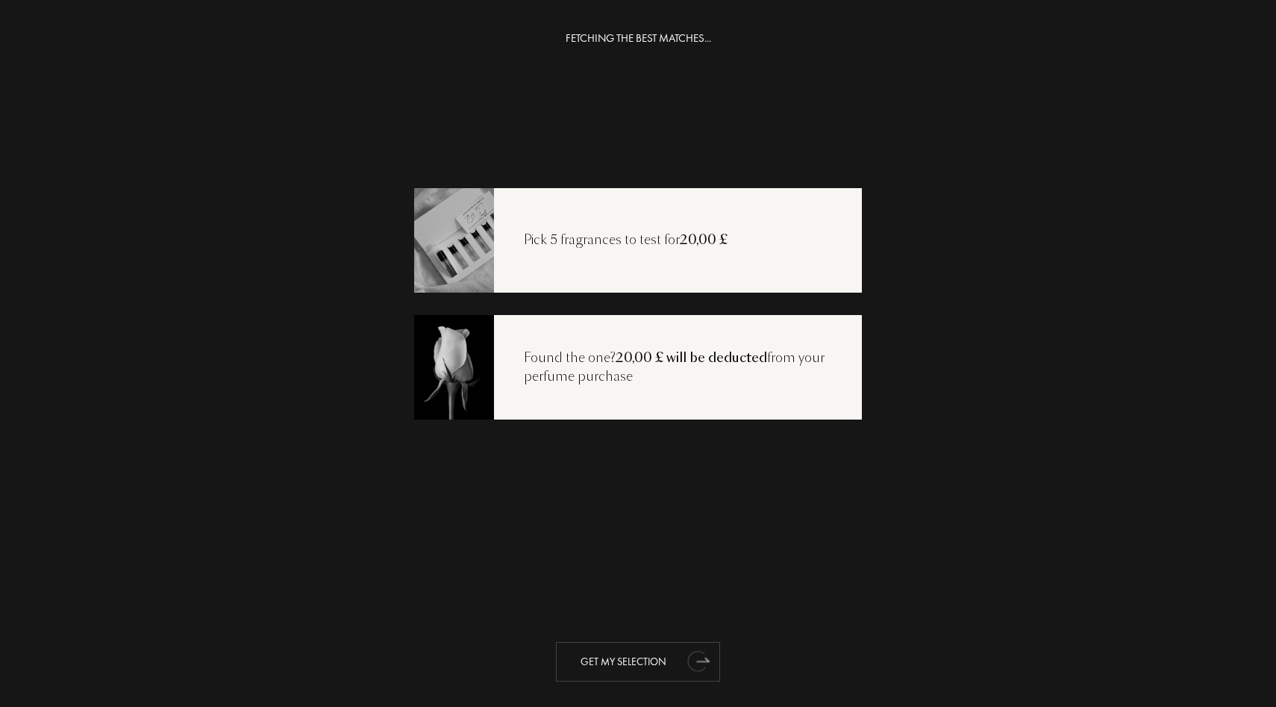
click at [604, 657] on div "Get my selection" at bounding box center [638, 662] width 164 height 40
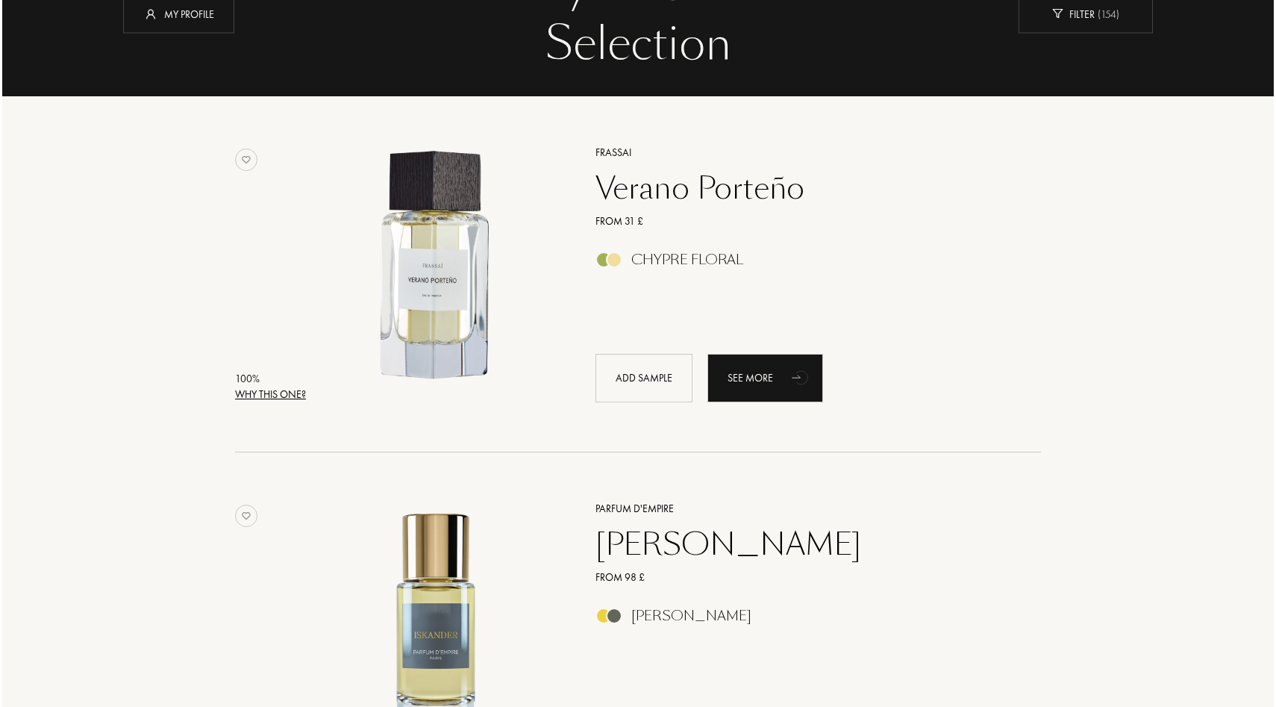
scroll to position [144, 0]
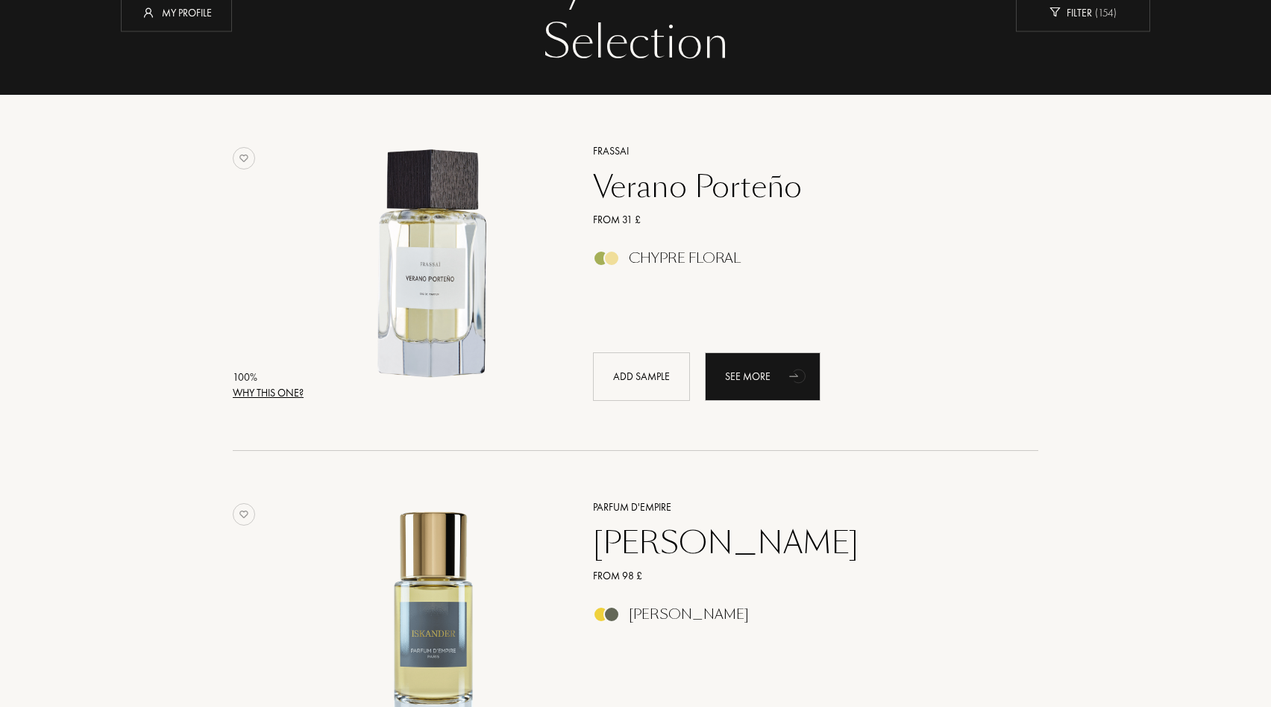
click at [254, 385] on div "Why this one?" at bounding box center [268, 393] width 71 height 16
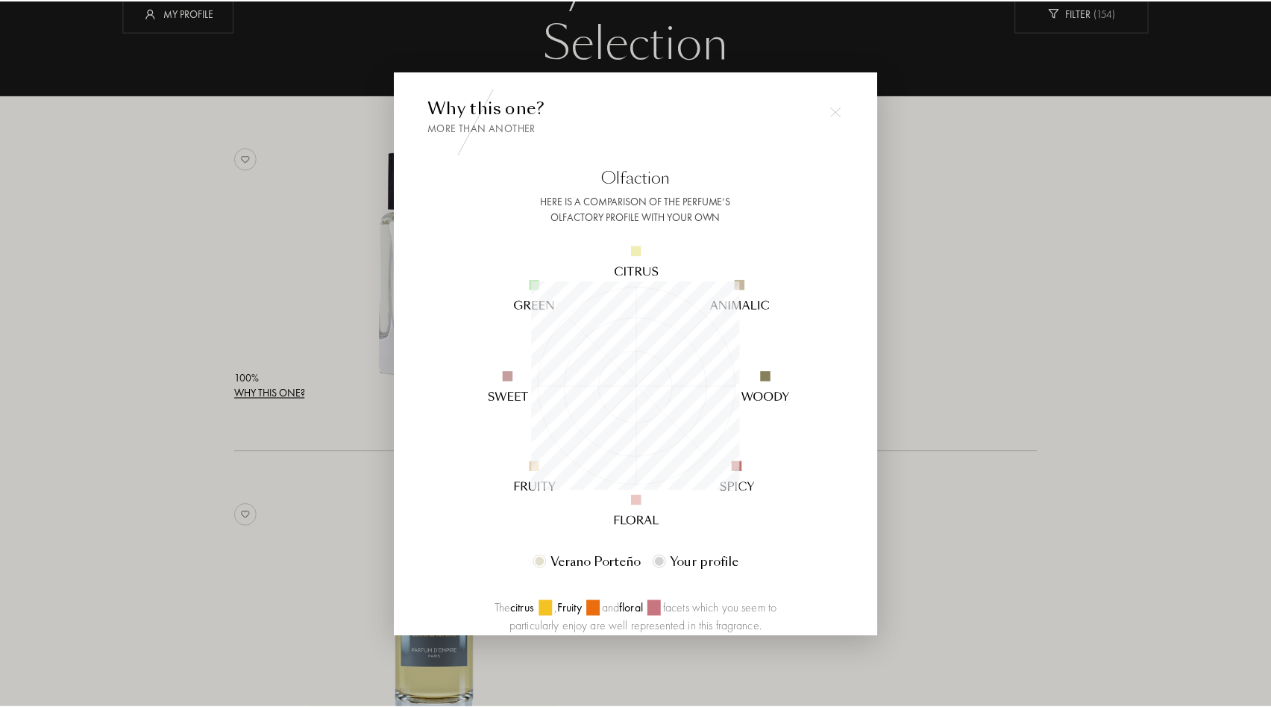
scroll to position [209, 209]
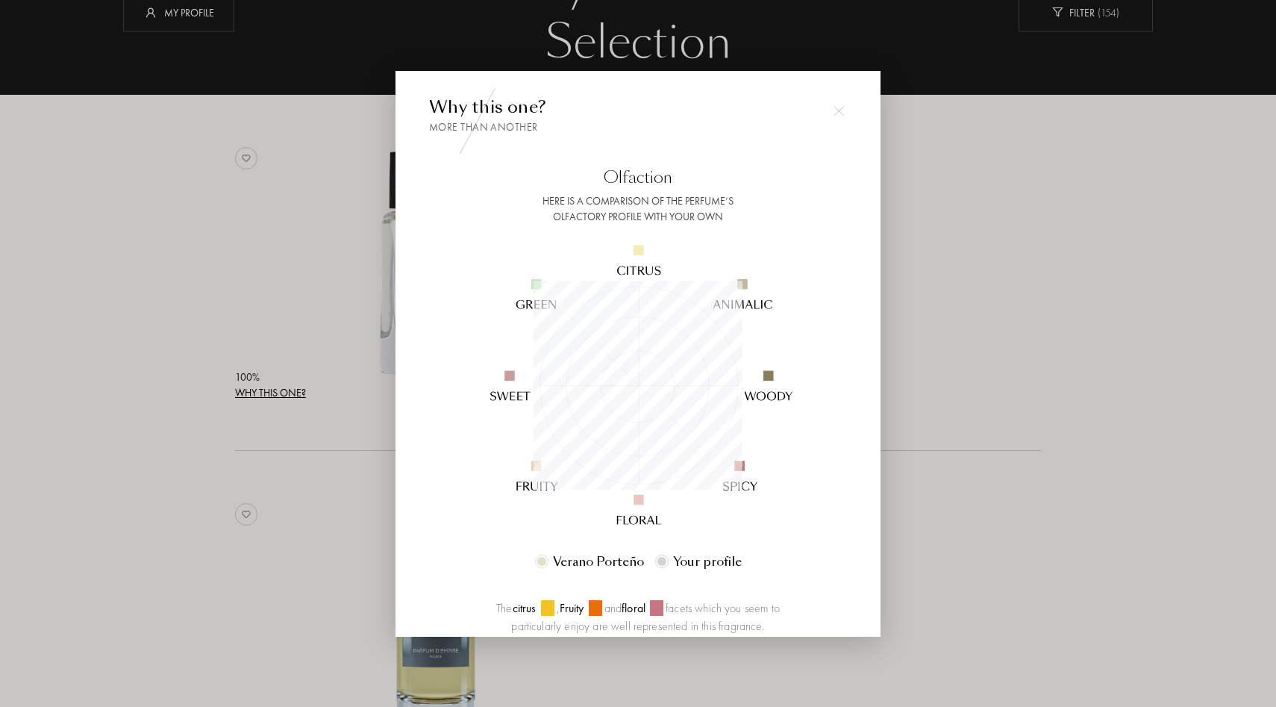
click at [232, 200] on div at bounding box center [638, 353] width 1276 height 707
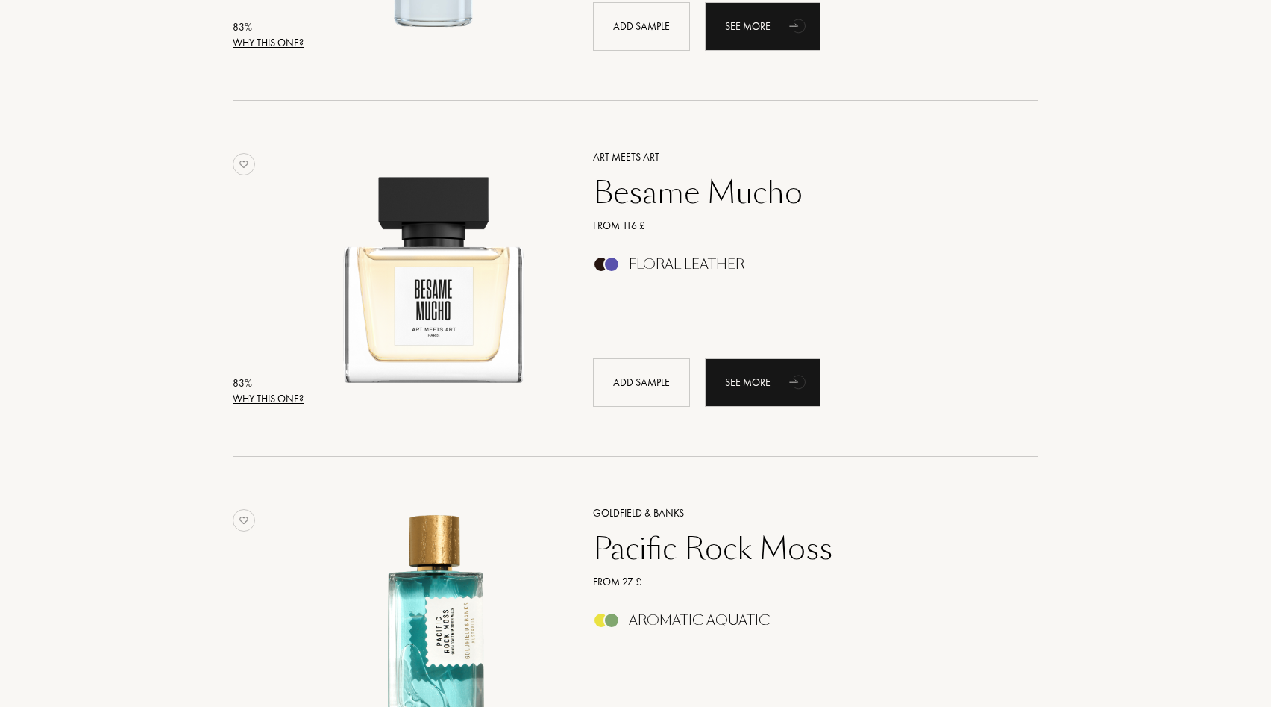
scroll to position [1564, 0]
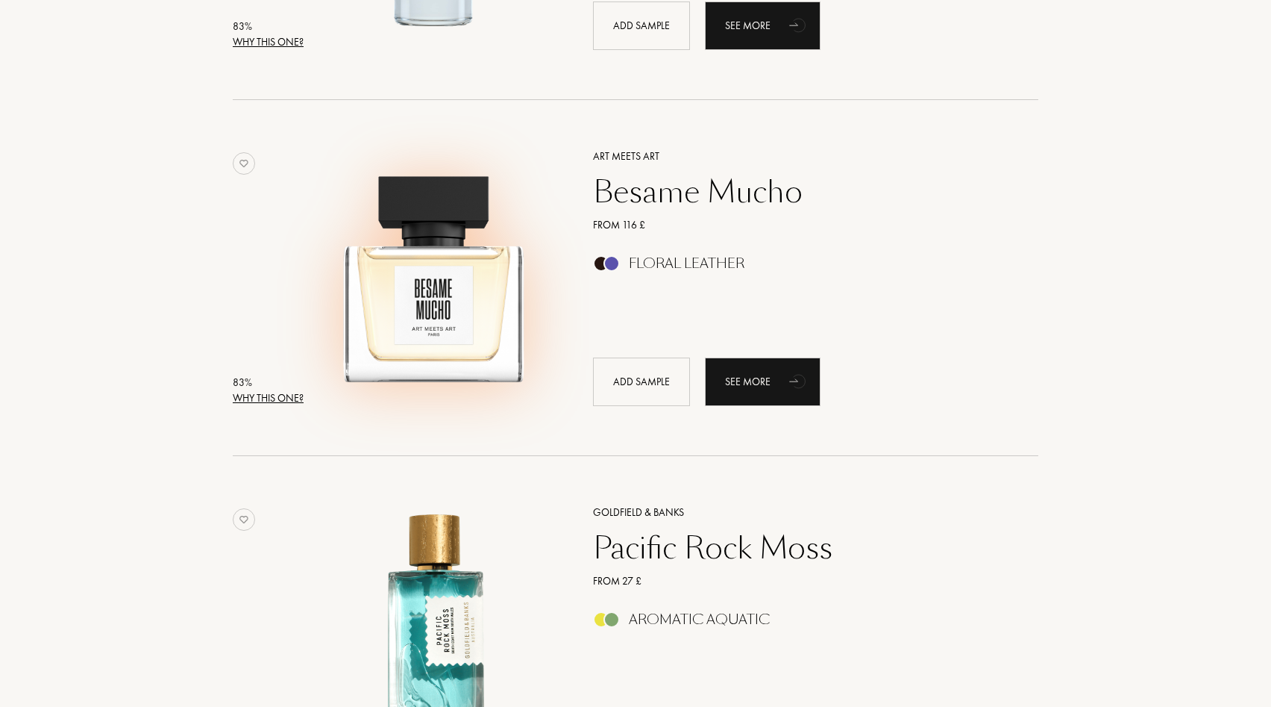
click at [394, 344] on img at bounding box center [434, 270] width 248 height 248
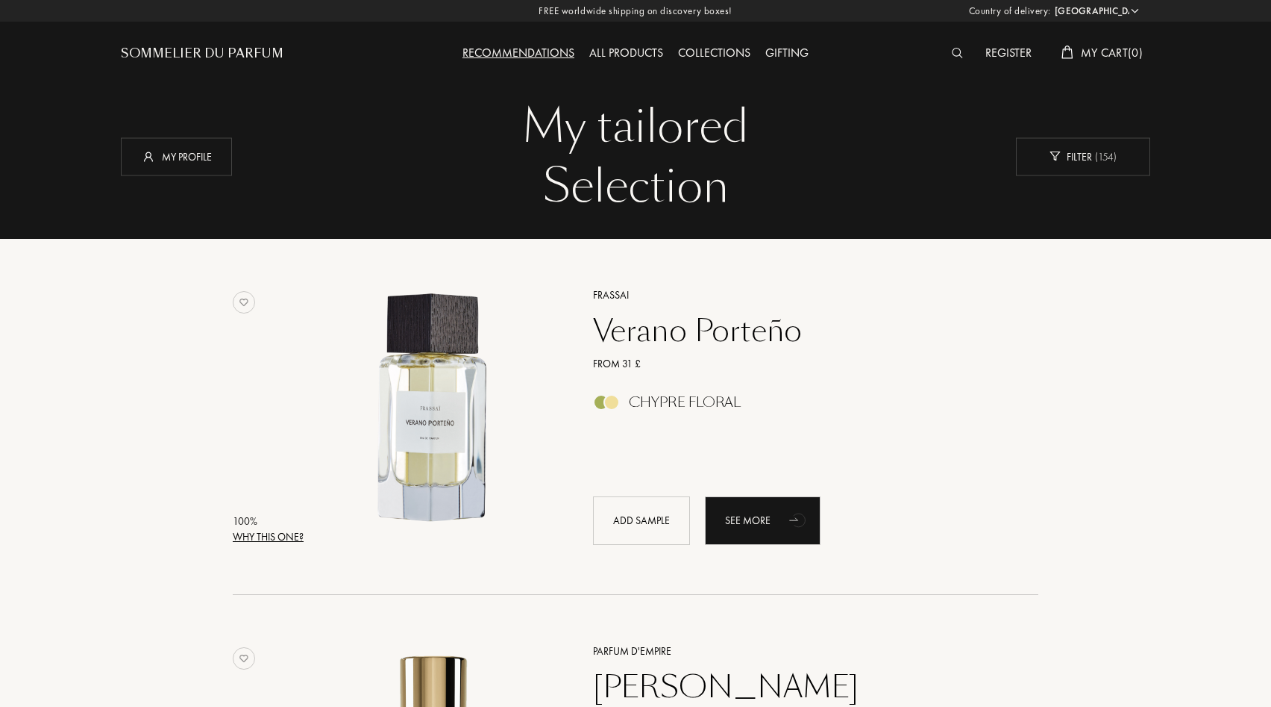
click at [1095, 10] on select "[GEOGRAPHIC_DATA] [GEOGRAPHIC_DATA] [GEOGRAPHIC_DATA] [GEOGRAPHIC_DATA] [GEOGRA…" at bounding box center [1096, 11] width 90 height 15
select select "GR"
click at [1051, 4] on select "[GEOGRAPHIC_DATA] [GEOGRAPHIC_DATA] [GEOGRAPHIC_DATA] [GEOGRAPHIC_DATA] [GEOGRA…" at bounding box center [1096, 11] width 90 height 15
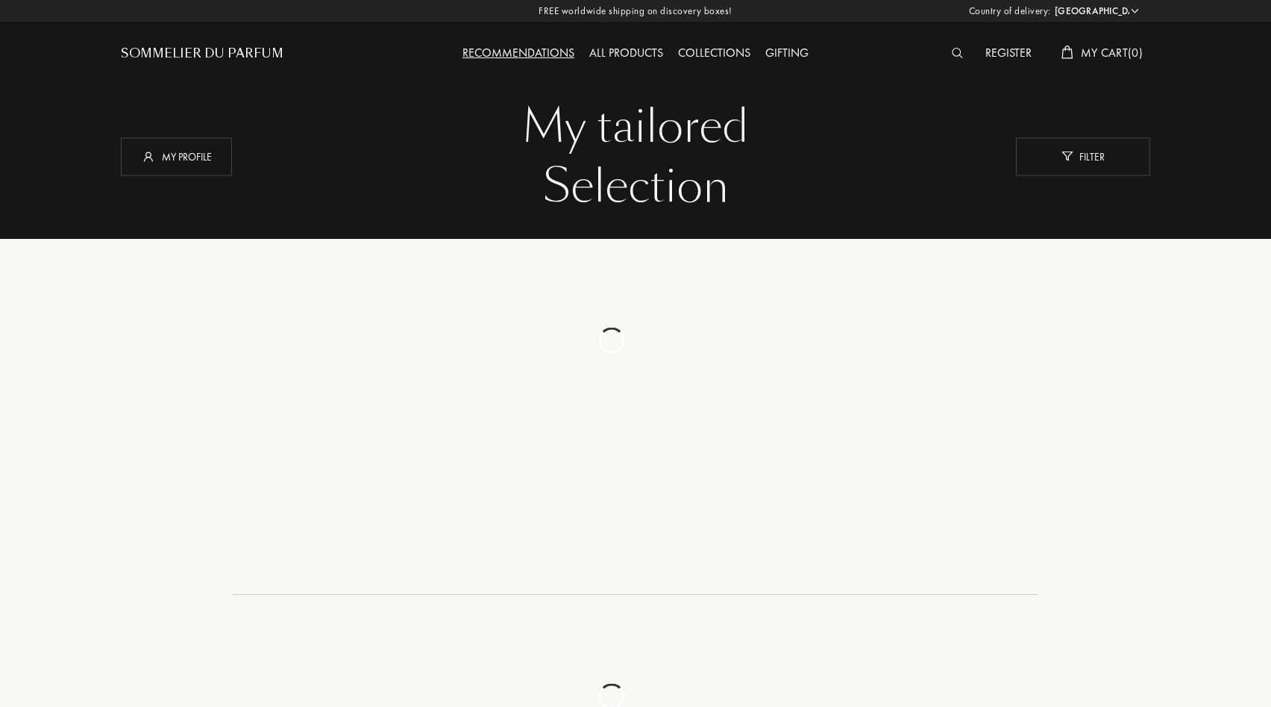
select select "GR"
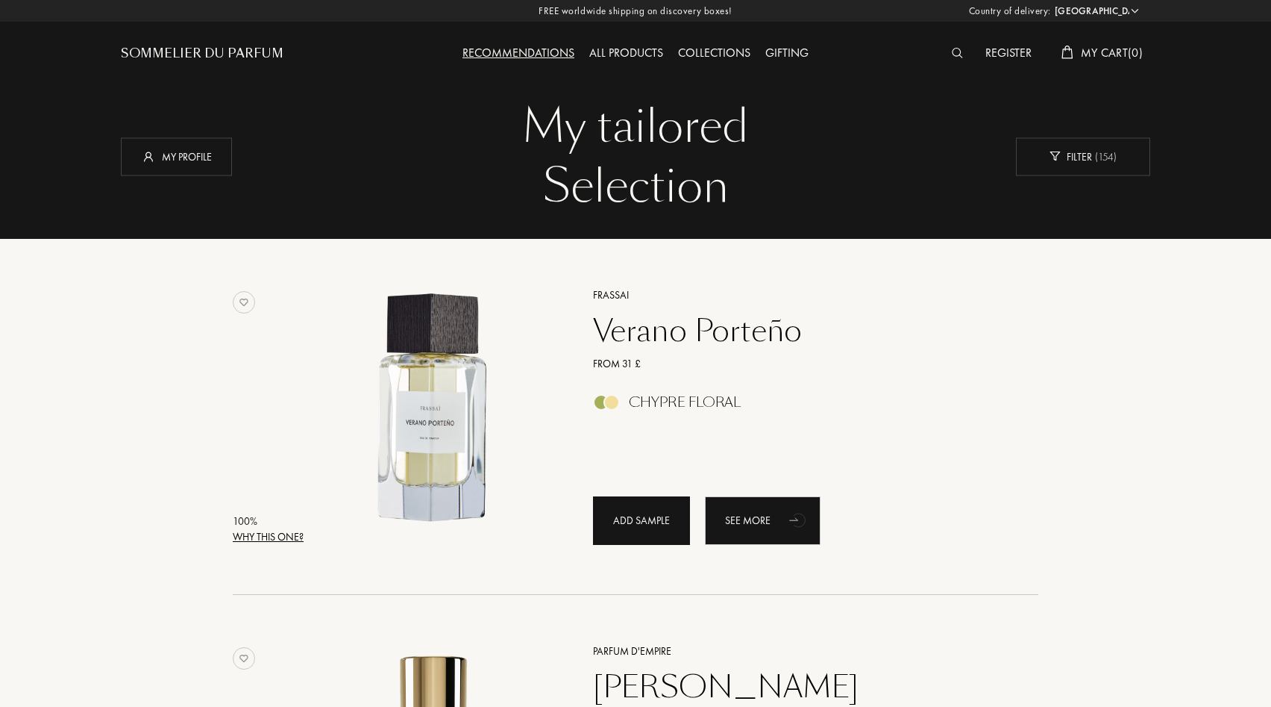
click at [624, 517] on div "Add sample" at bounding box center [641, 520] width 97 height 48
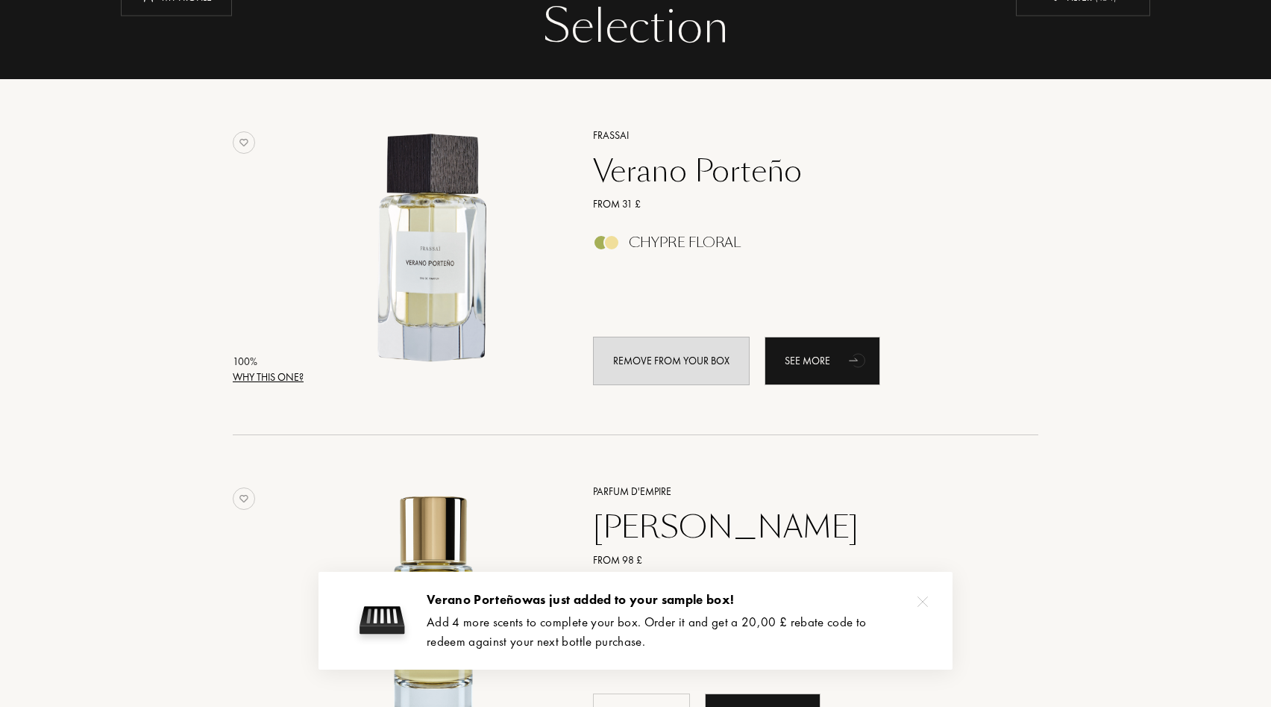
scroll to position [163, 0]
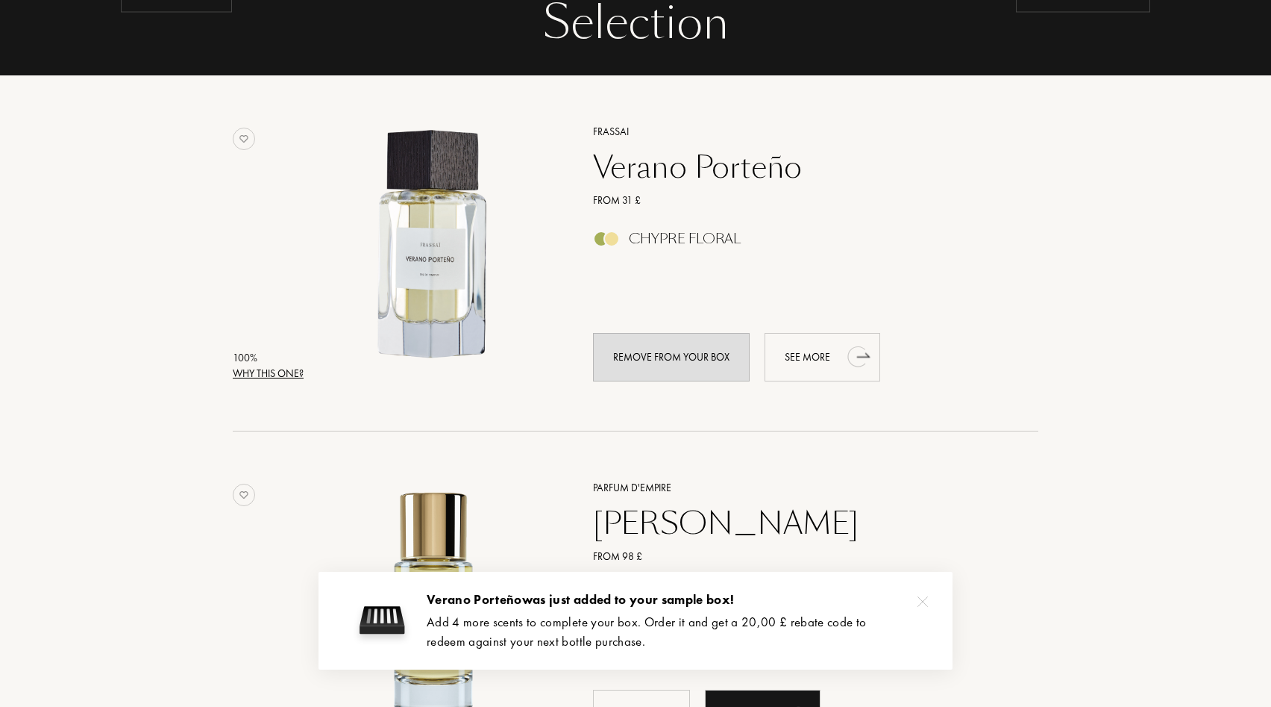
click at [809, 354] on div "See more" at bounding box center [823, 357] width 116 height 48
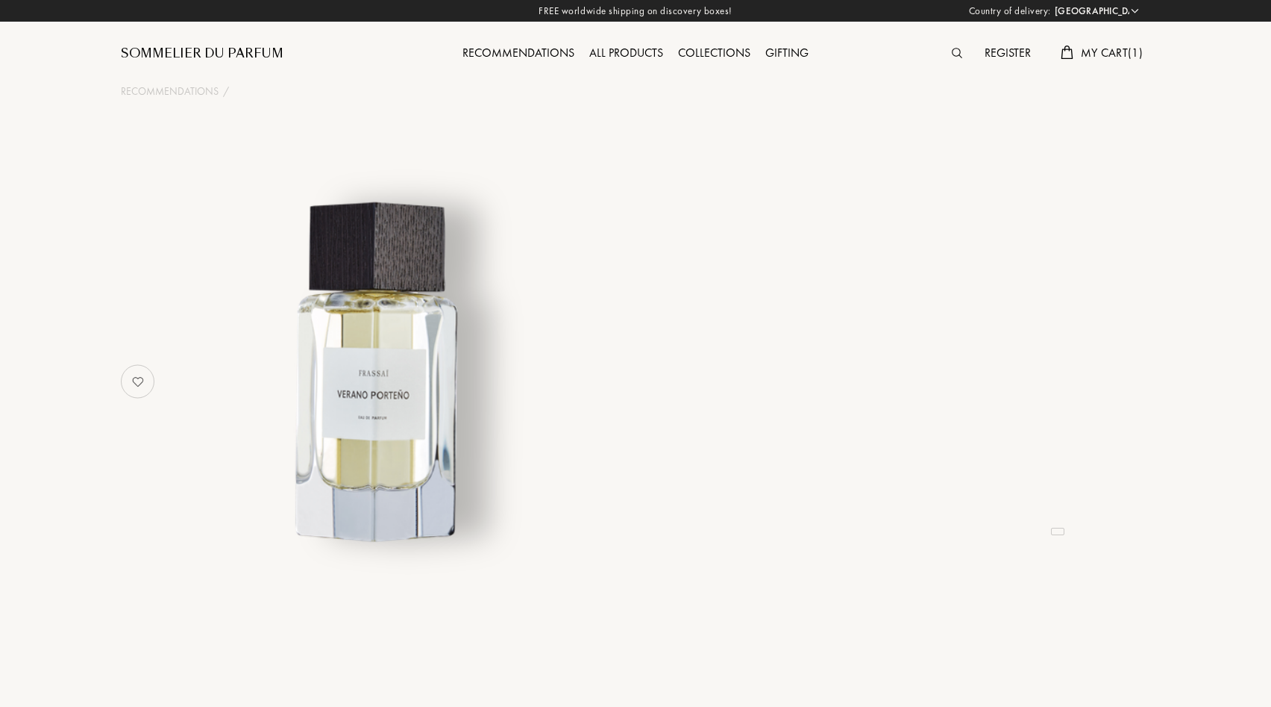
select select "GR"
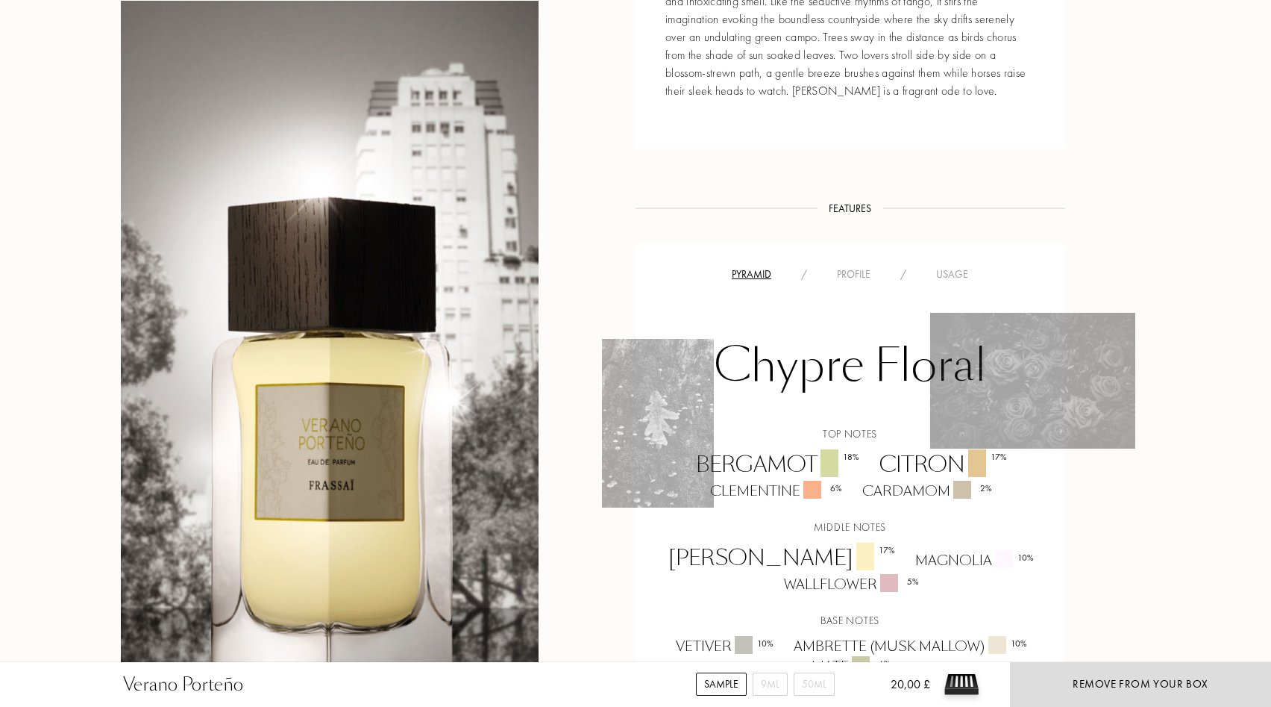
scroll to position [657, 0]
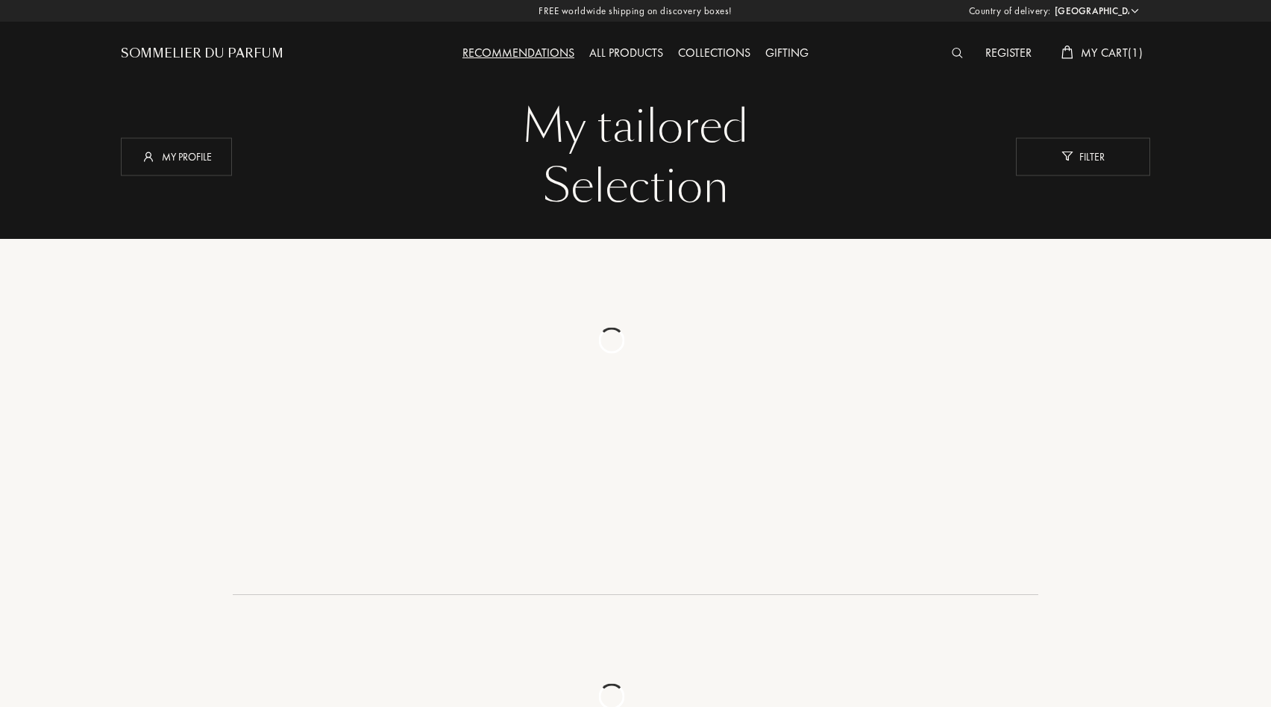
select select "GR"
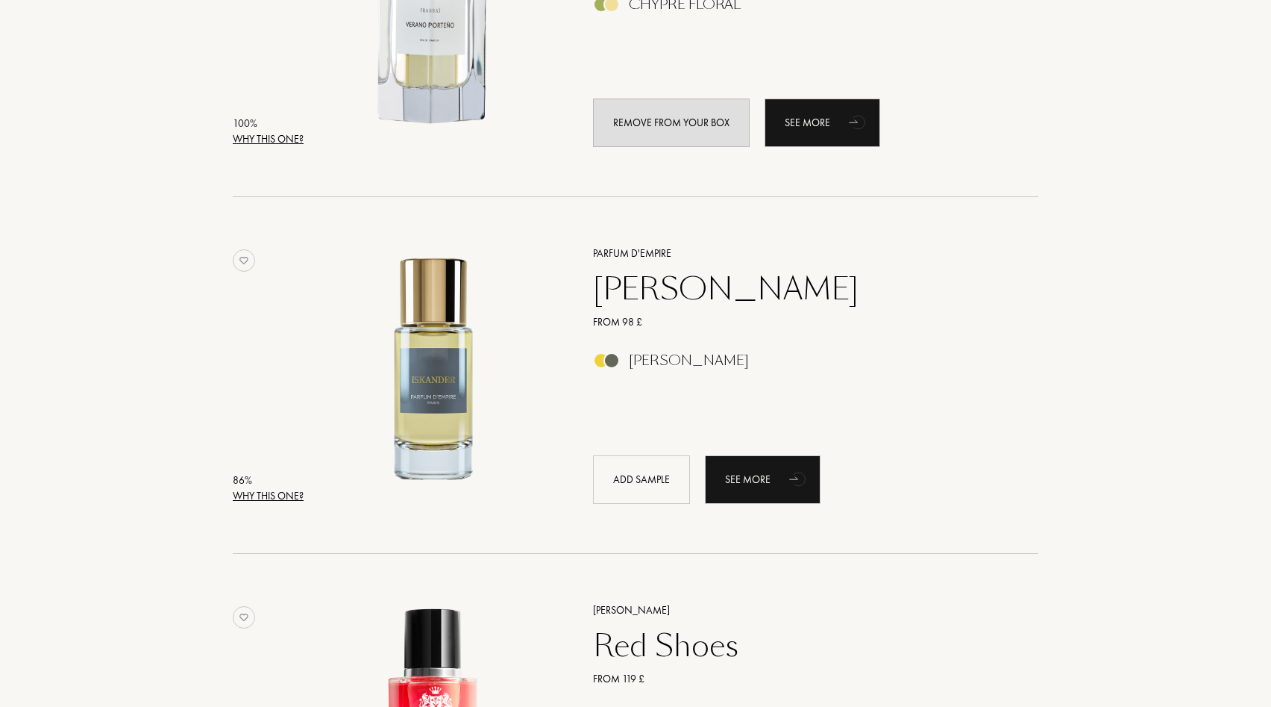
scroll to position [398, 0]
click at [755, 477] on div "See more" at bounding box center [763, 478] width 116 height 48
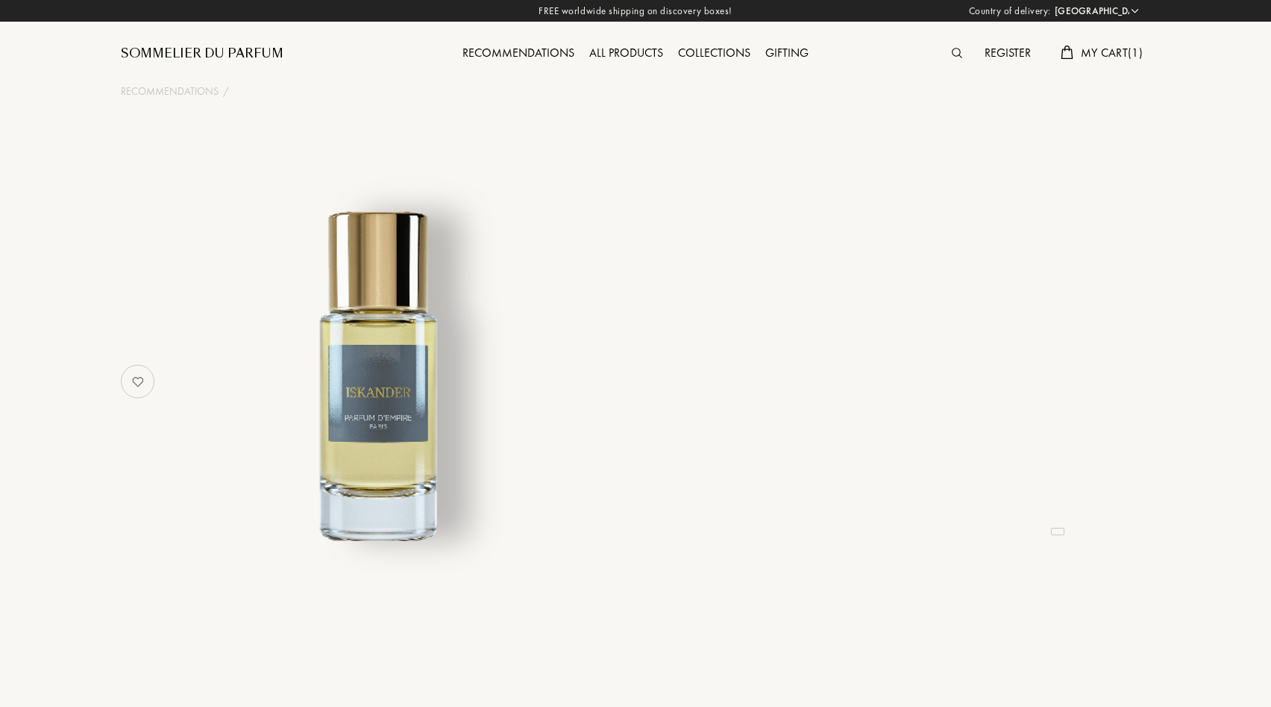
select select "GR"
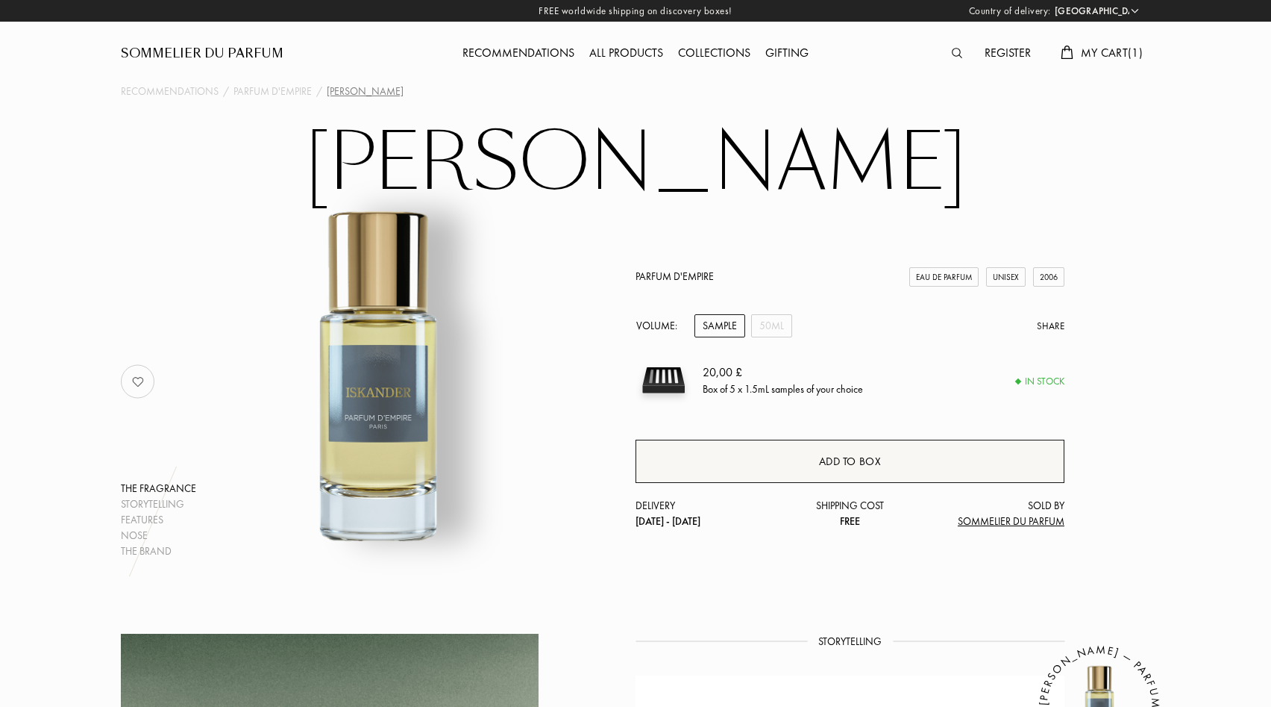
click at [746, 460] on div "Add to box" at bounding box center [850, 460] width 429 height 43
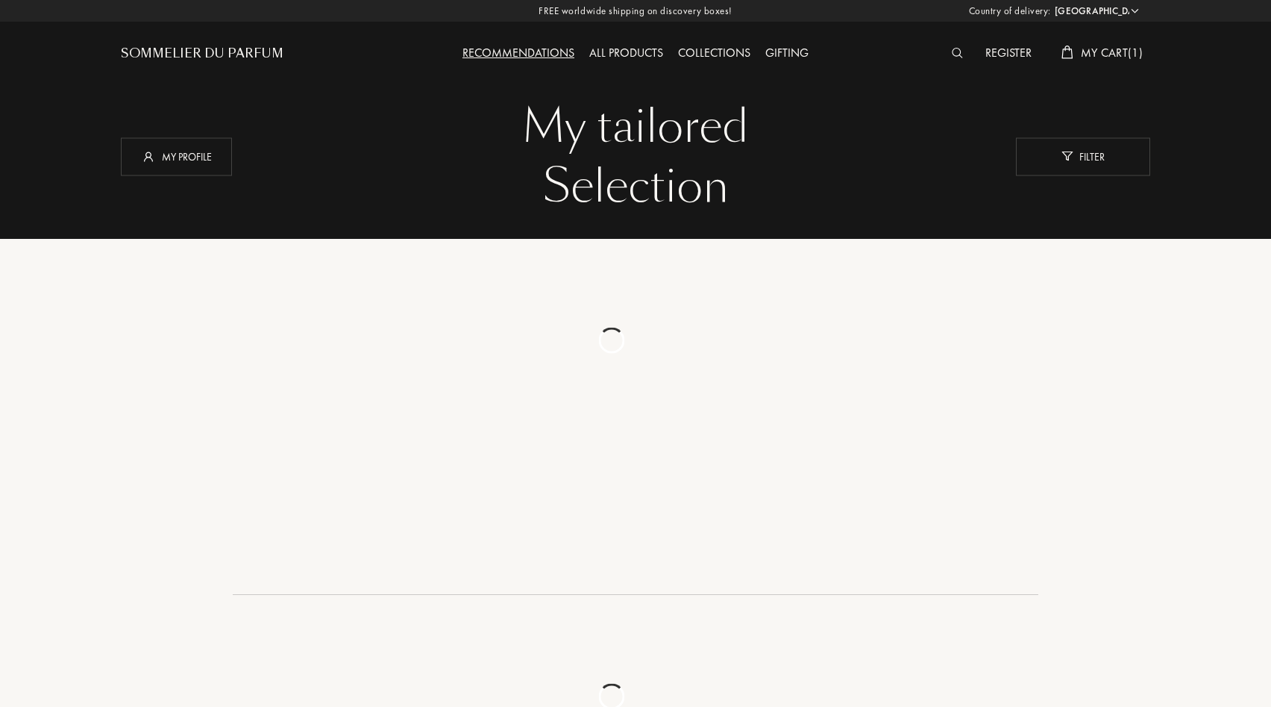
select select "GR"
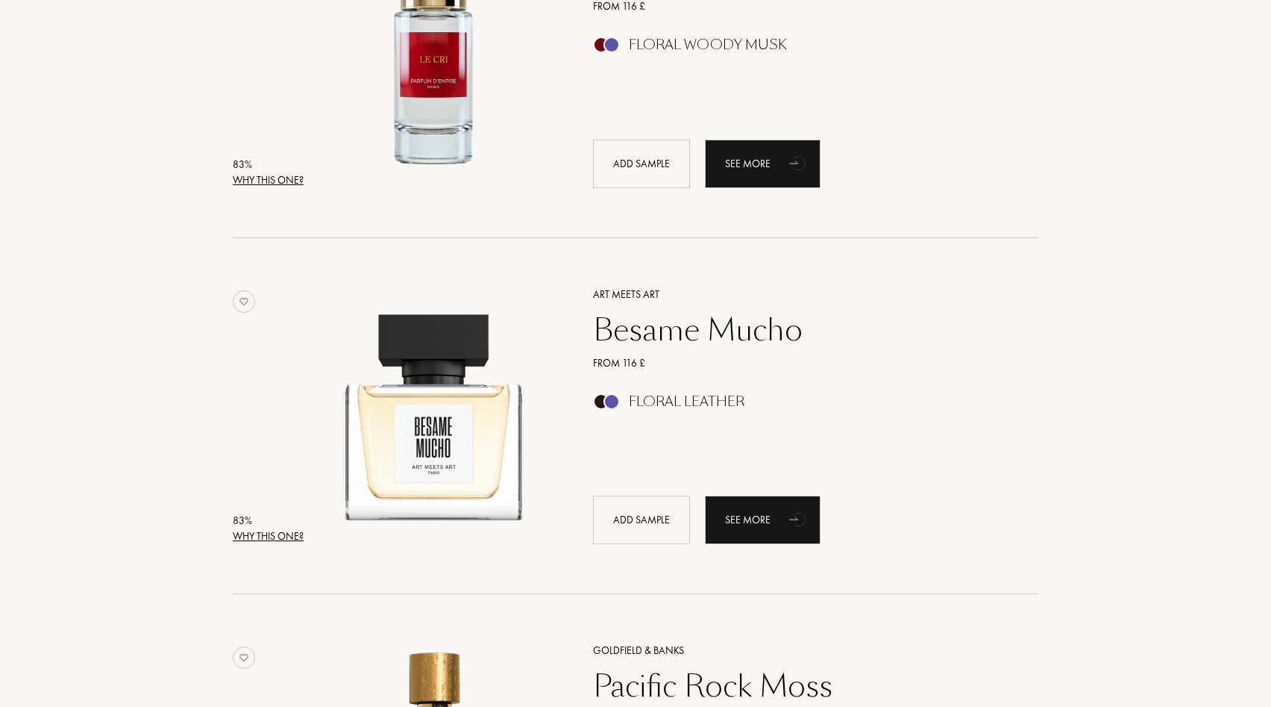
scroll to position [1427, 0]
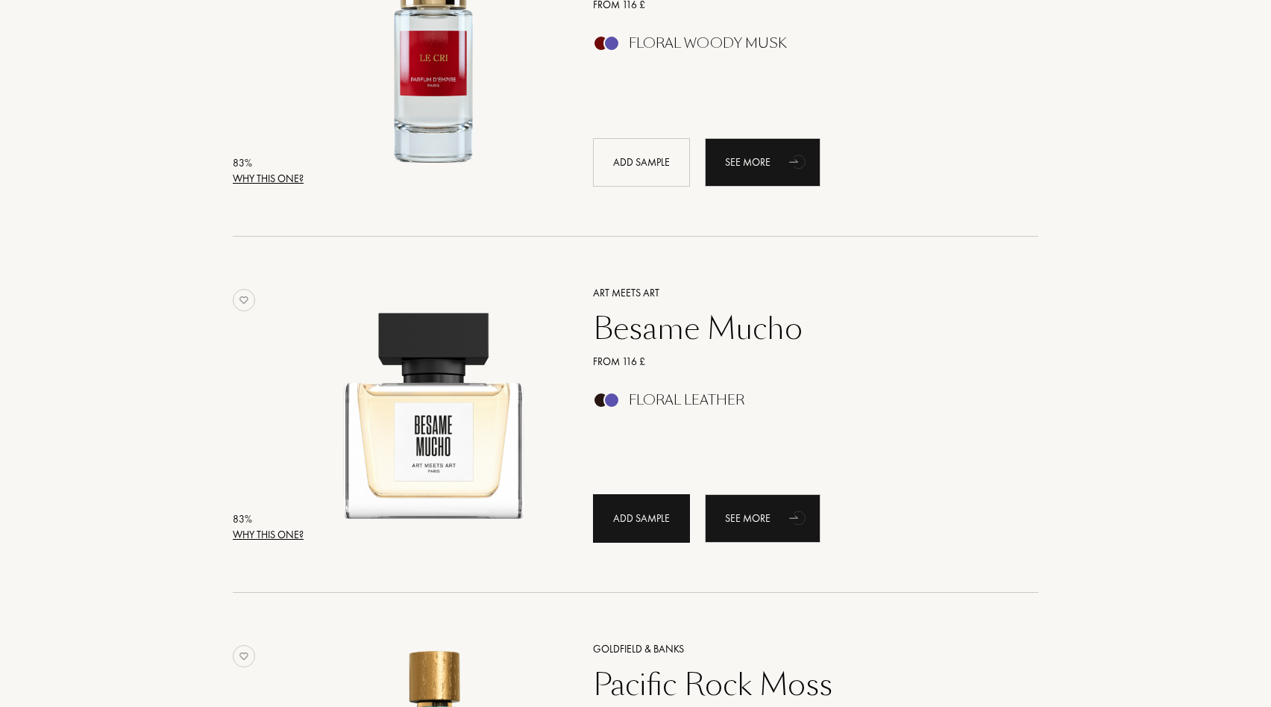
click at [627, 516] on div "Add sample" at bounding box center [641, 518] width 97 height 48
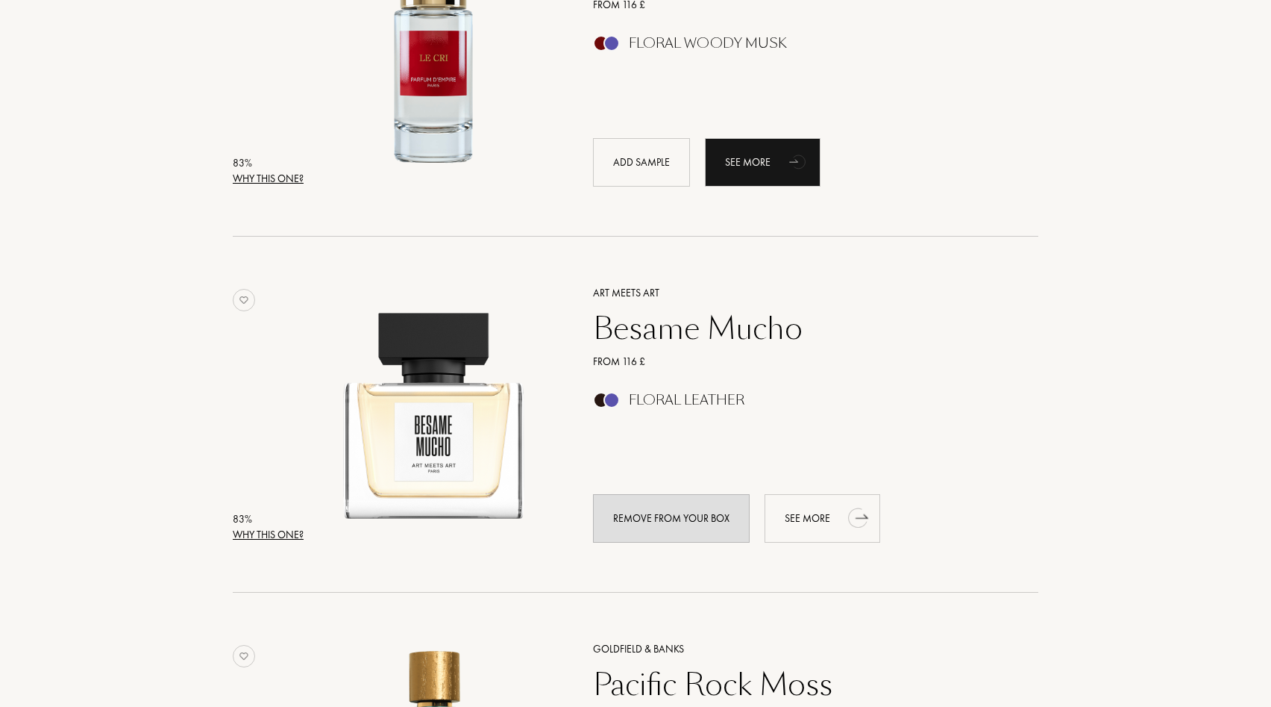
click at [803, 521] on div "See more" at bounding box center [823, 518] width 116 height 48
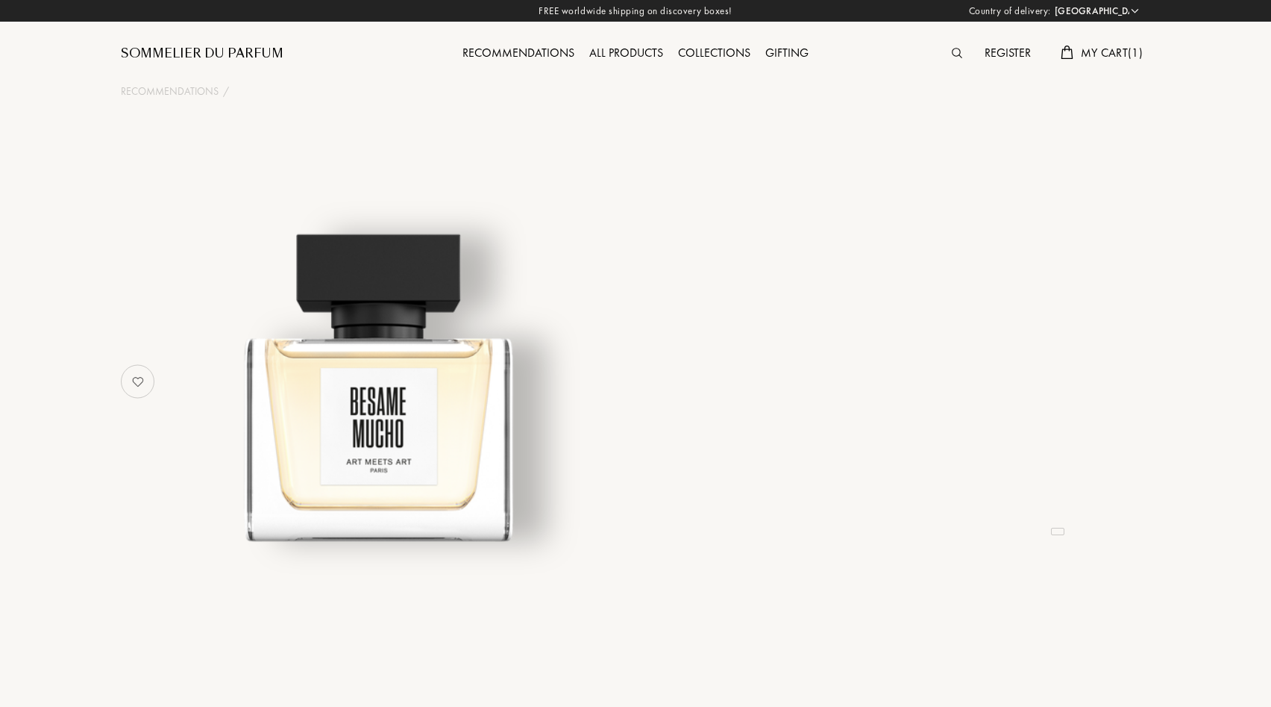
select select "GR"
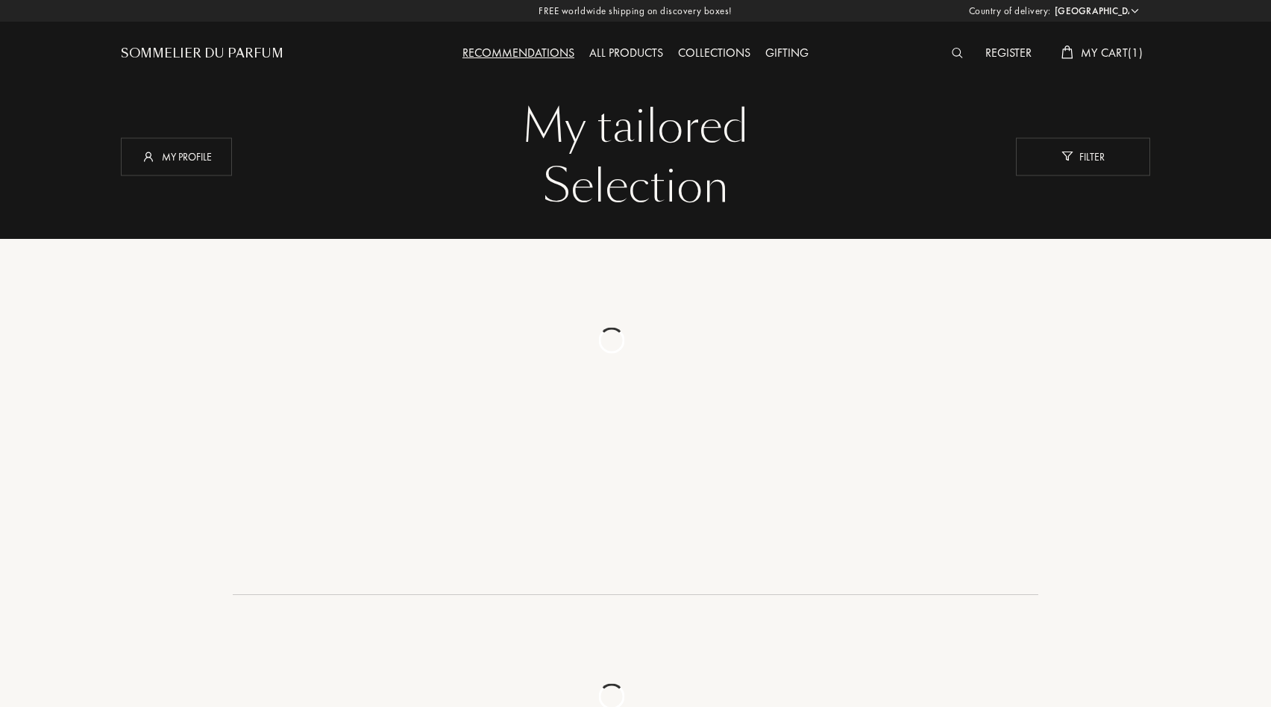
select select "GR"
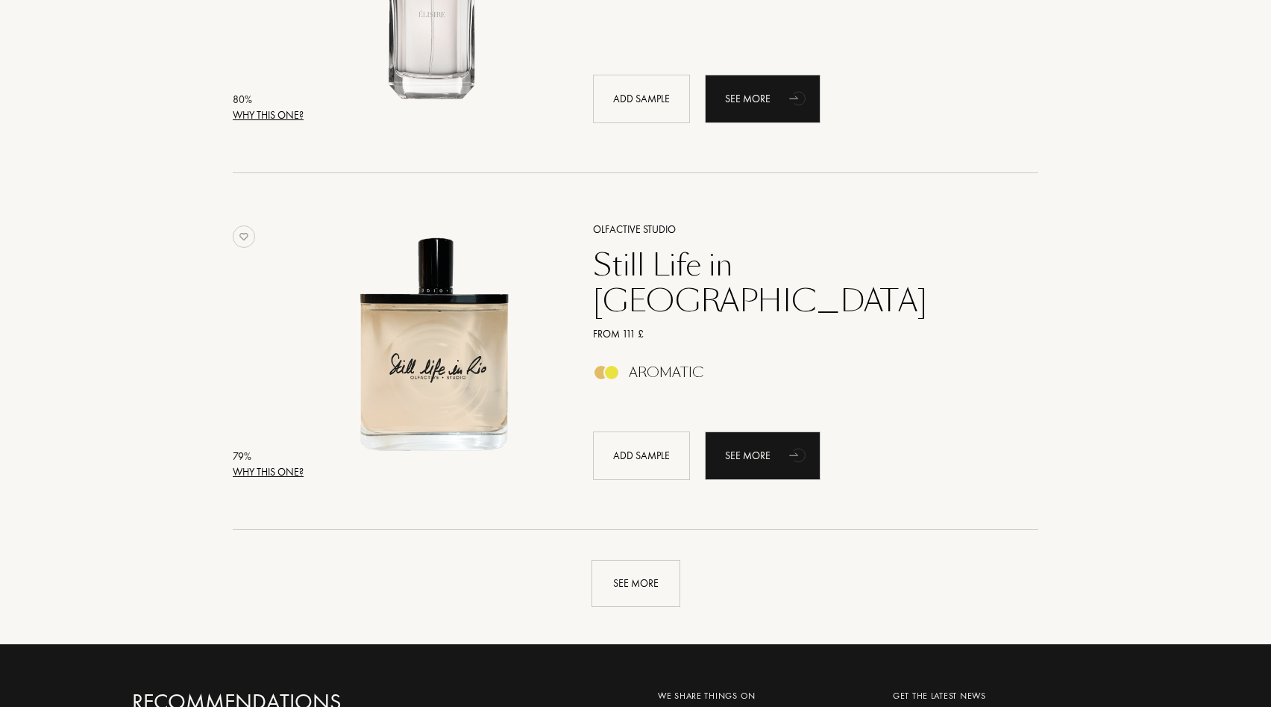
scroll to position [3276, 0]
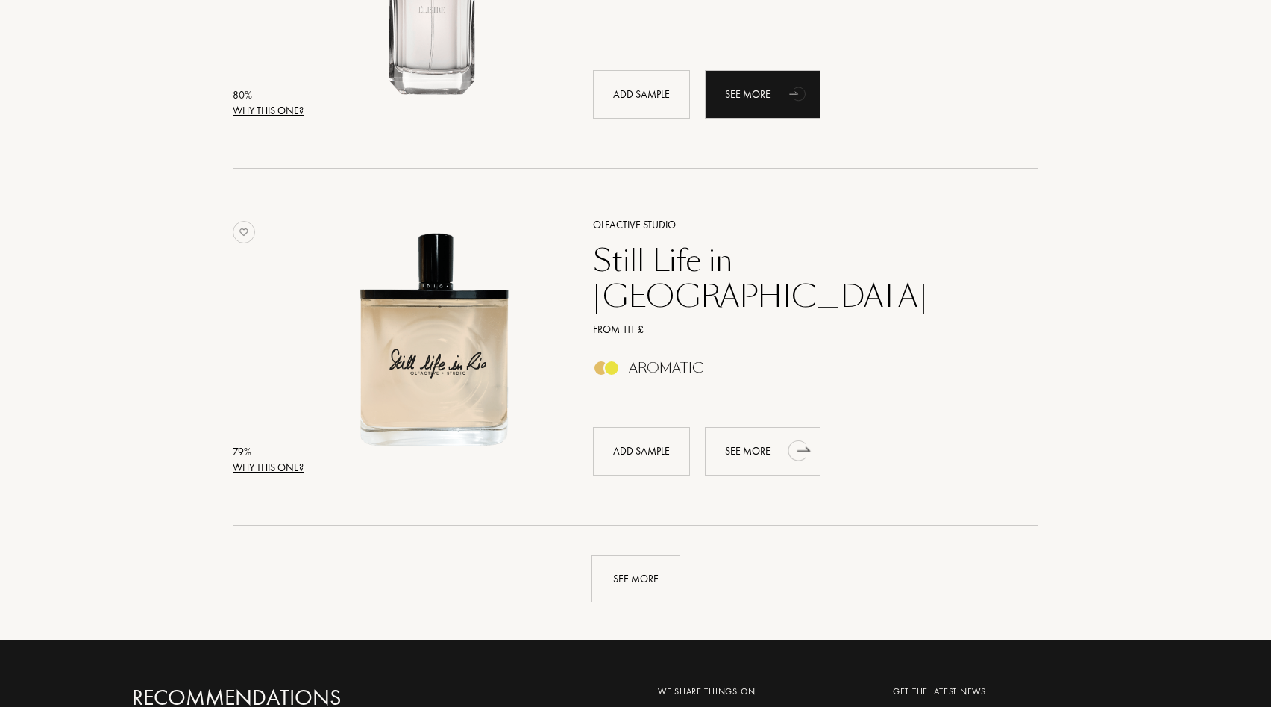
click at [760, 448] on div "See more" at bounding box center [763, 451] width 116 height 48
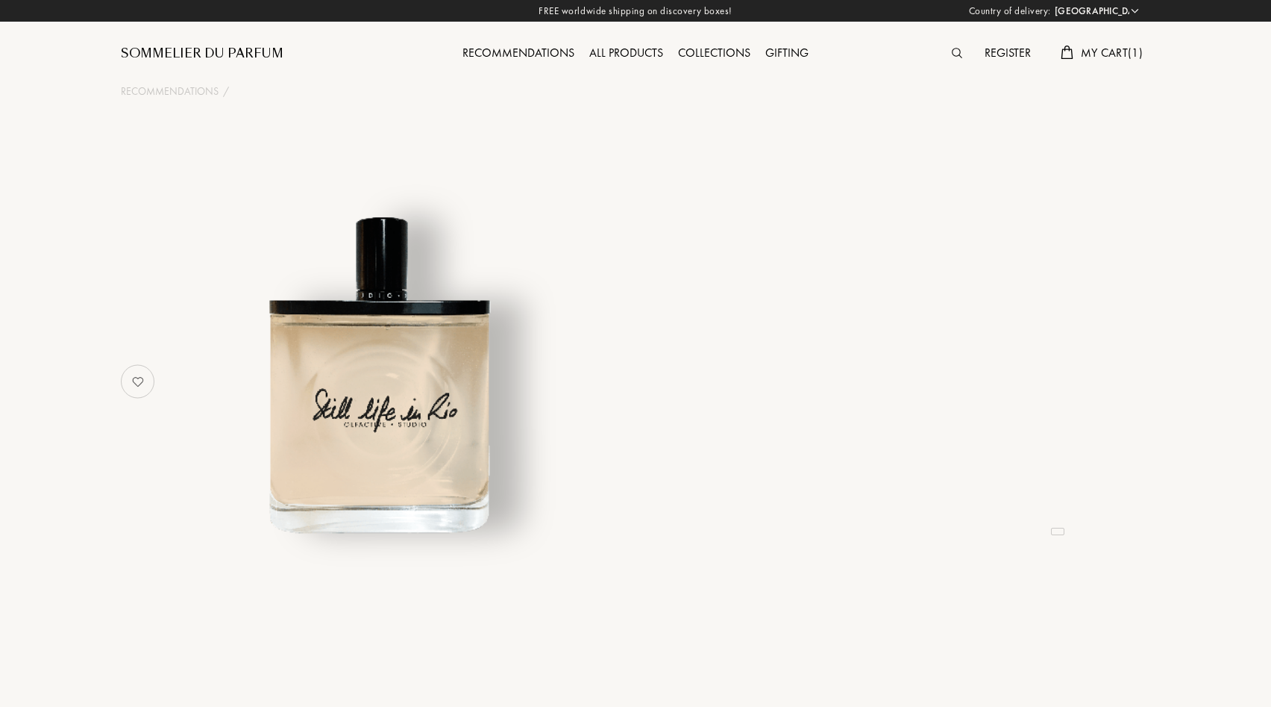
select select "GR"
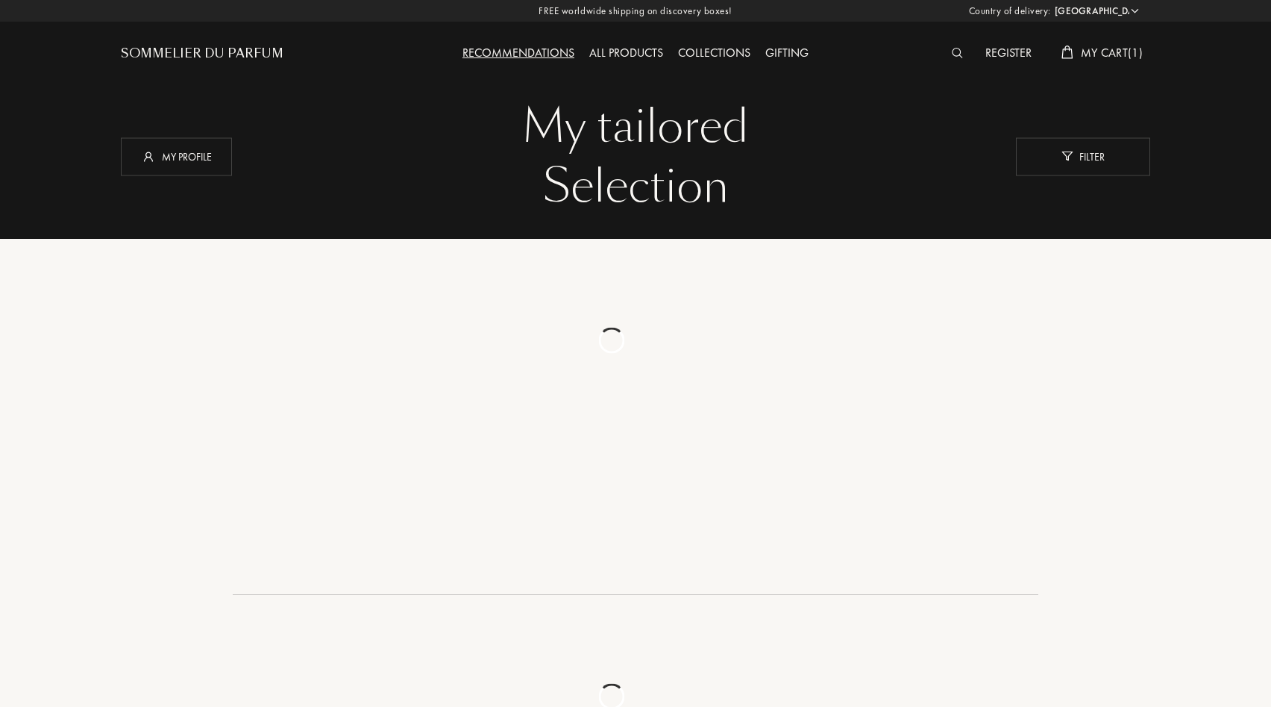
select select "GR"
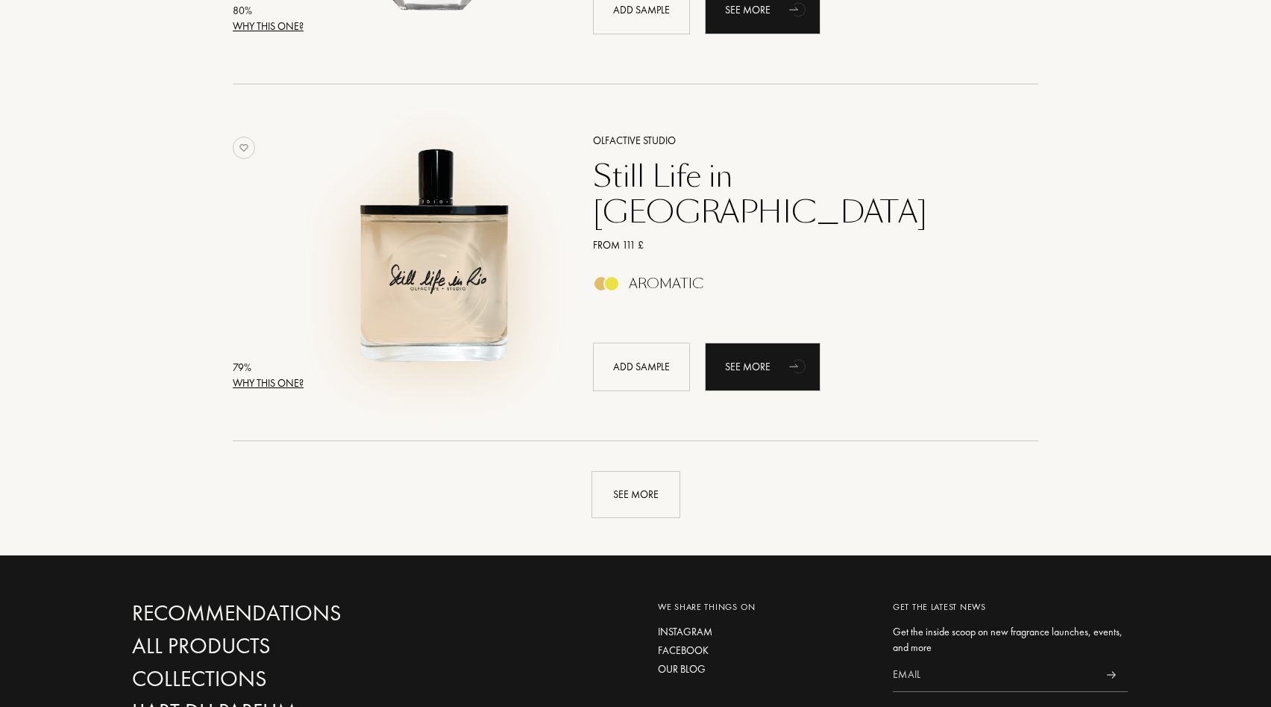
scroll to position [3372, 0]
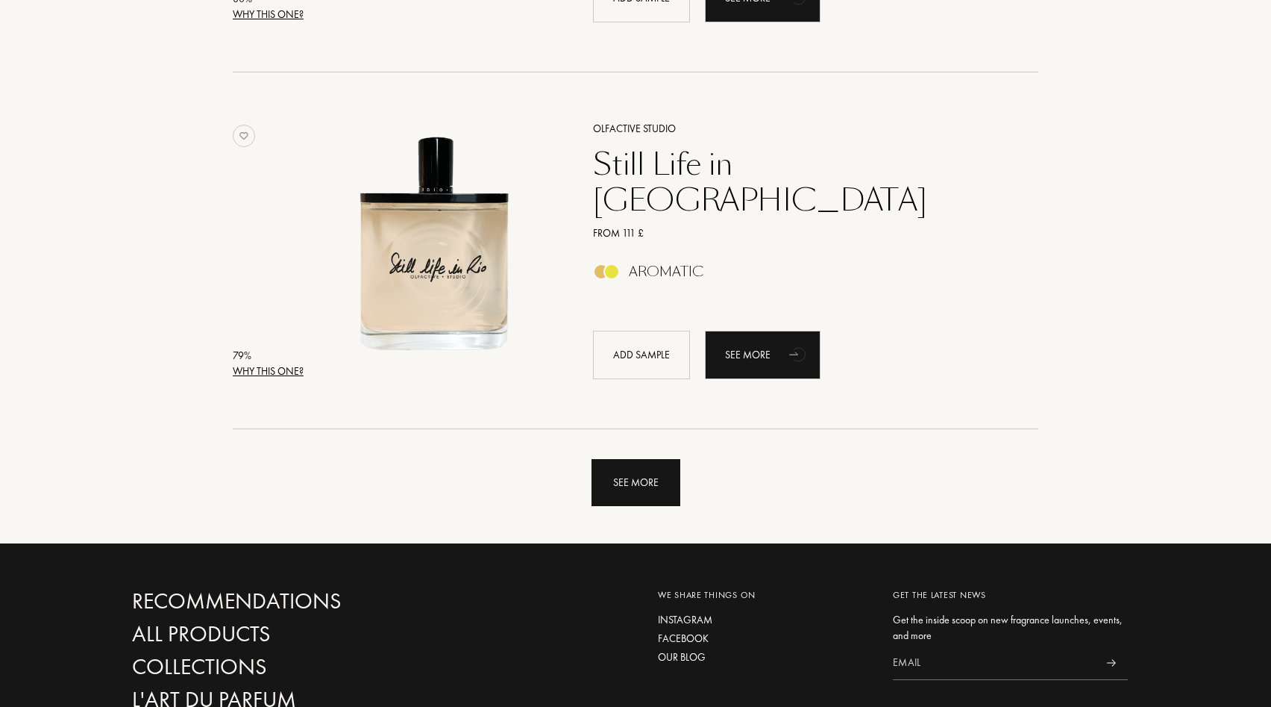
click at [643, 486] on div "See more" at bounding box center [636, 482] width 89 height 47
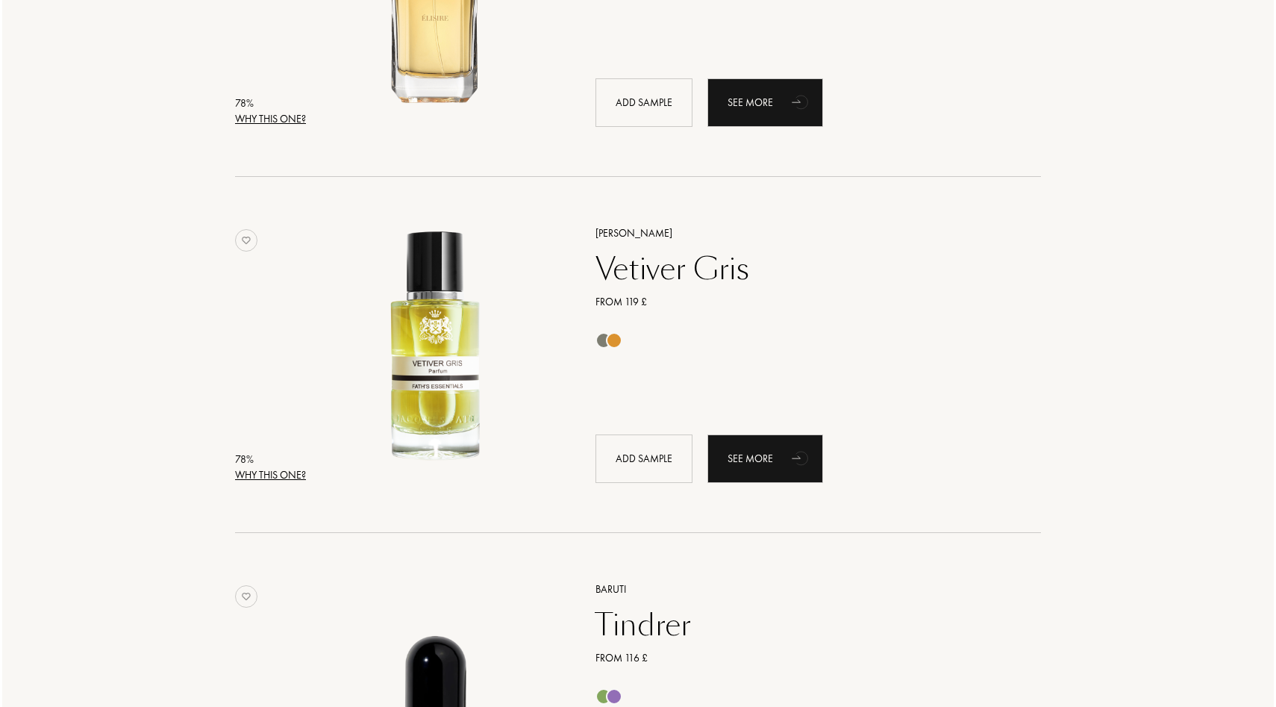
scroll to position [4342, 0]
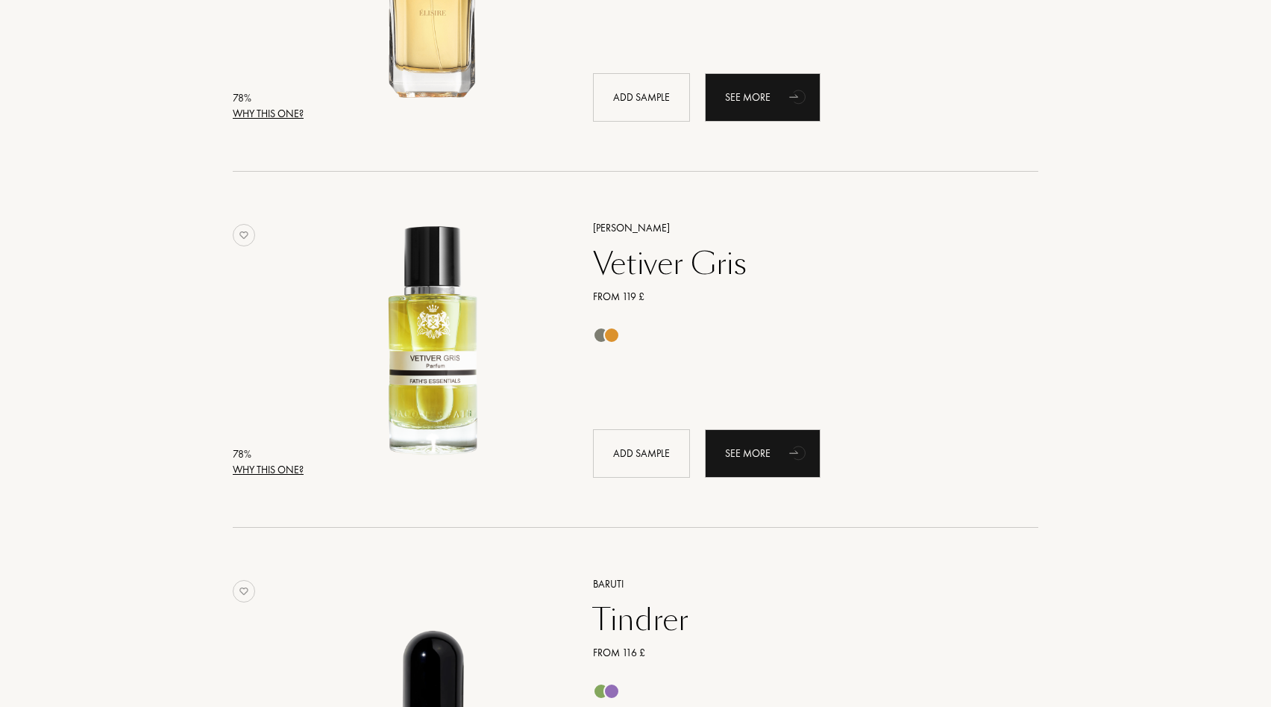
click at [260, 465] on div "Why this one?" at bounding box center [268, 470] width 71 height 16
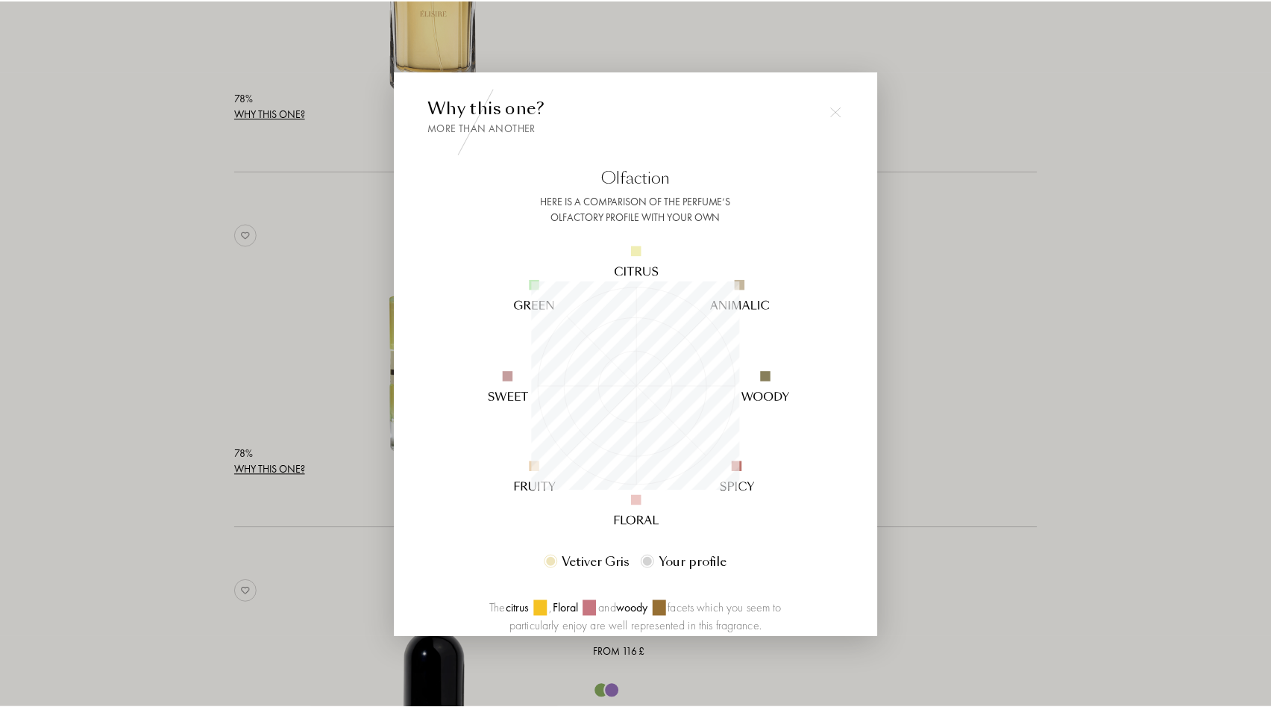
scroll to position [209, 209]
click at [278, 426] on div at bounding box center [638, 353] width 1276 height 707
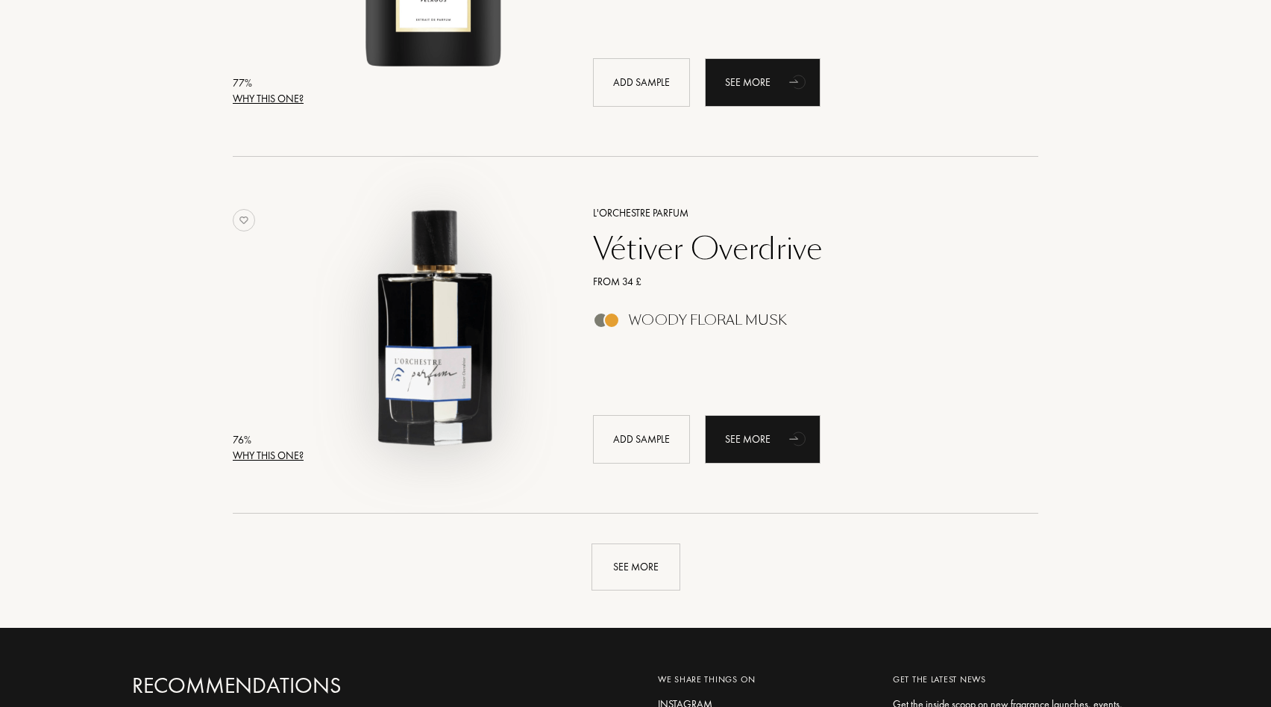
scroll to position [6869, 0]
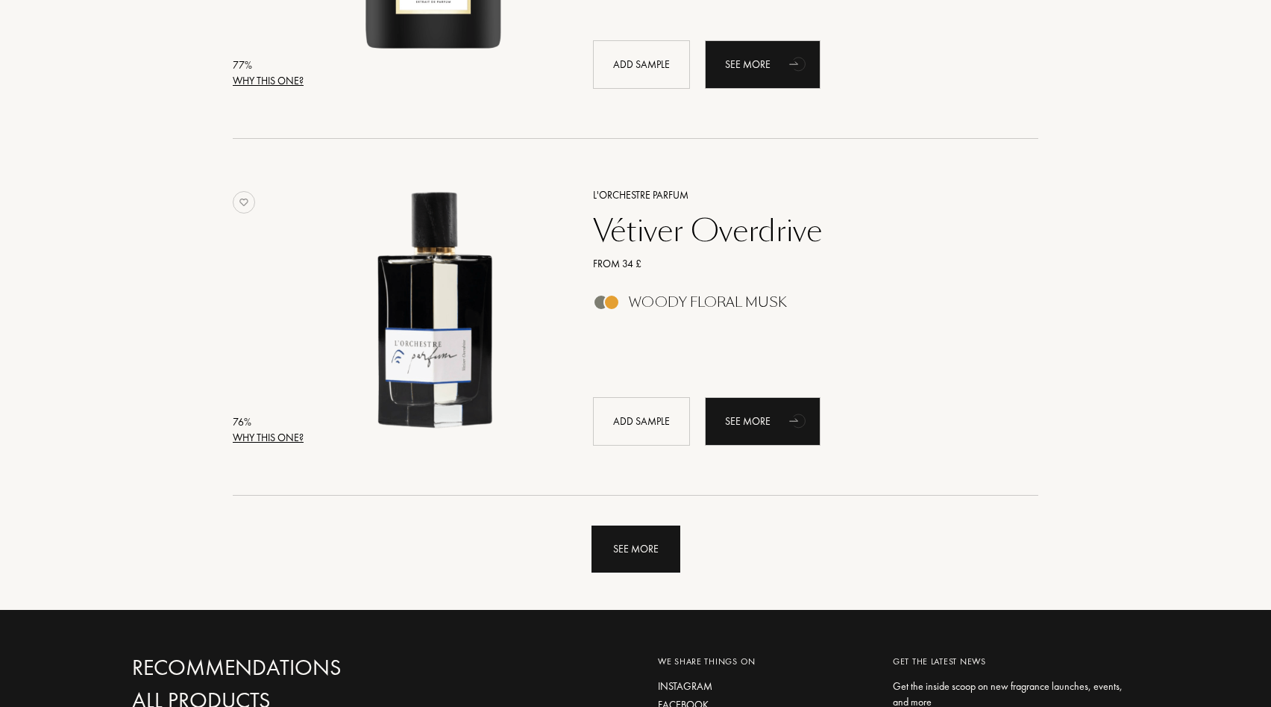
click at [633, 539] on div "See more" at bounding box center [636, 548] width 89 height 47
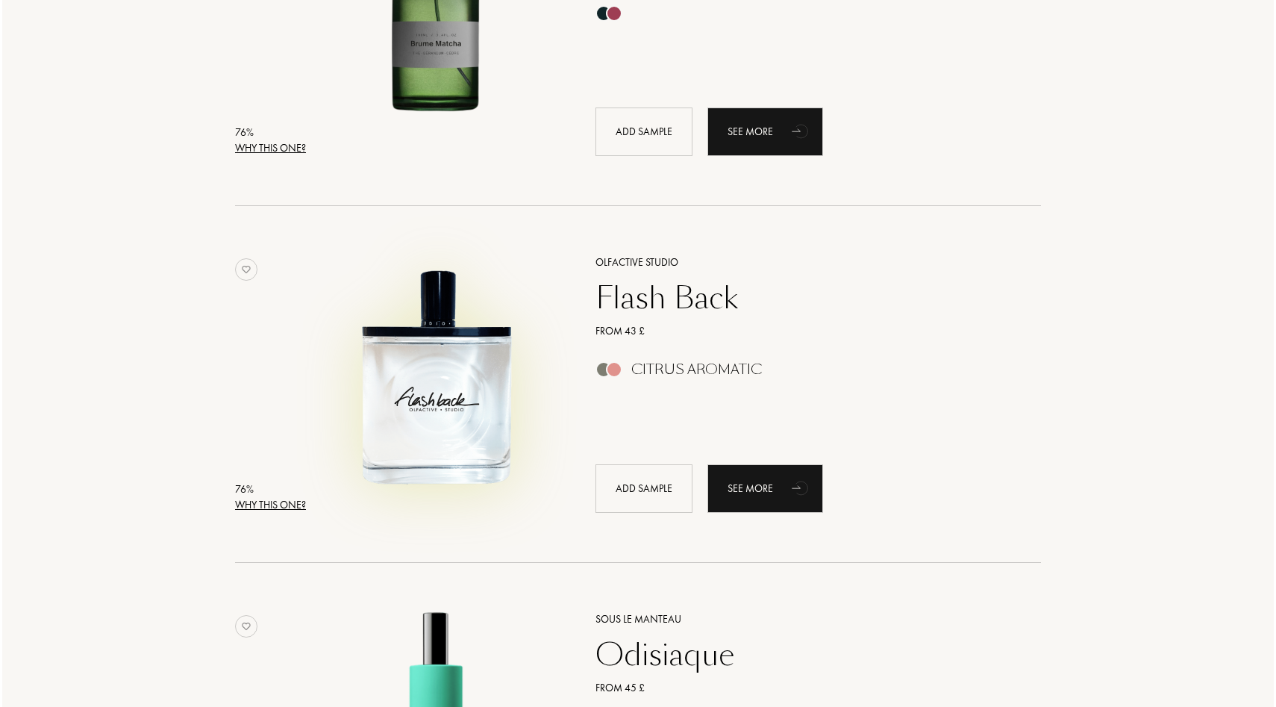
scroll to position [7516, 0]
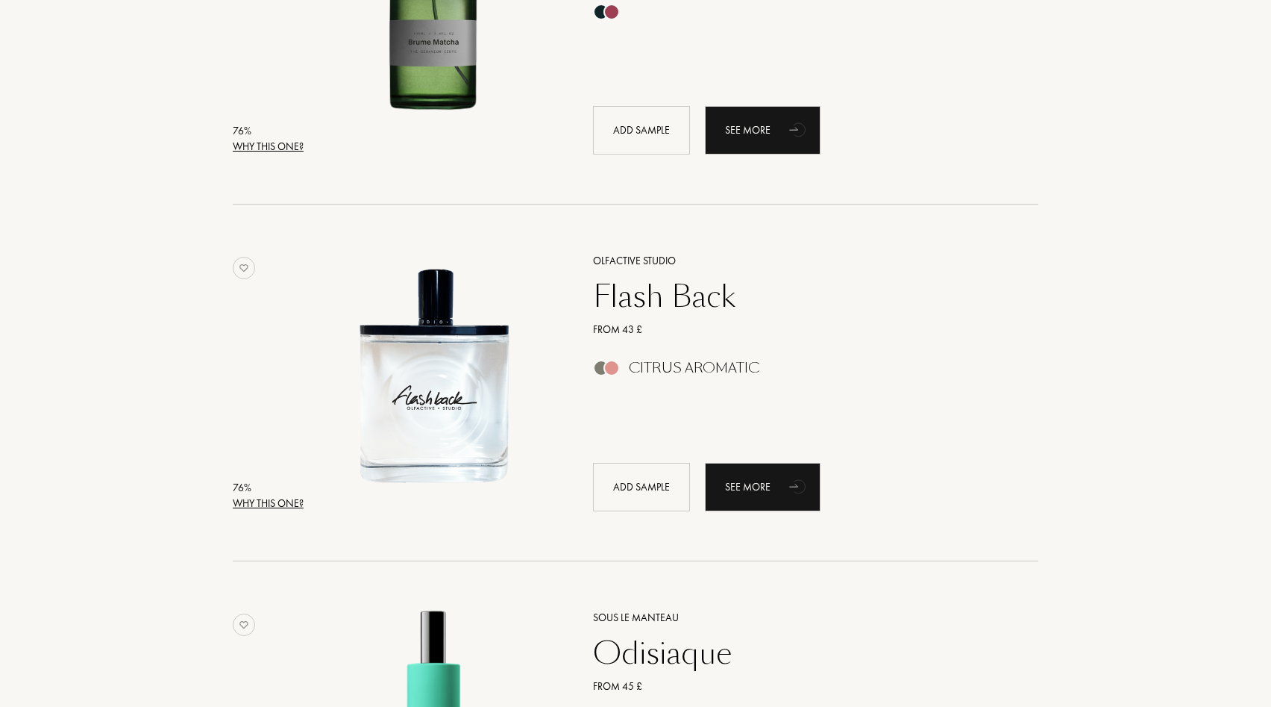
click at [267, 500] on div "Why this one?" at bounding box center [268, 503] width 71 height 16
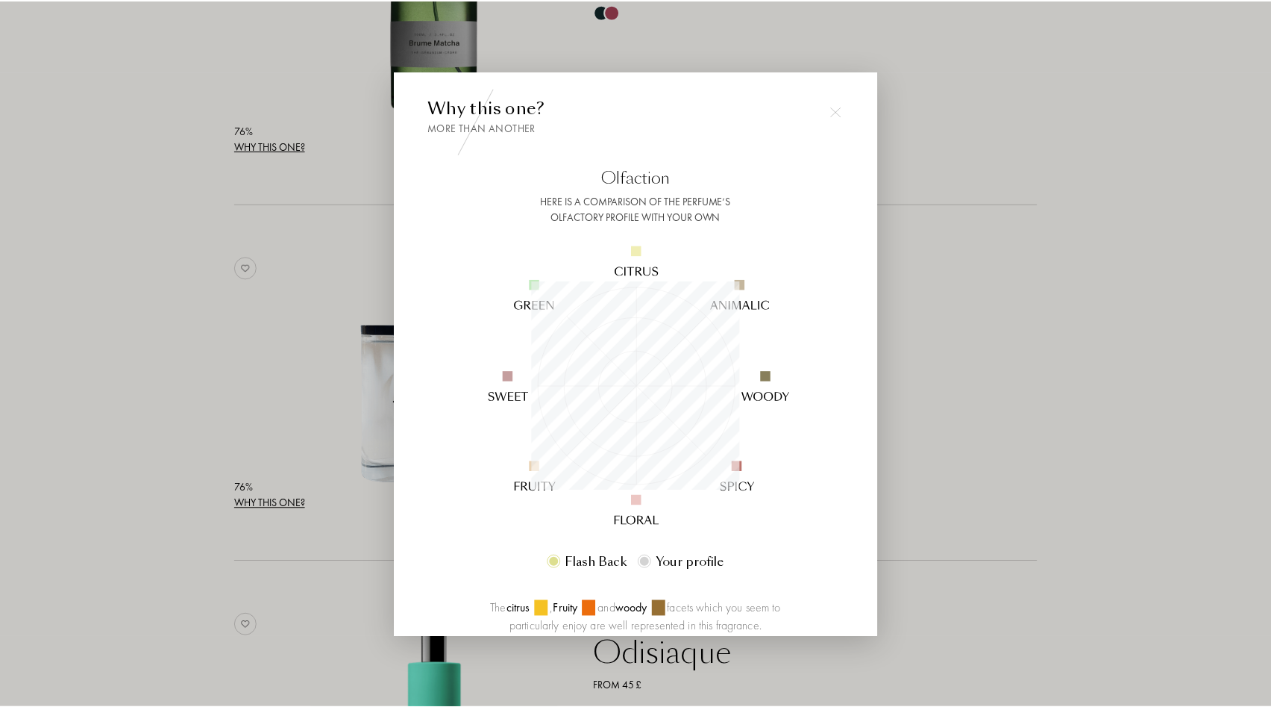
scroll to position [209, 209]
click at [186, 295] on div at bounding box center [638, 353] width 1276 height 707
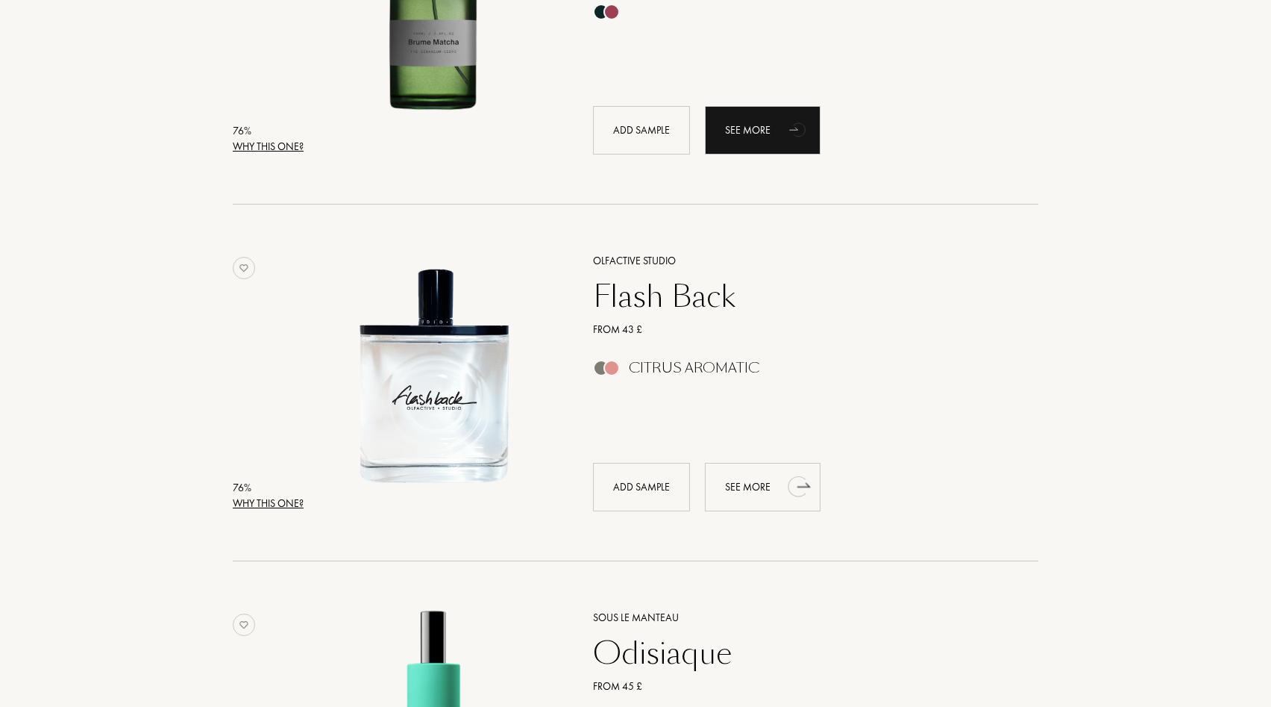
click at [767, 486] on div "See more" at bounding box center [763, 487] width 116 height 48
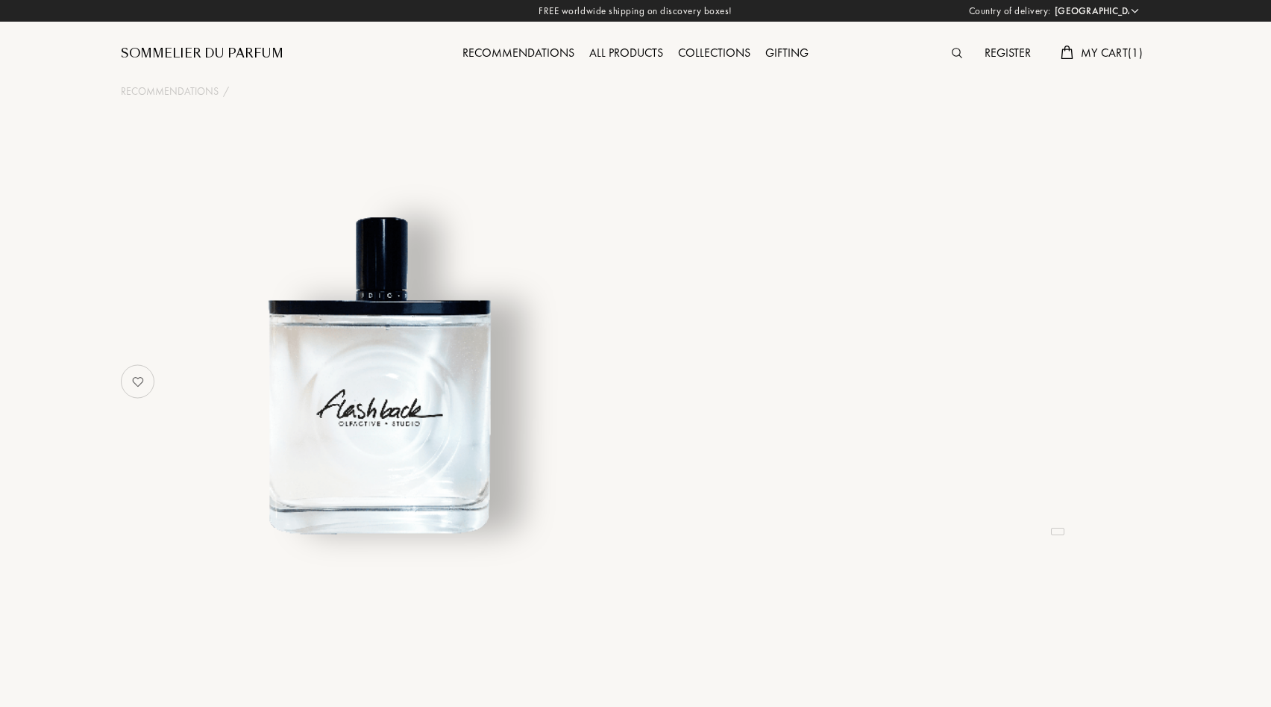
select select "GR"
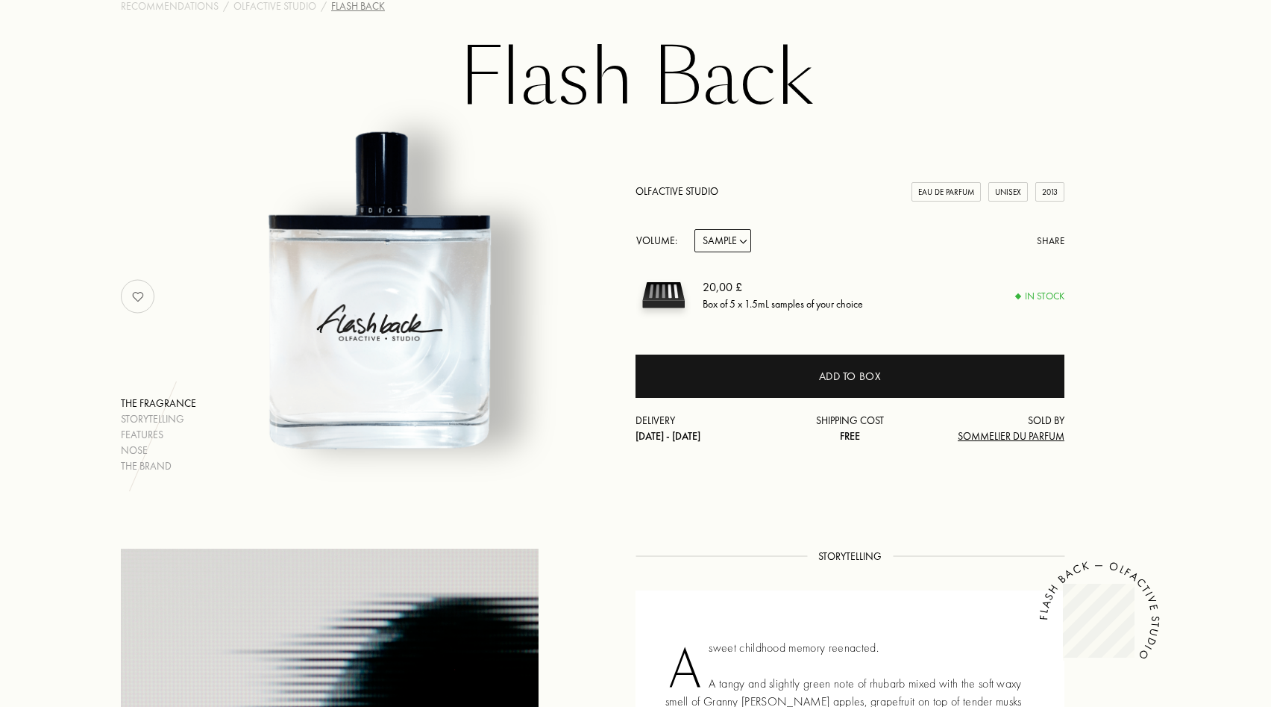
scroll to position [65, 0]
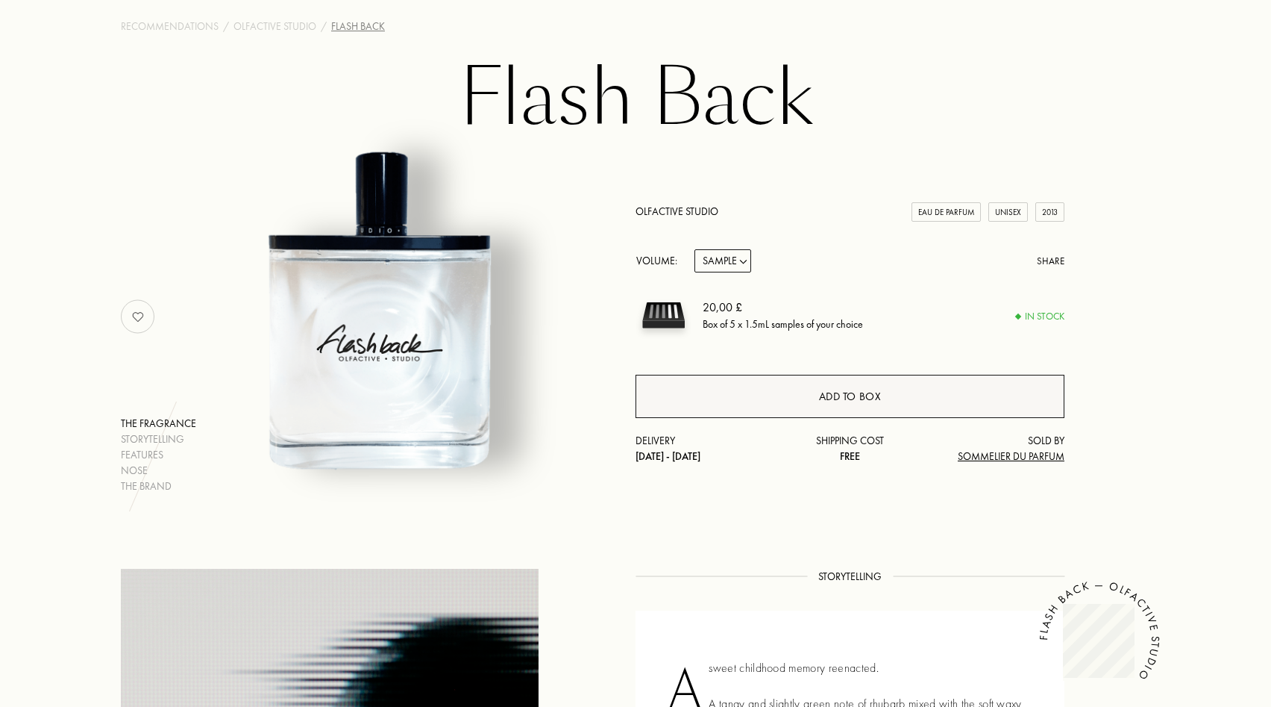
click at [743, 394] on div "Add to box" at bounding box center [850, 396] width 429 height 43
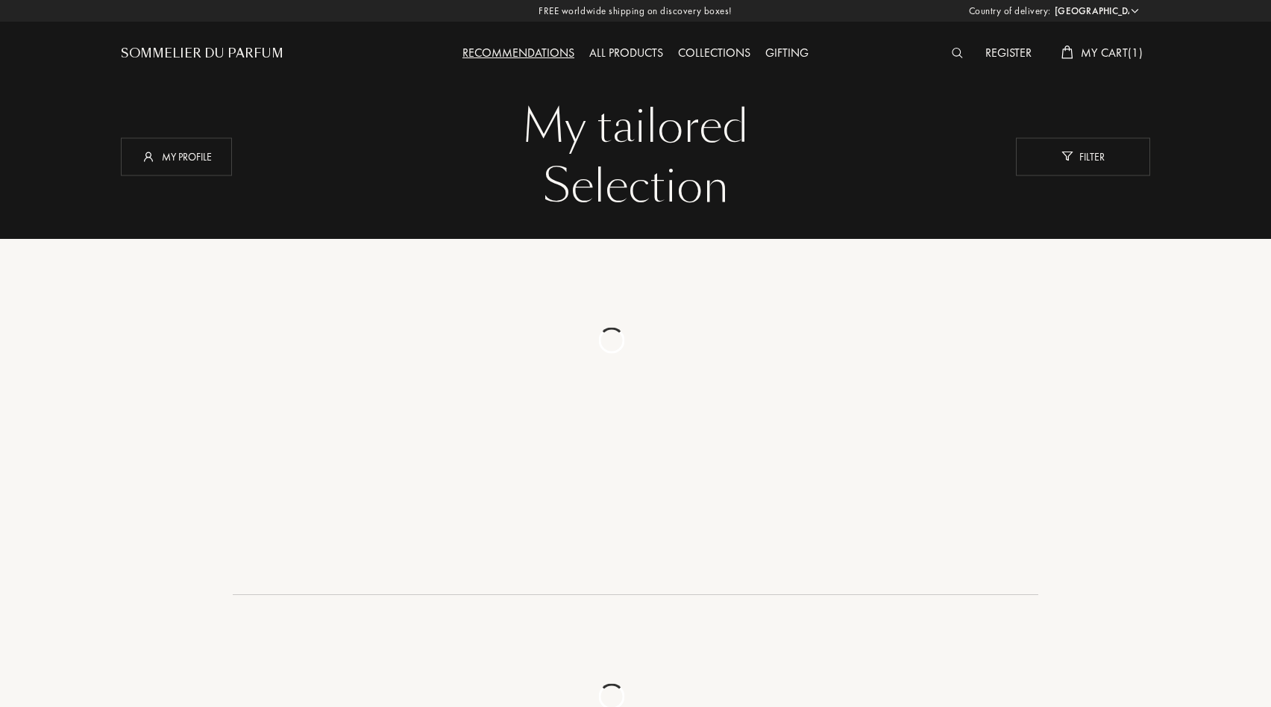
select select "GR"
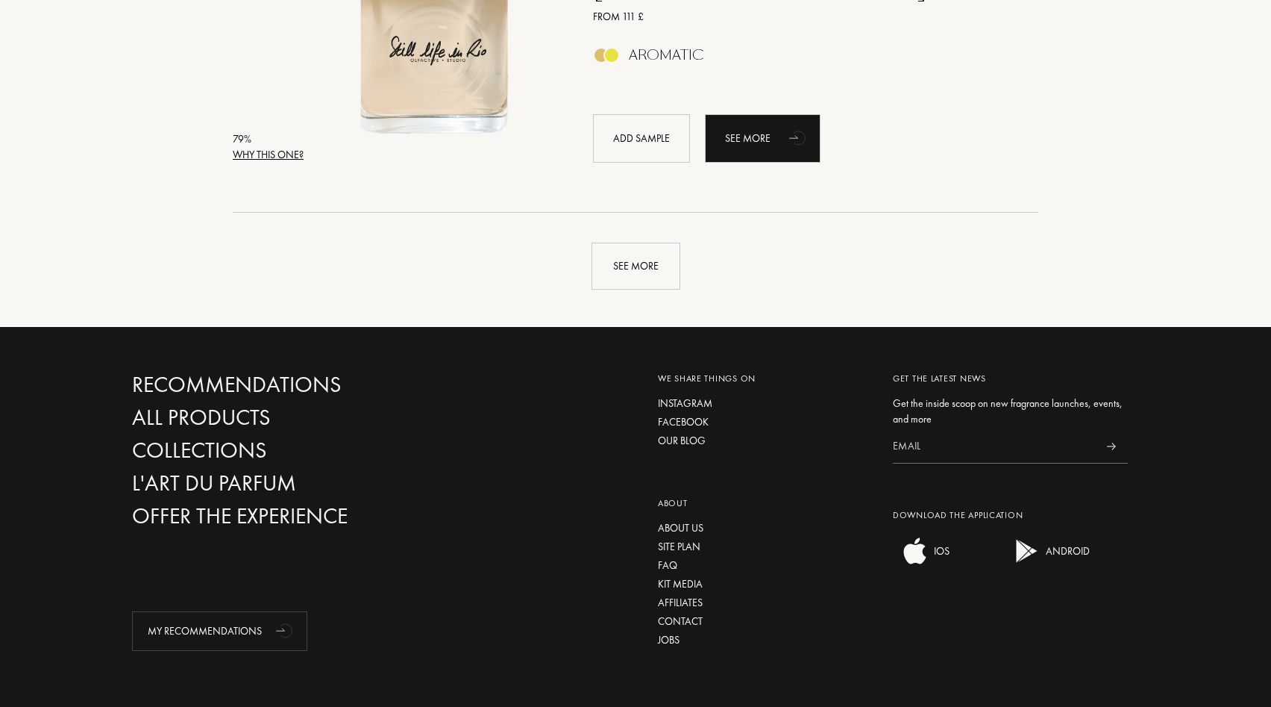
scroll to position [3592, 0]
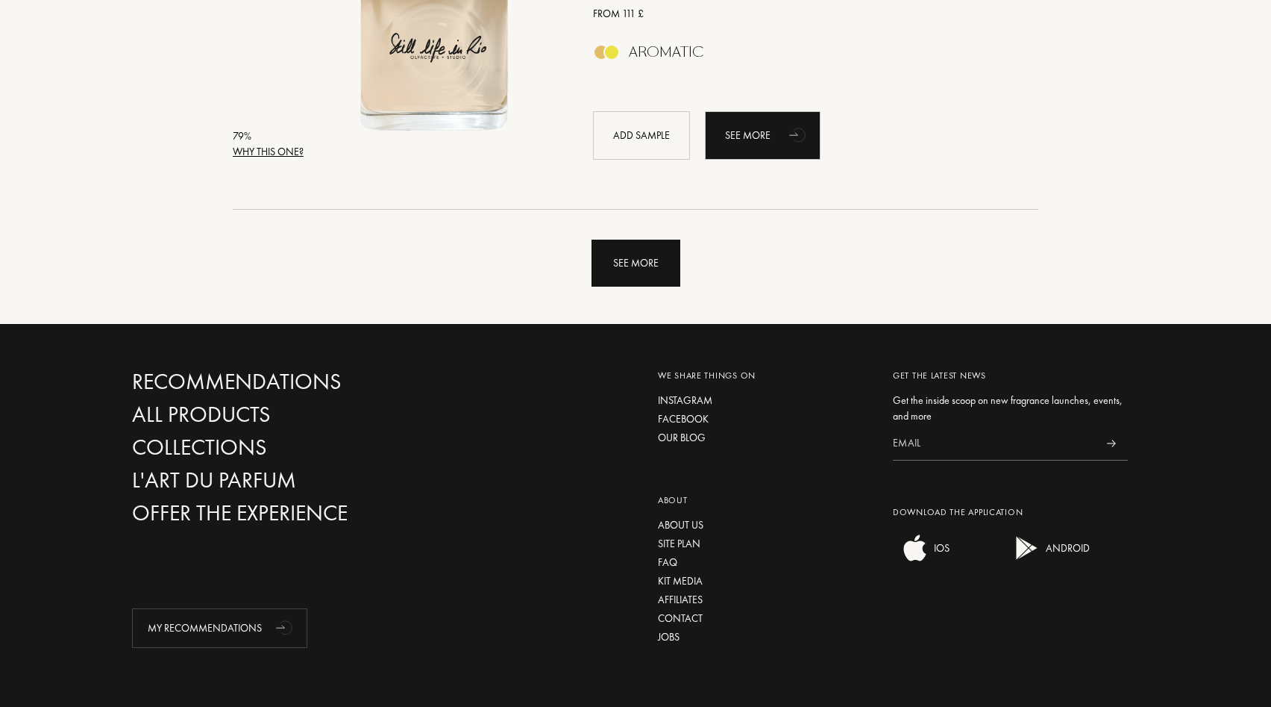
click at [622, 252] on div "See more" at bounding box center [636, 263] width 89 height 47
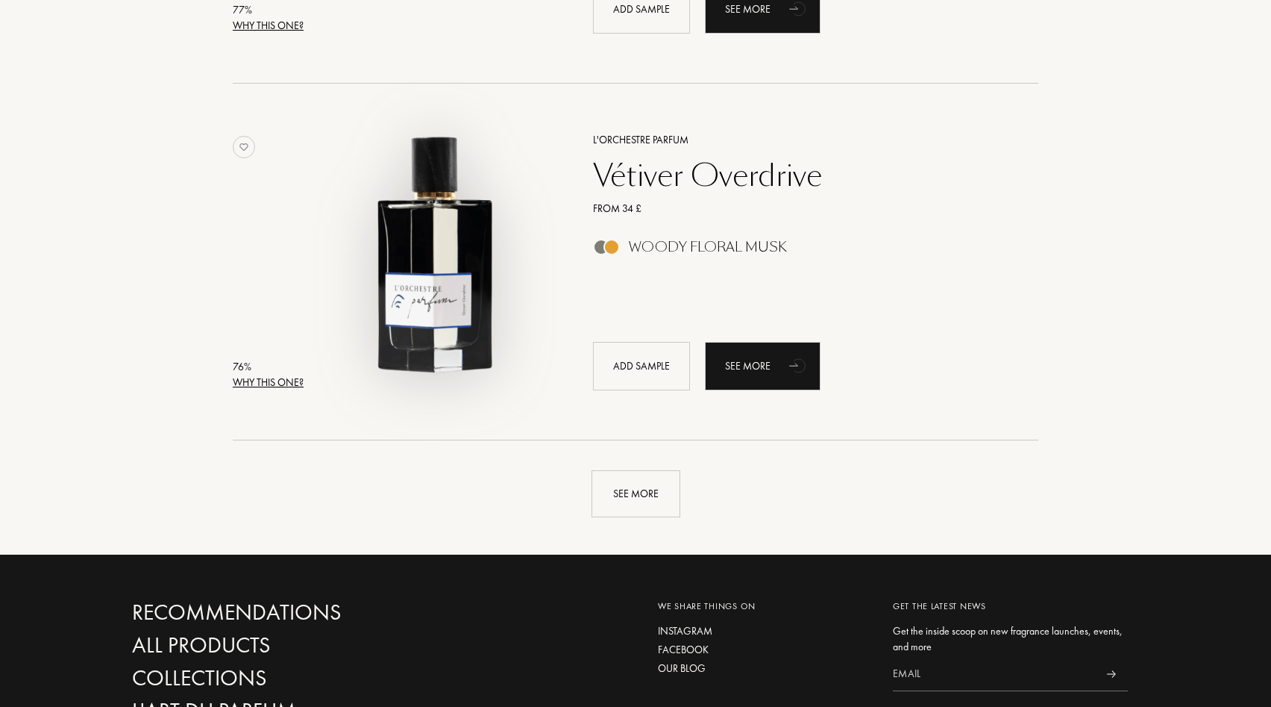
scroll to position [6931, 0]
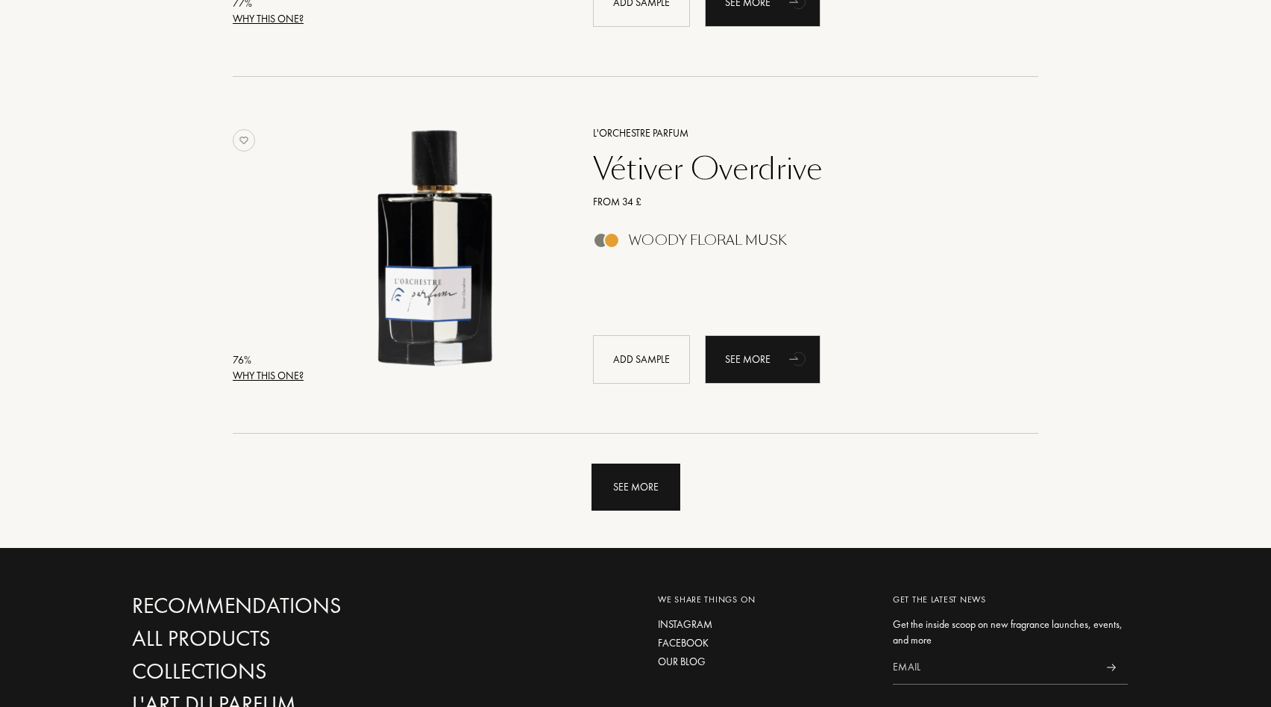
click at [642, 481] on div "See more" at bounding box center [636, 486] width 89 height 47
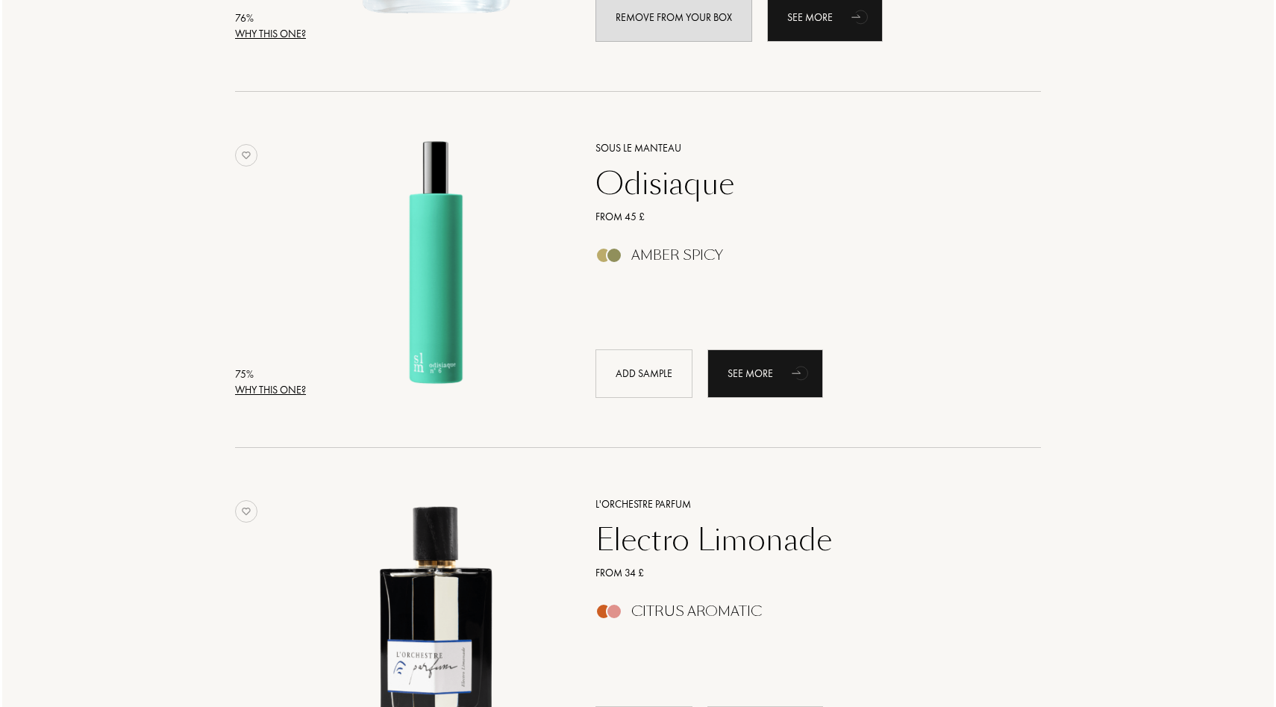
scroll to position [7986, 0]
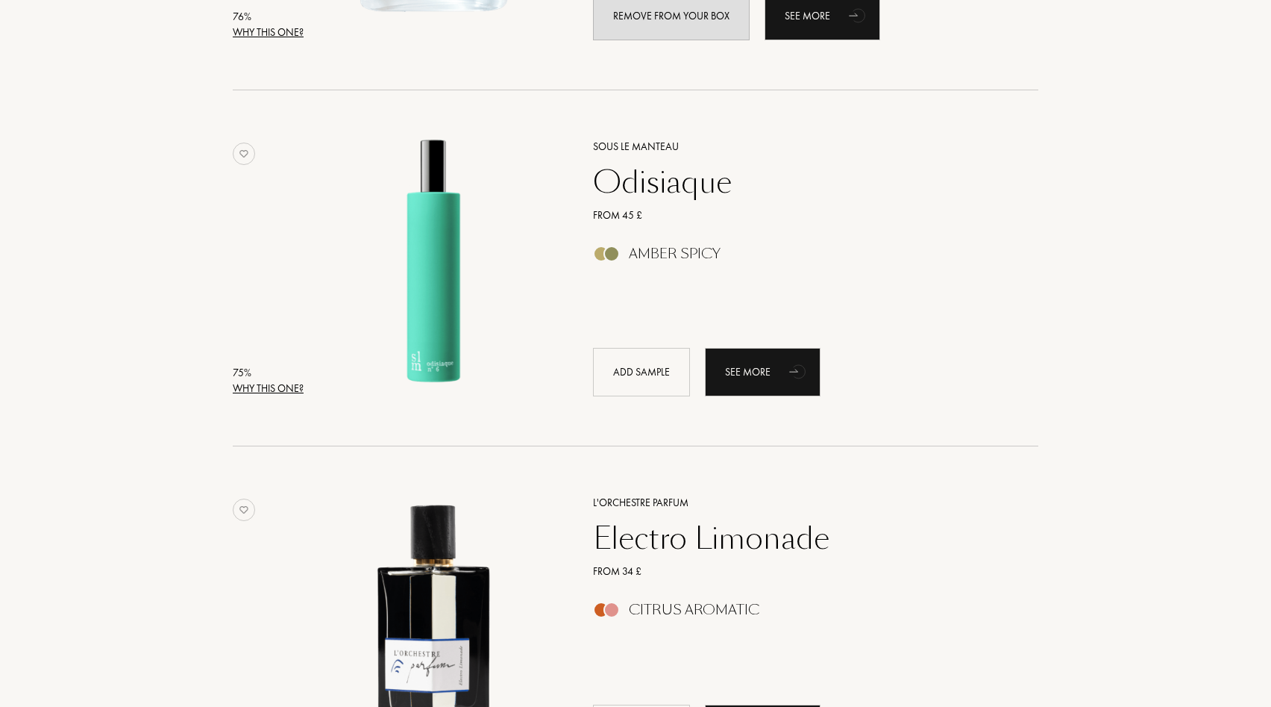
click at [269, 386] on div "Why this one?" at bounding box center [268, 389] width 71 height 16
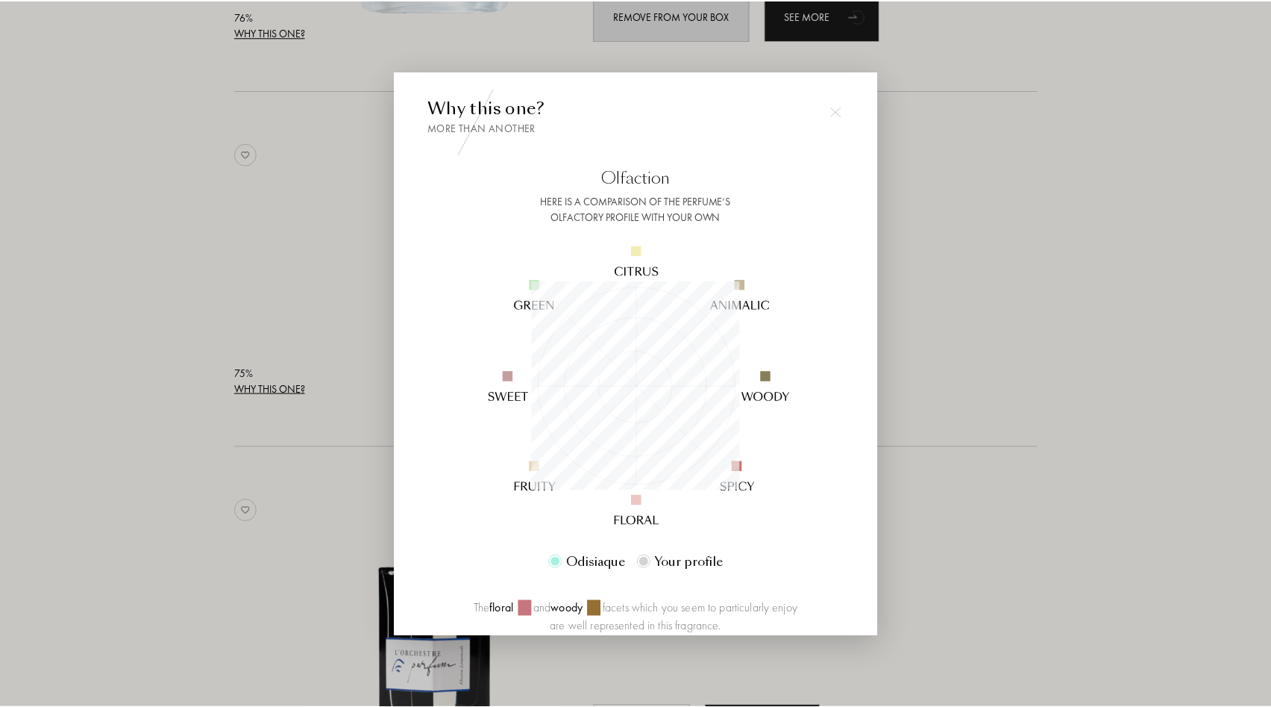
scroll to position [209, 209]
click at [308, 449] on div at bounding box center [638, 353] width 1276 height 707
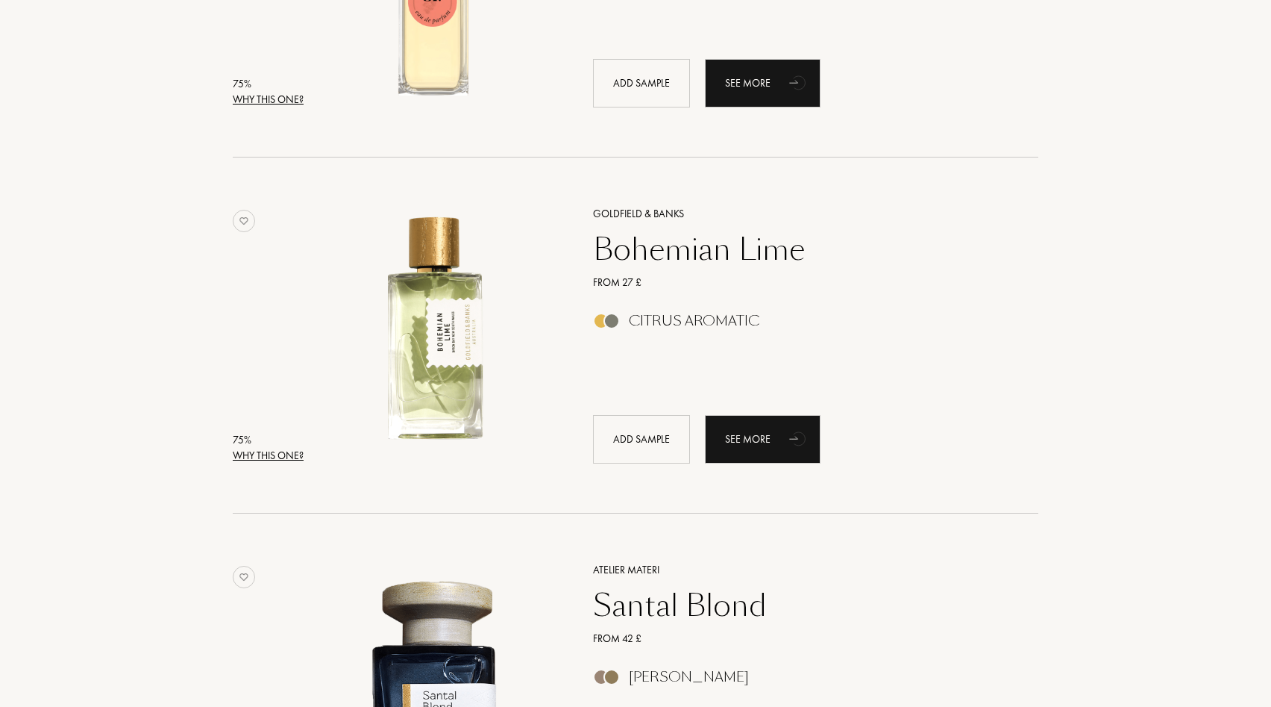
scroll to position [9345, 0]
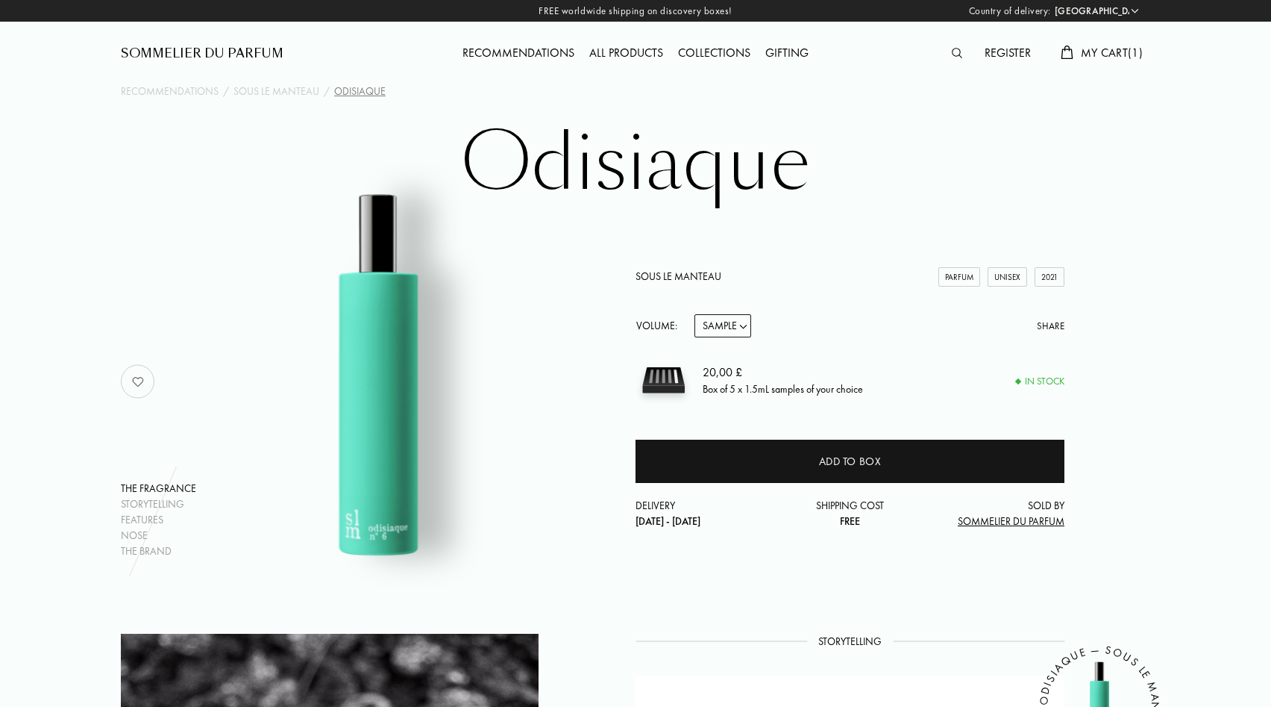
select select "GR"
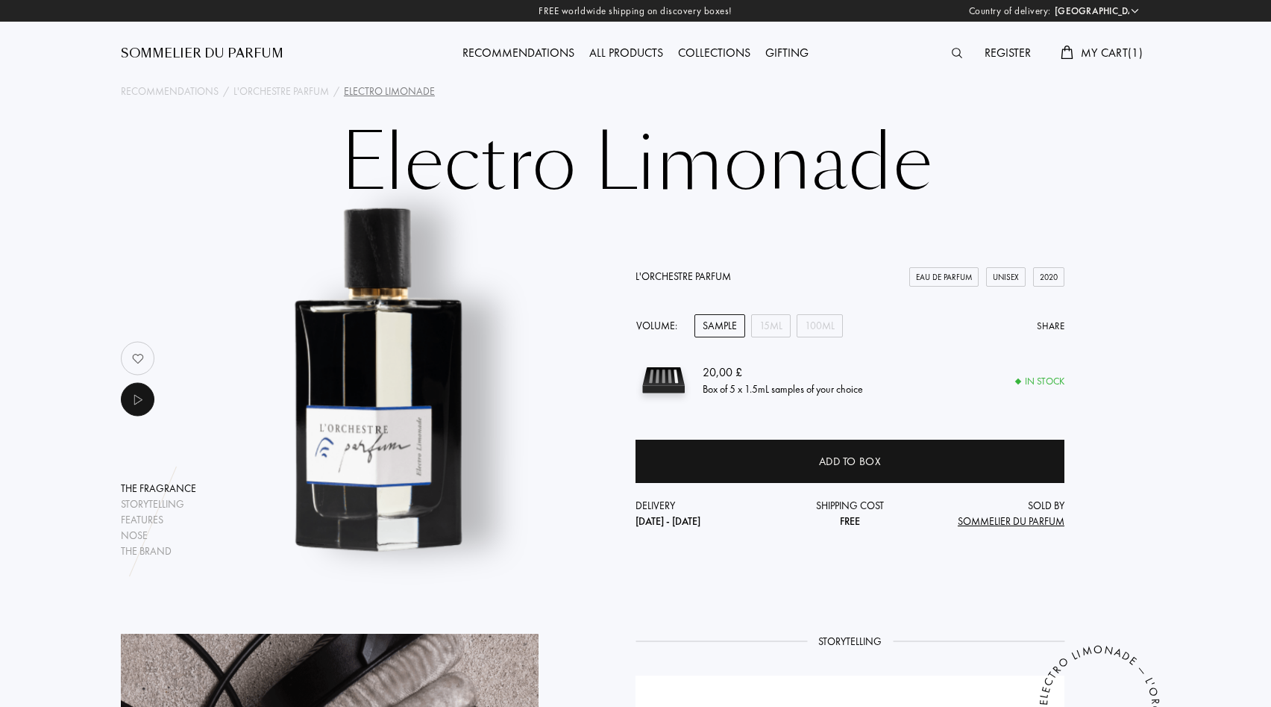
select select "GR"
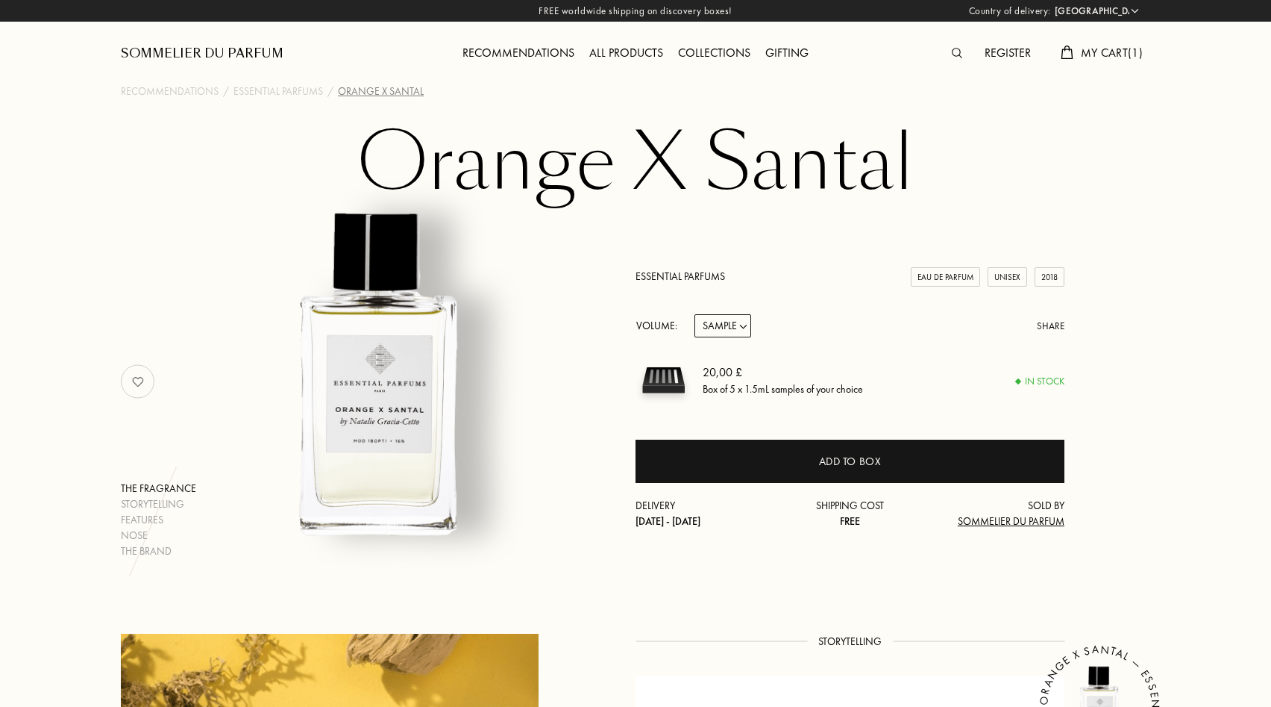
select select "GR"
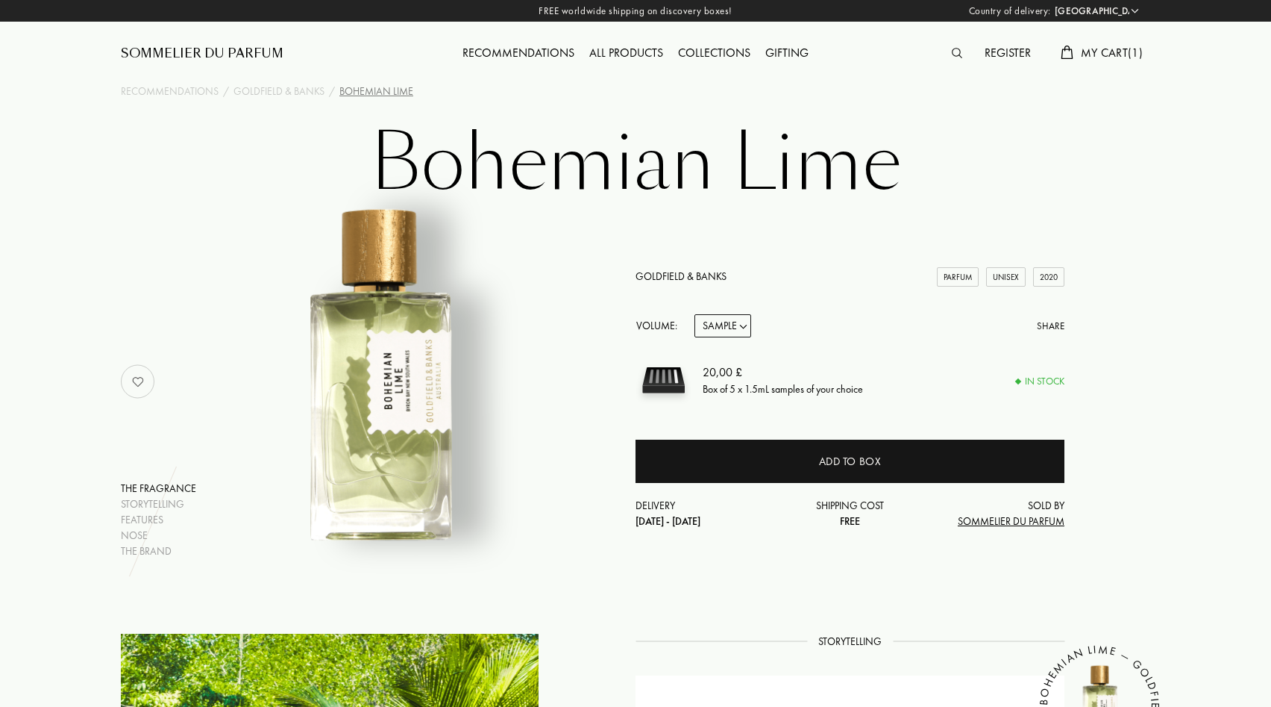
select select "GR"
